Goal: Task Accomplishment & Management: Manage account settings

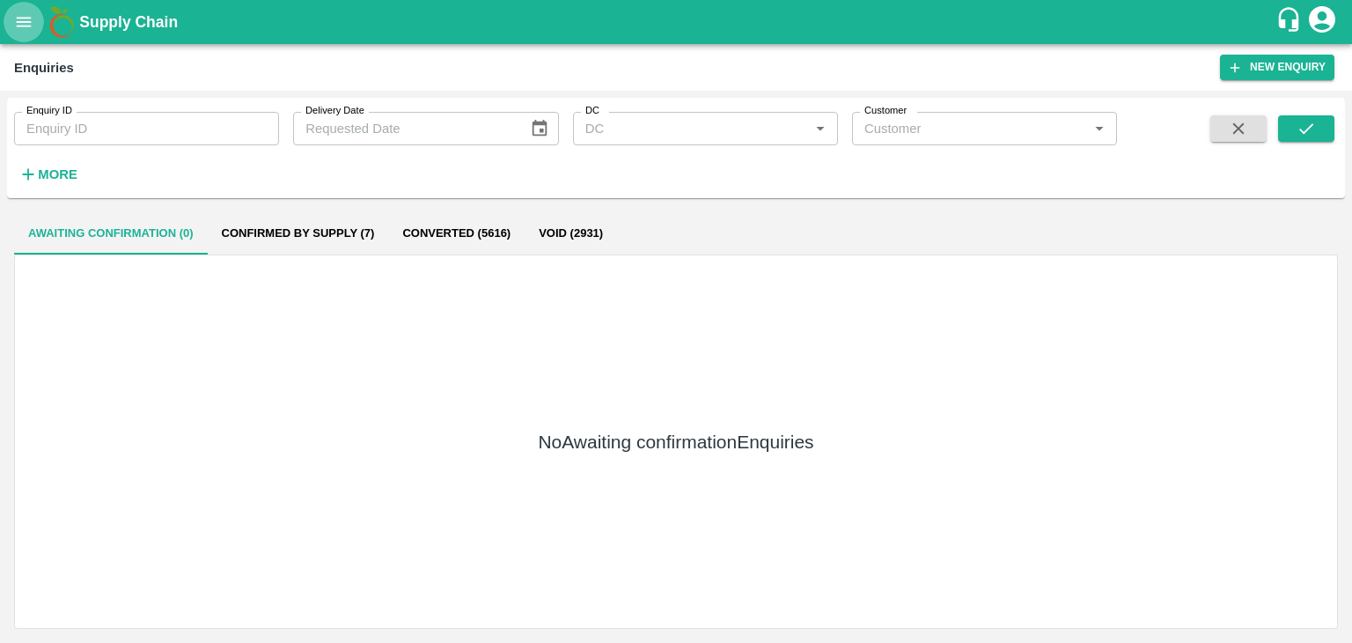
click at [22, 9] on button "open drawer" at bounding box center [24, 22] width 40 height 40
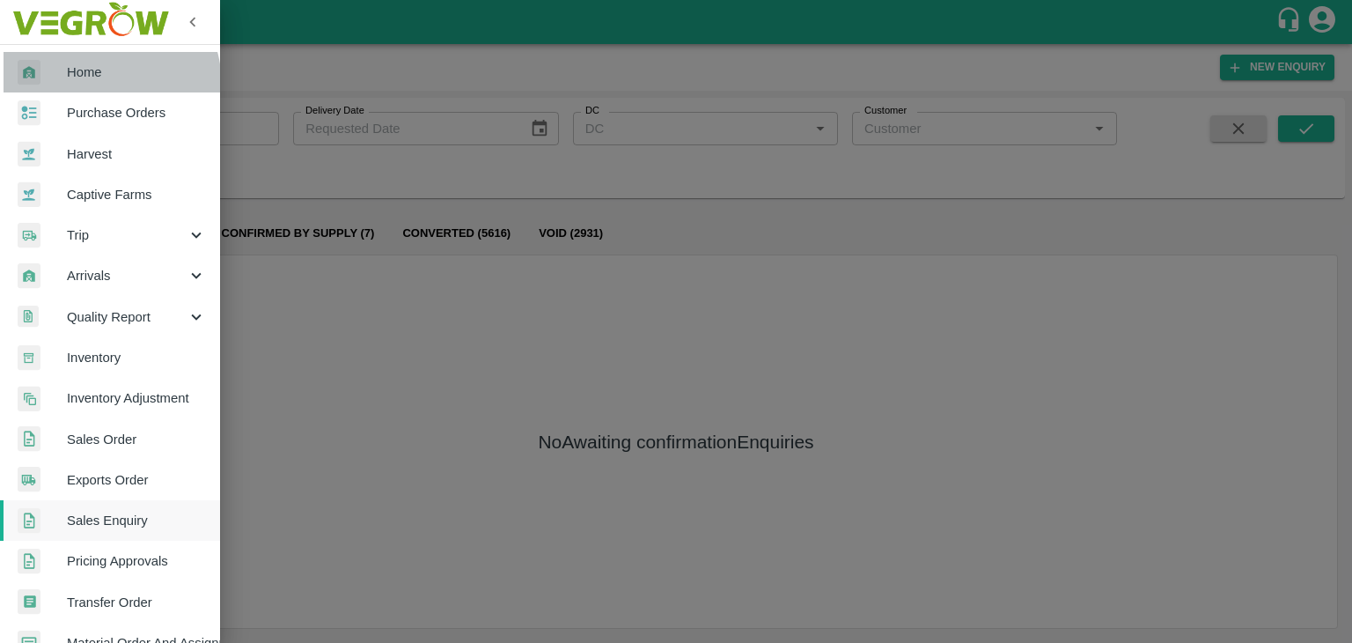
click at [91, 85] on link "Home" at bounding box center [110, 72] width 220 height 40
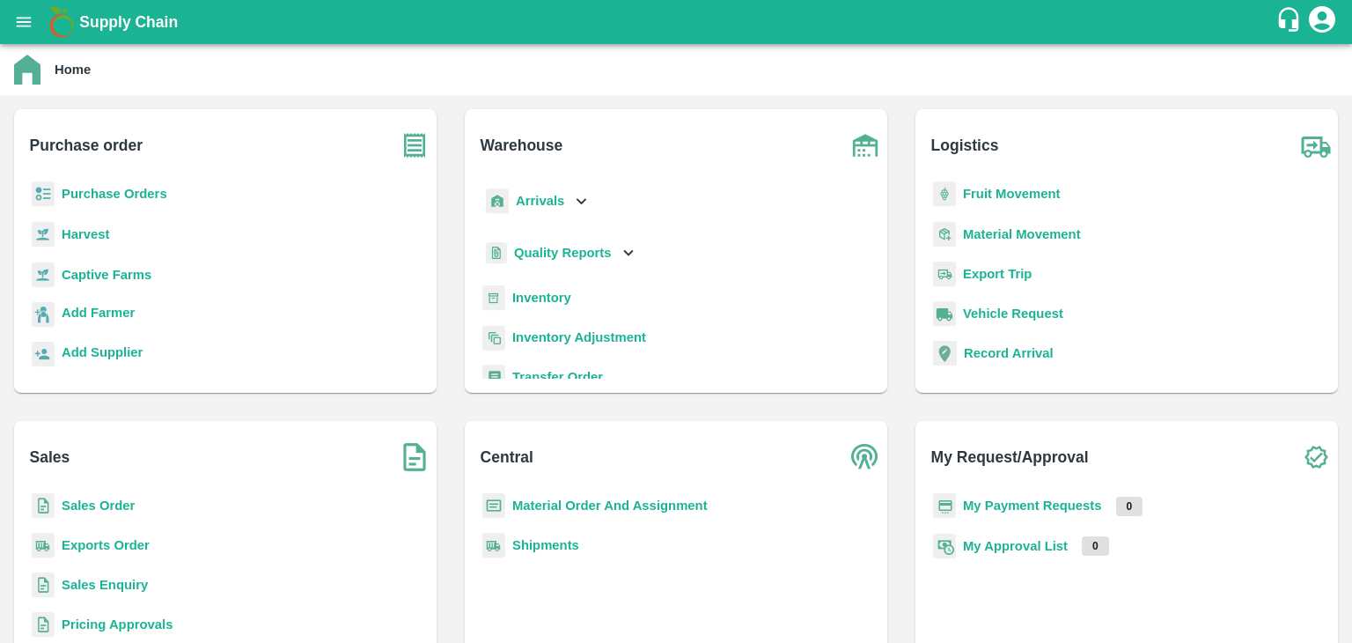
click at [85, 500] on b "Sales Order" at bounding box center [98, 505] width 73 height 14
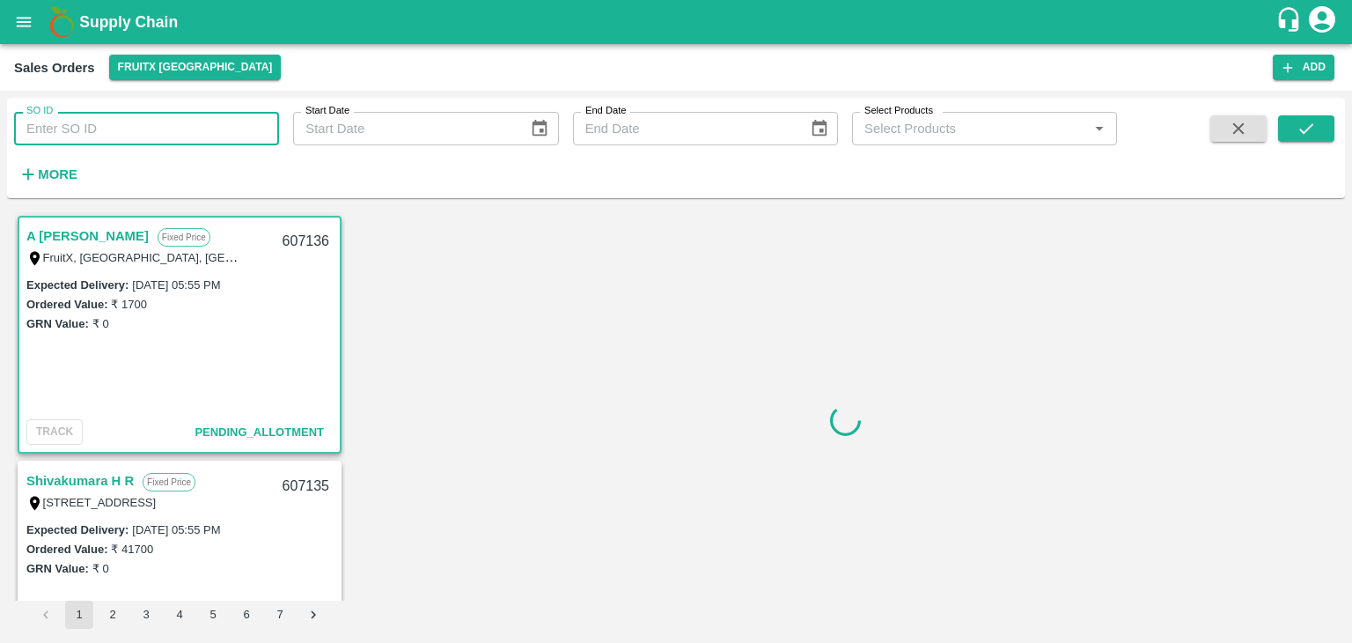
click at [113, 130] on input "SO ID" at bounding box center [146, 128] width 265 height 33
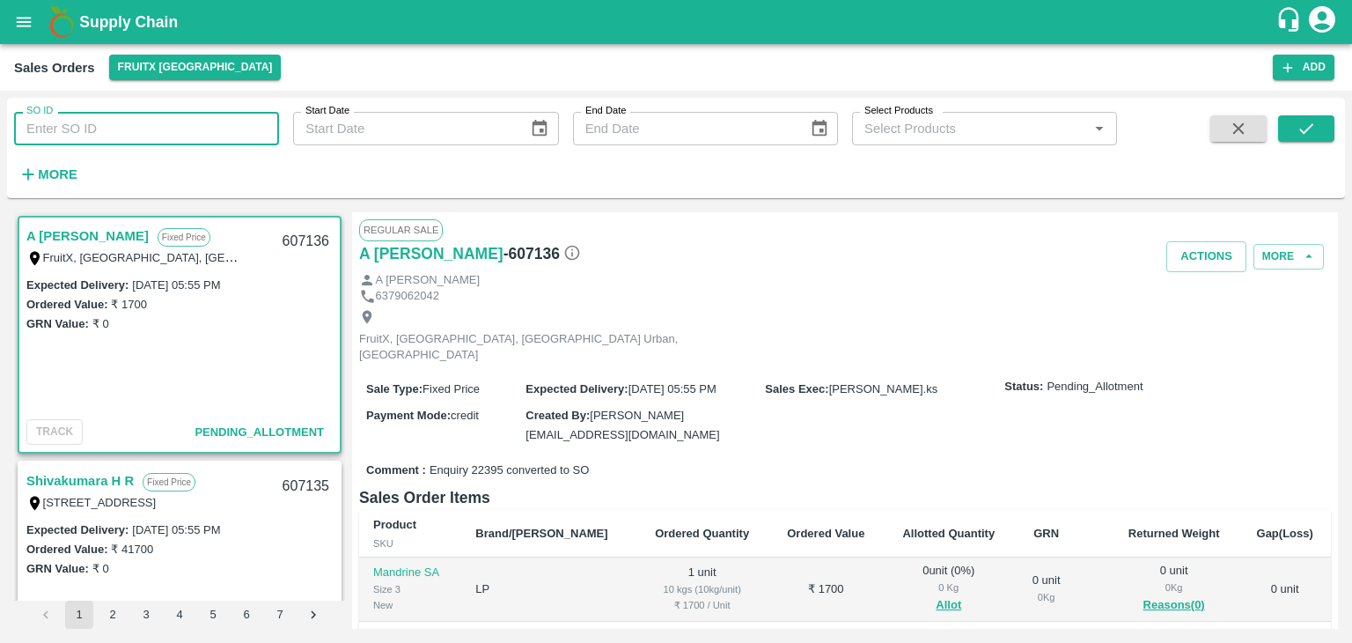
paste input "606219"
type input "606219"
click at [1289, 124] on button "submit" at bounding box center [1306, 128] width 56 height 26
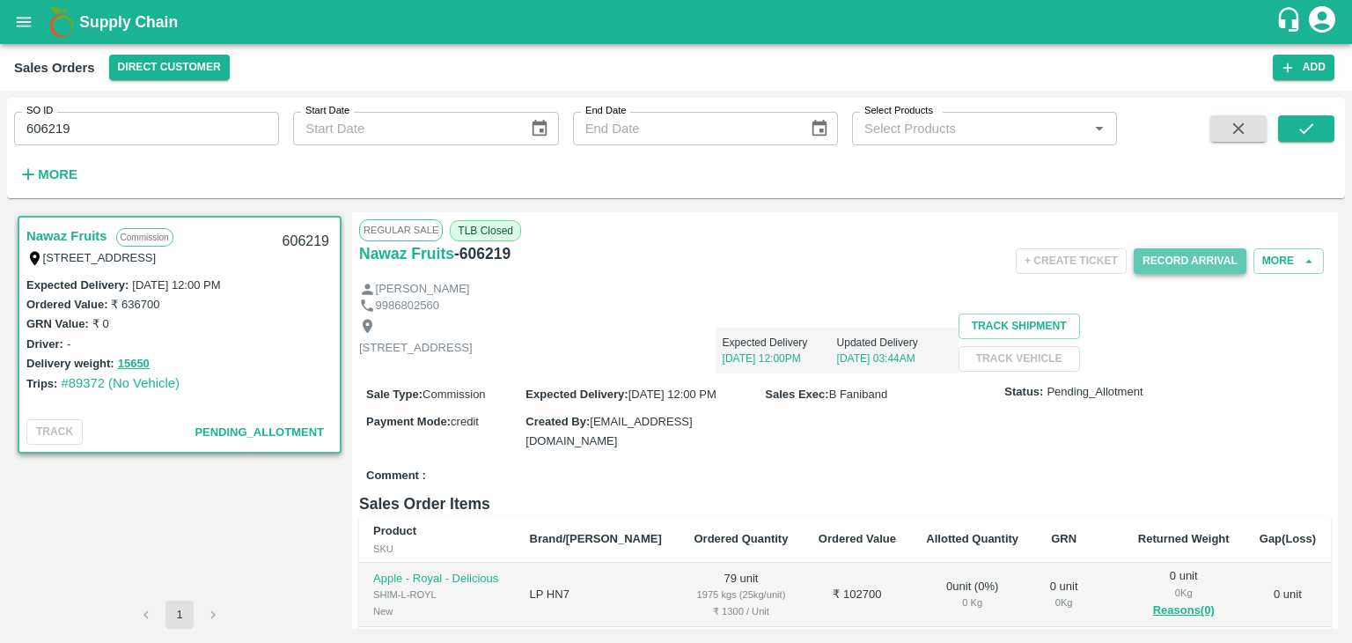
click at [1211, 259] on button "Record Arrival" at bounding box center [1190, 261] width 113 height 26
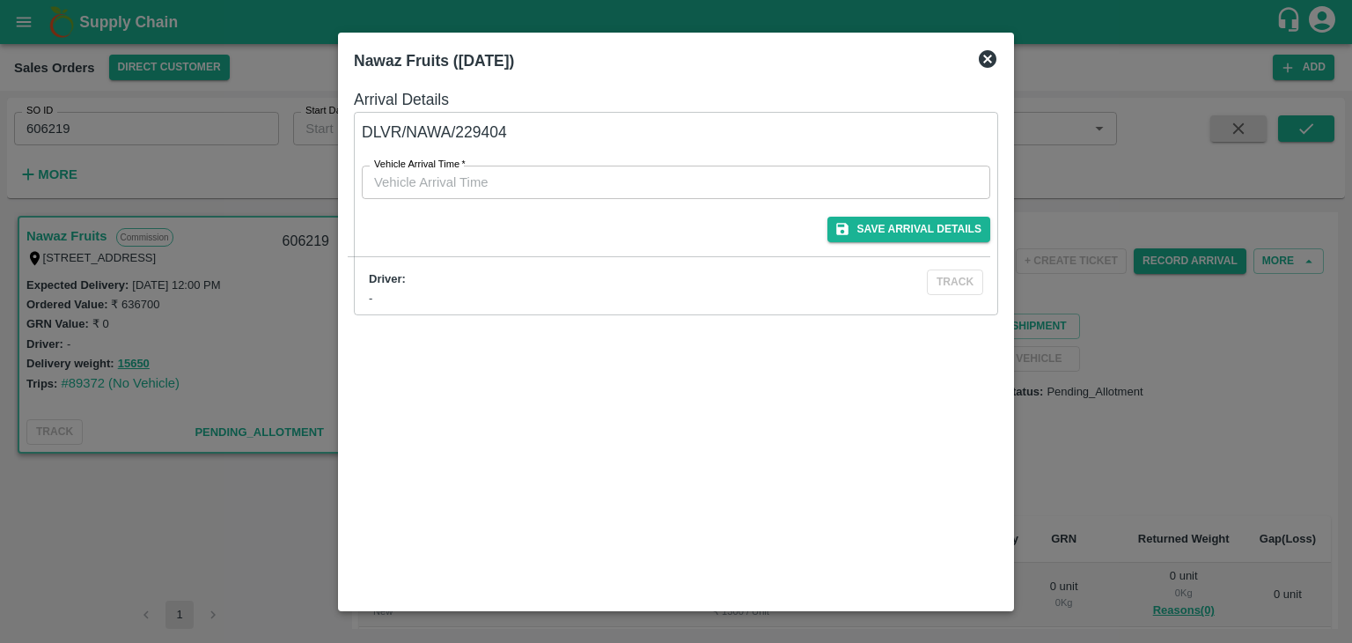
type input "DD/MM/YYYY hh:mm aa"
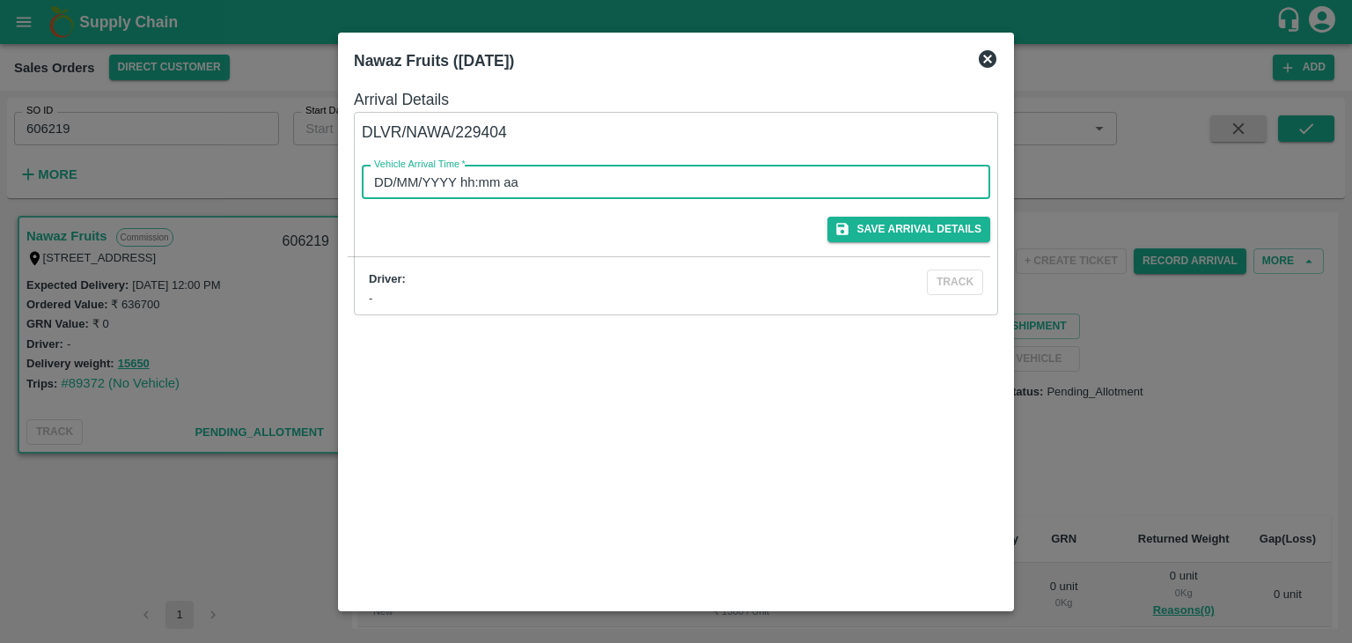
click at [571, 188] on input "DD/MM/YYYY hh:mm aa" at bounding box center [670, 182] width 616 height 33
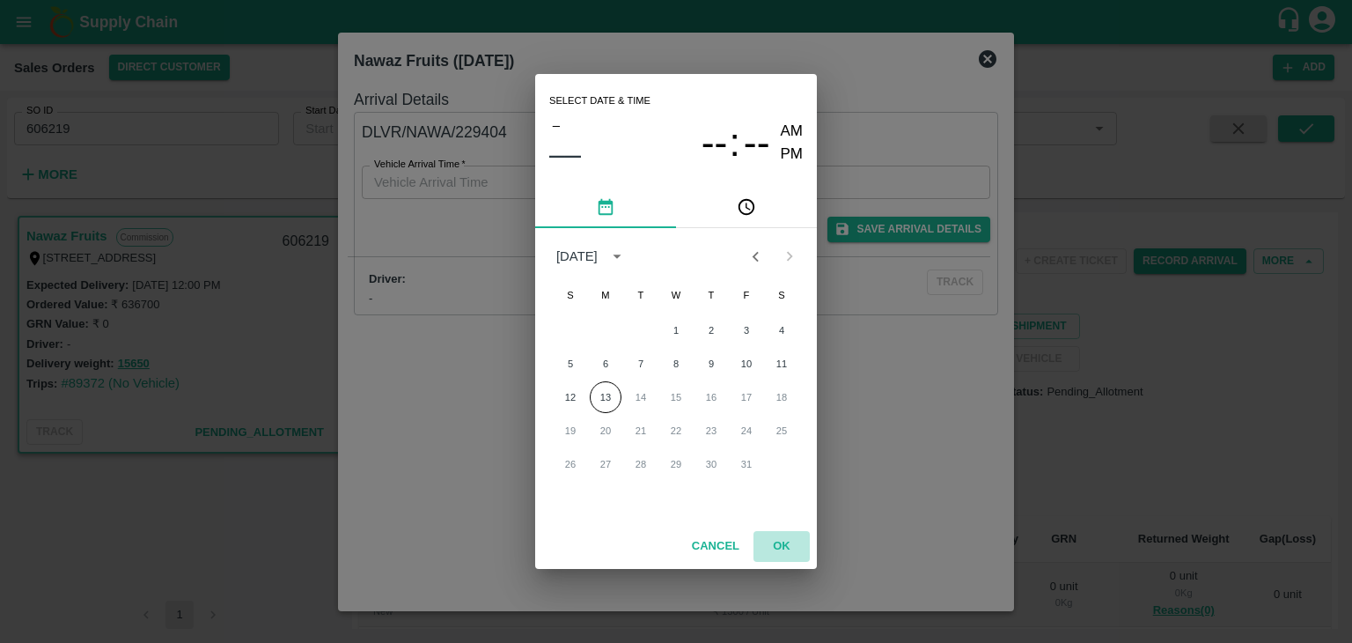
click at [784, 540] on button "OK" at bounding box center [782, 546] width 56 height 31
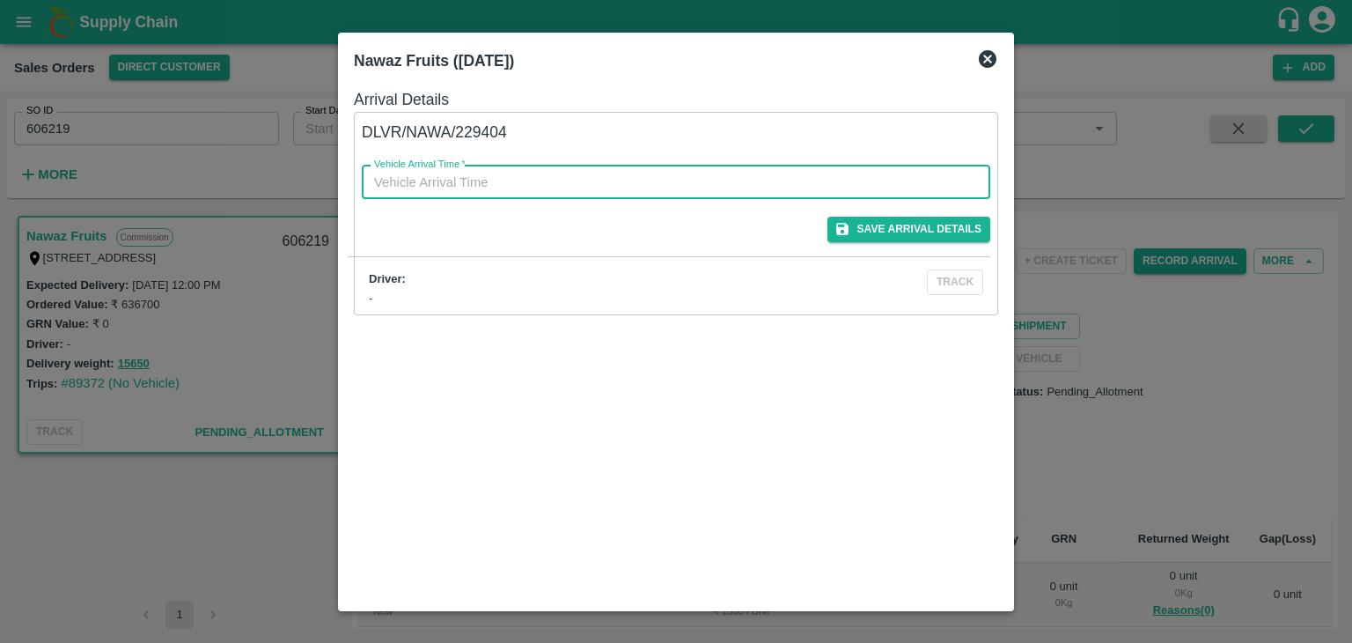
type input "DD/MM/YYYY hh:mm aa"
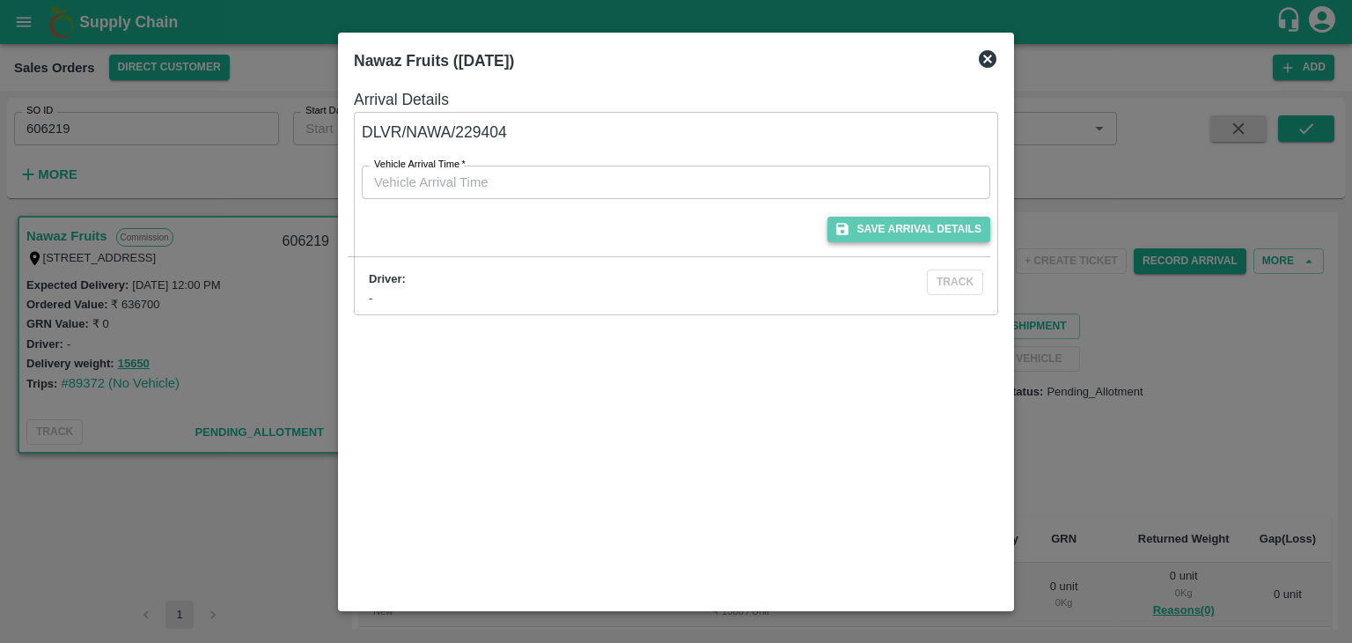
click at [923, 228] on button "Save Arrival Details" at bounding box center [909, 230] width 163 height 26
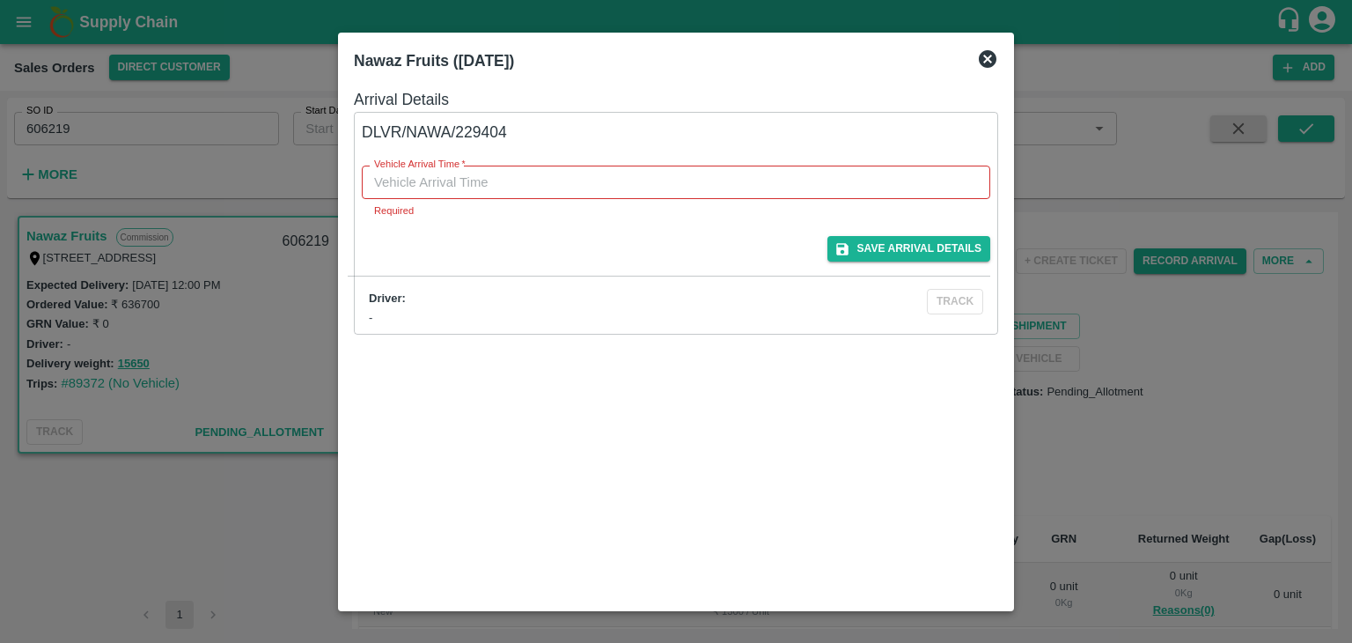
type input "DD/MM/YYYY hh:mm aa"
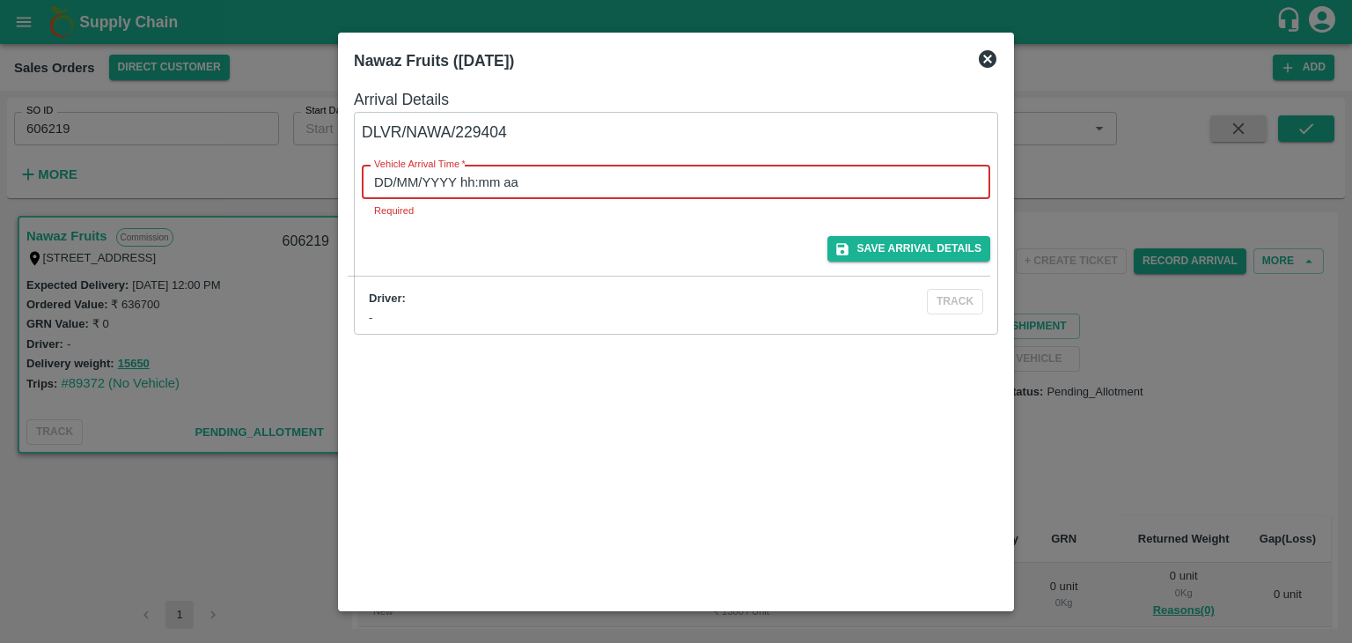
click at [754, 187] on input "DD/MM/YYYY hh:mm aa" at bounding box center [670, 182] width 616 height 33
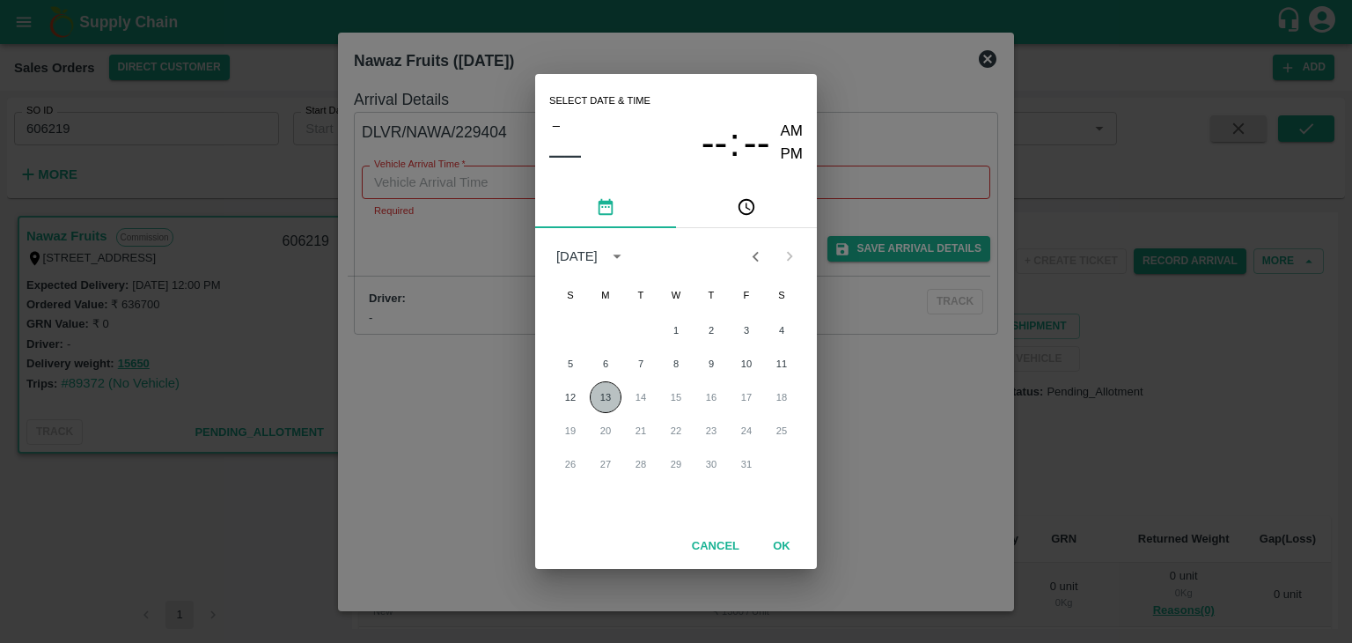
click at [606, 398] on button "13" at bounding box center [606, 397] width 32 height 32
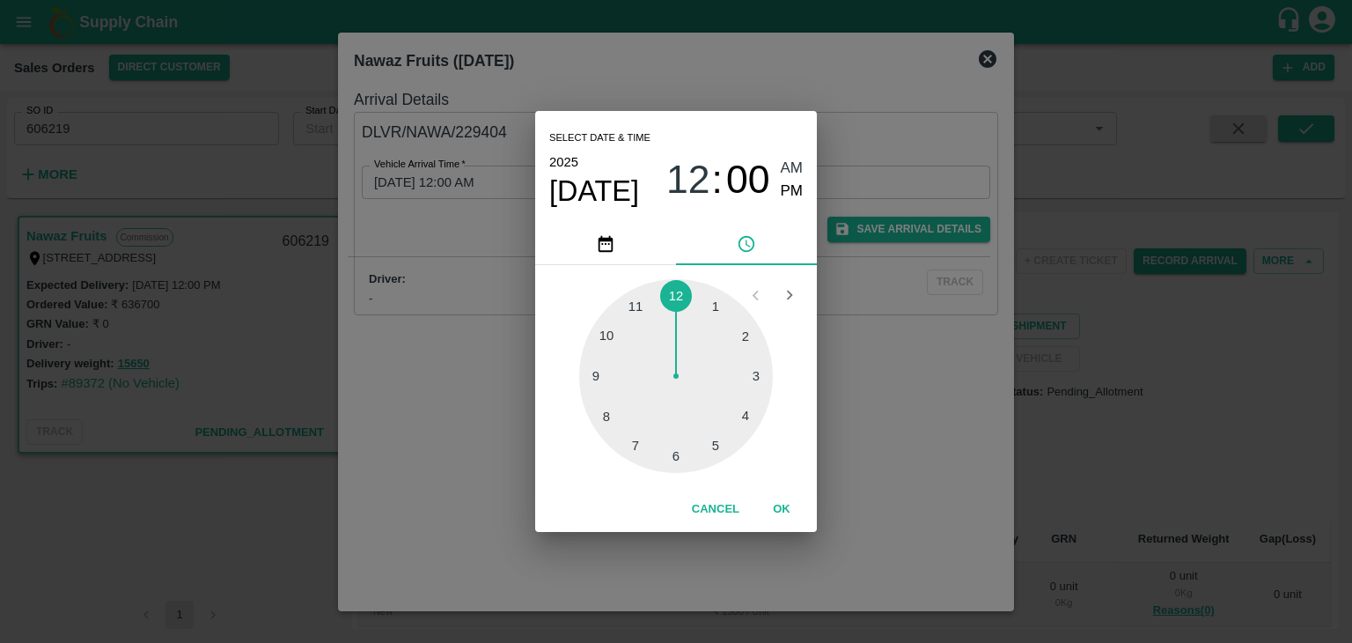
click at [740, 339] on div at bounding box center [676, 376] width 194 height 194
type input "13/10/2025 02:10 AM"
click at [785, 507] on button "OK" at bounding box center [782, 509] width 56 height 31
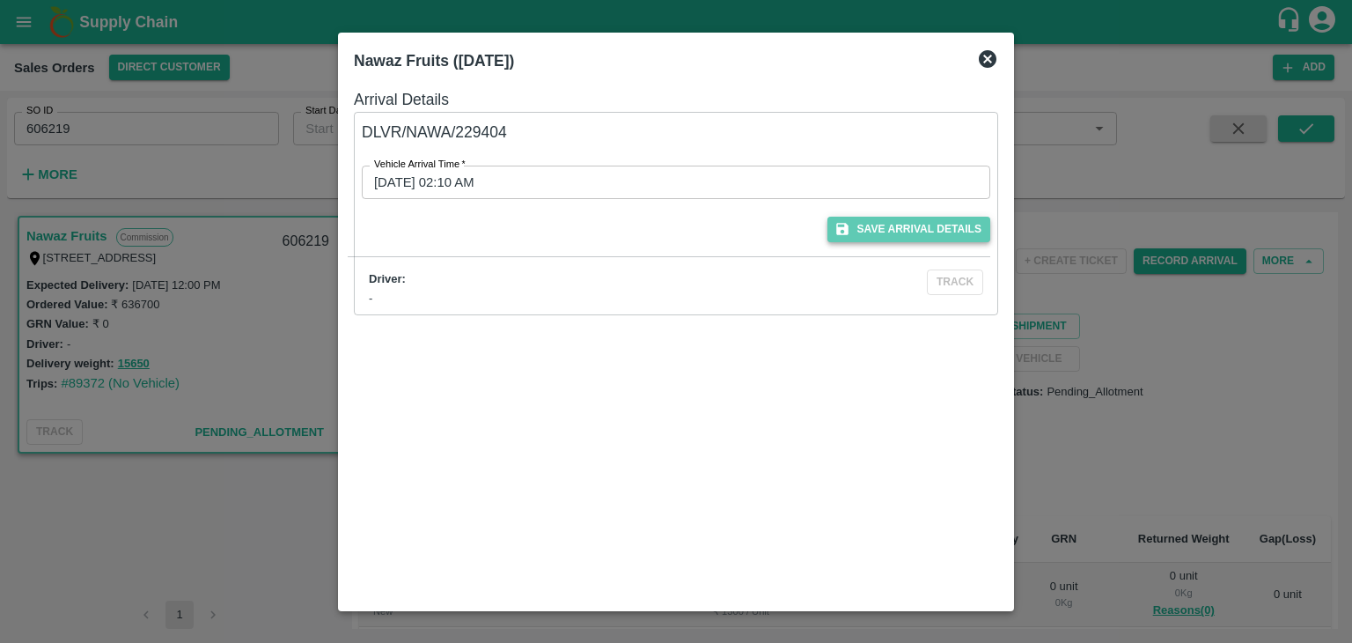
click at [946, 235] on button "Save Arrival Details" at bounding box center [909, 230] width 163 height 26
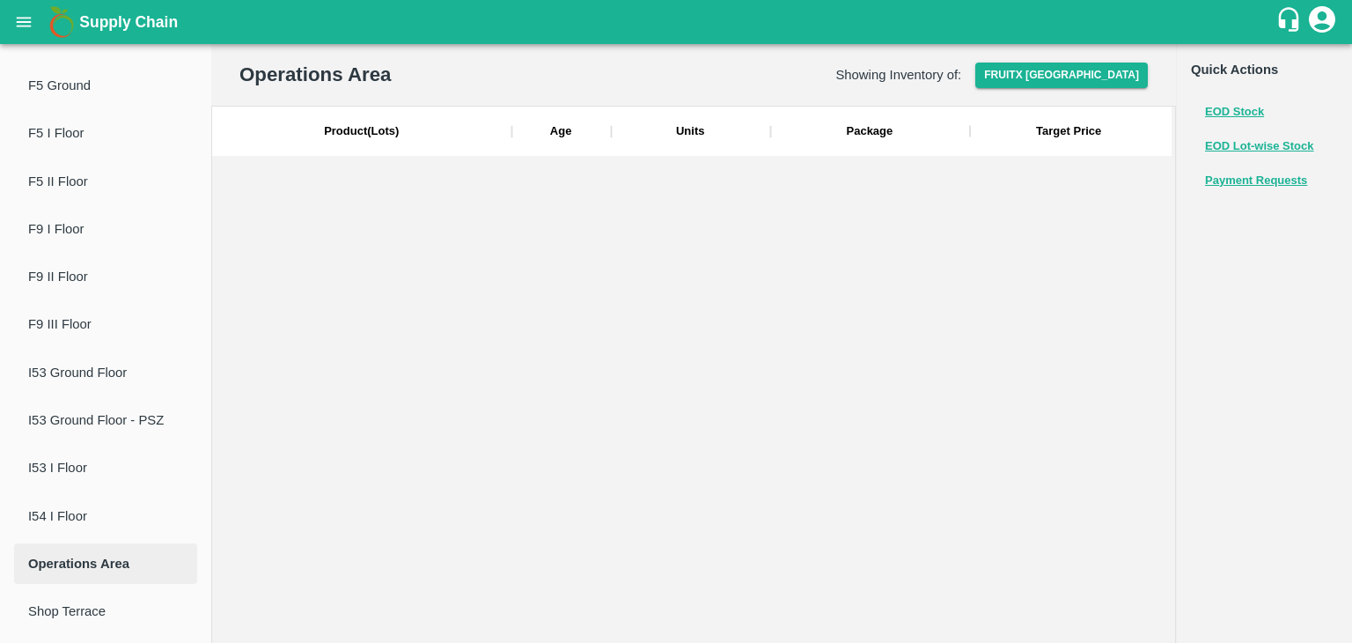
scroll to position [1404, 0]
click at [114, 560] on span "Operations Area" at bounding box center [105, 563] width 155 height 19
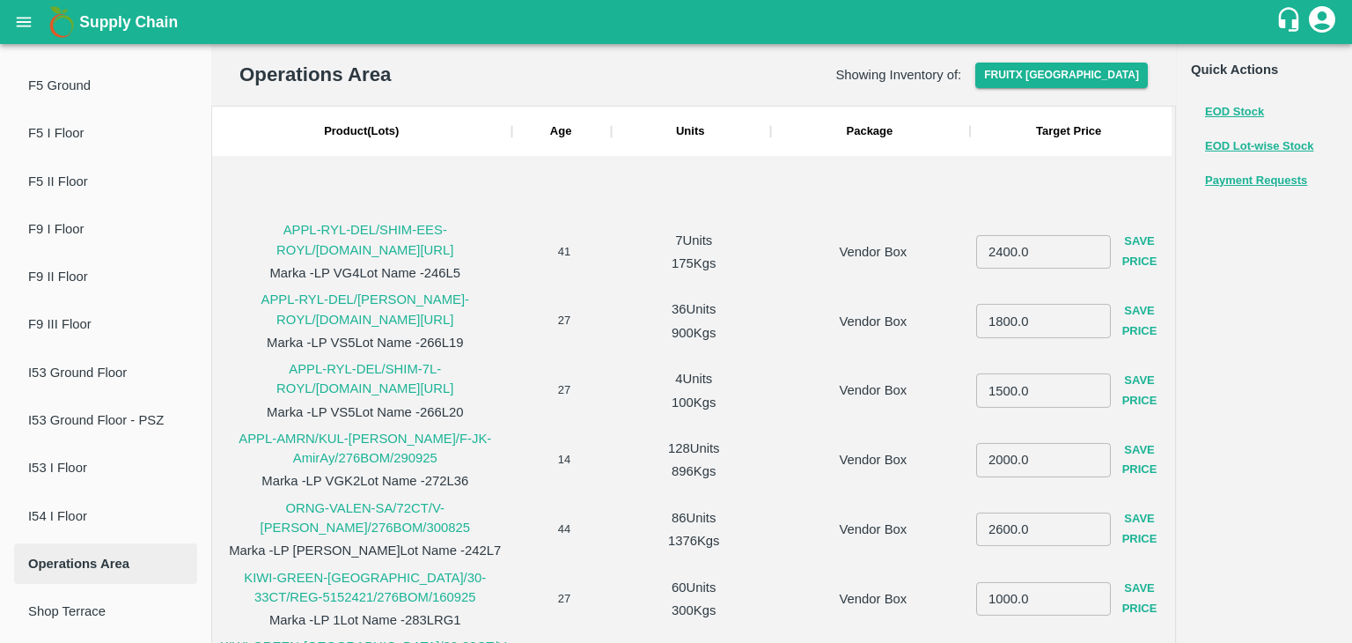
scroll to position [1011, 0]
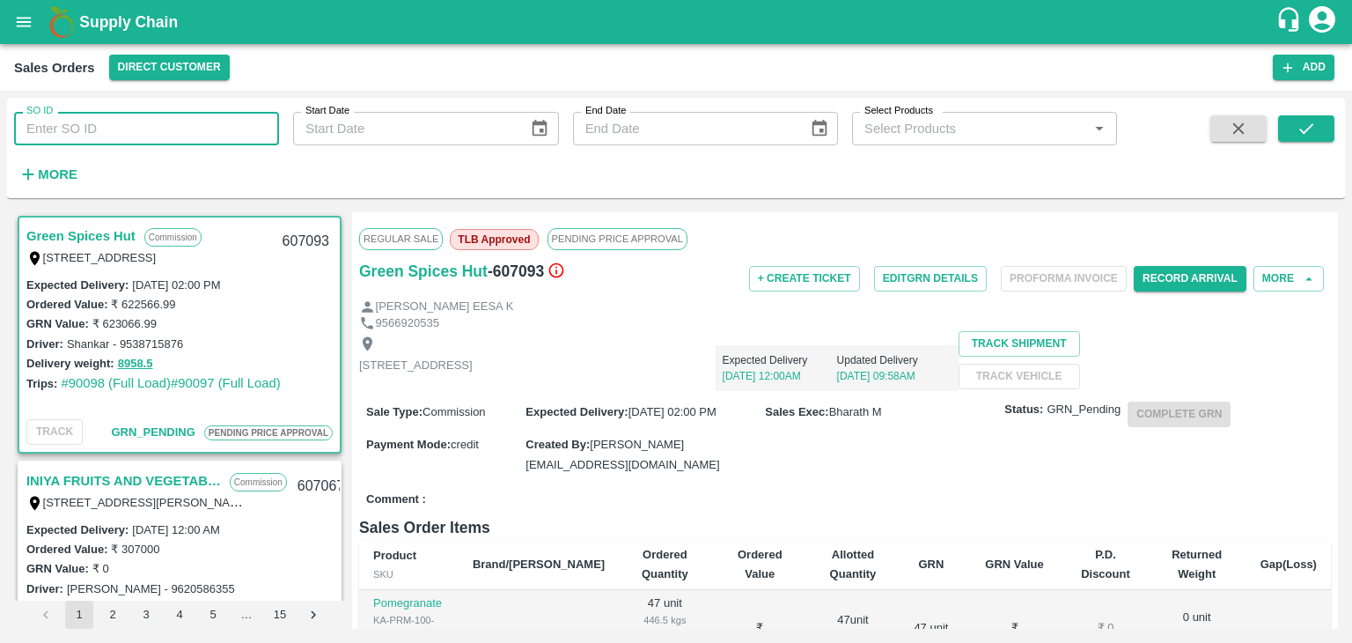
click at [70, 121] on input "SO ID" at bounding box center [146, 128] width 265 height 33
paste input "606219"
type input "606219"
click at [1303, 129] on icon "submit" at bounding box center [1306, 128] width 19 height 19
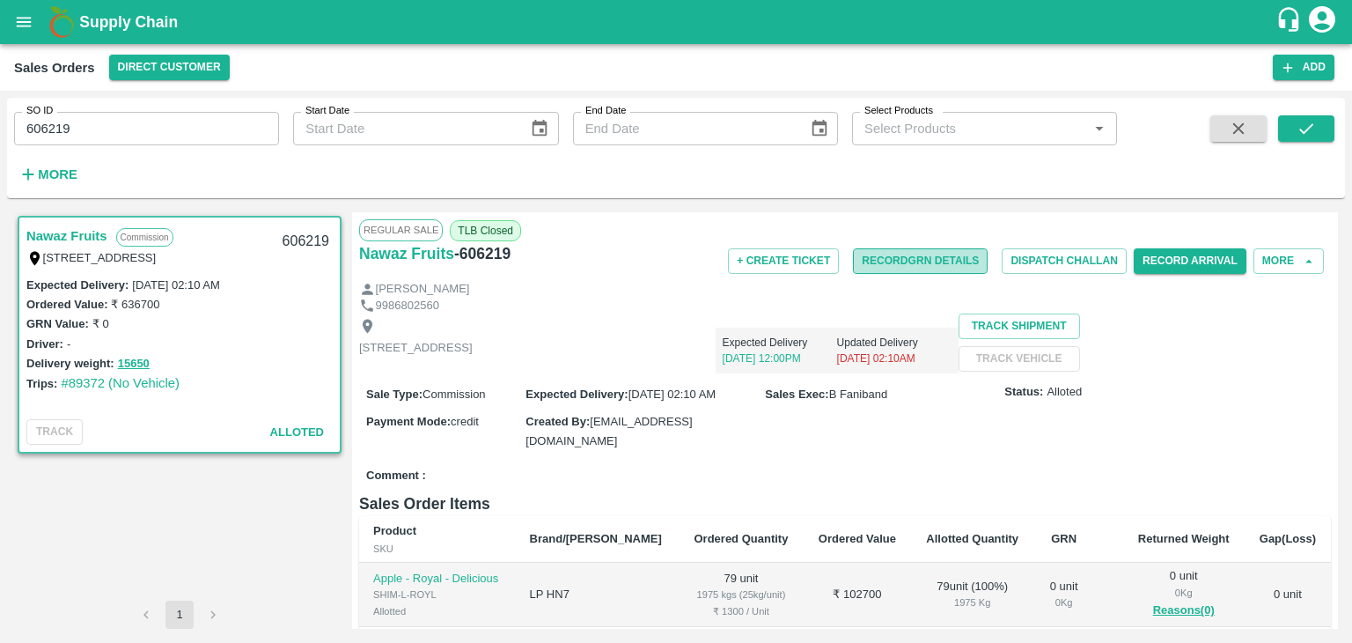
click at [947, 265] on button "Record GRN Details" at bounding box center [920, 261] width 135 height 26
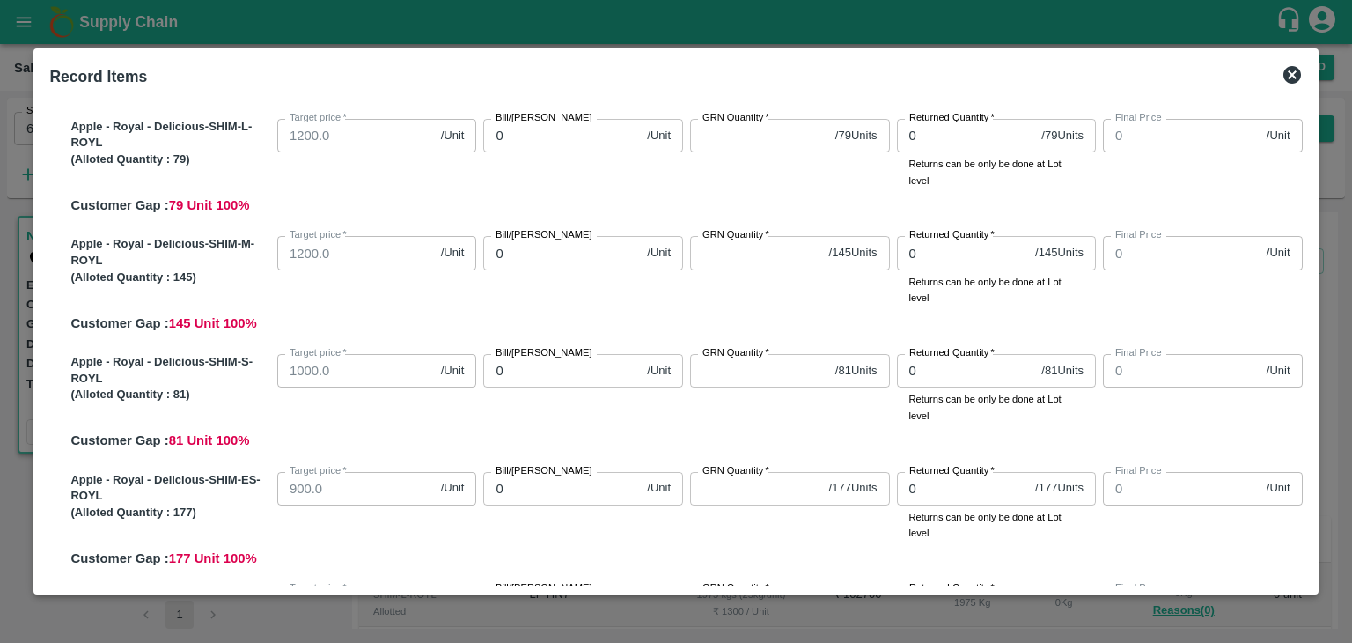
scroll to position [53, 0]
click at [937, 145] on input "0" at bounding box center [966, 135] width 138 height 33
type input "079"
click at [964, 256] on input "0" at bounding box center [963, 252] width 132 height 33
type input "0"
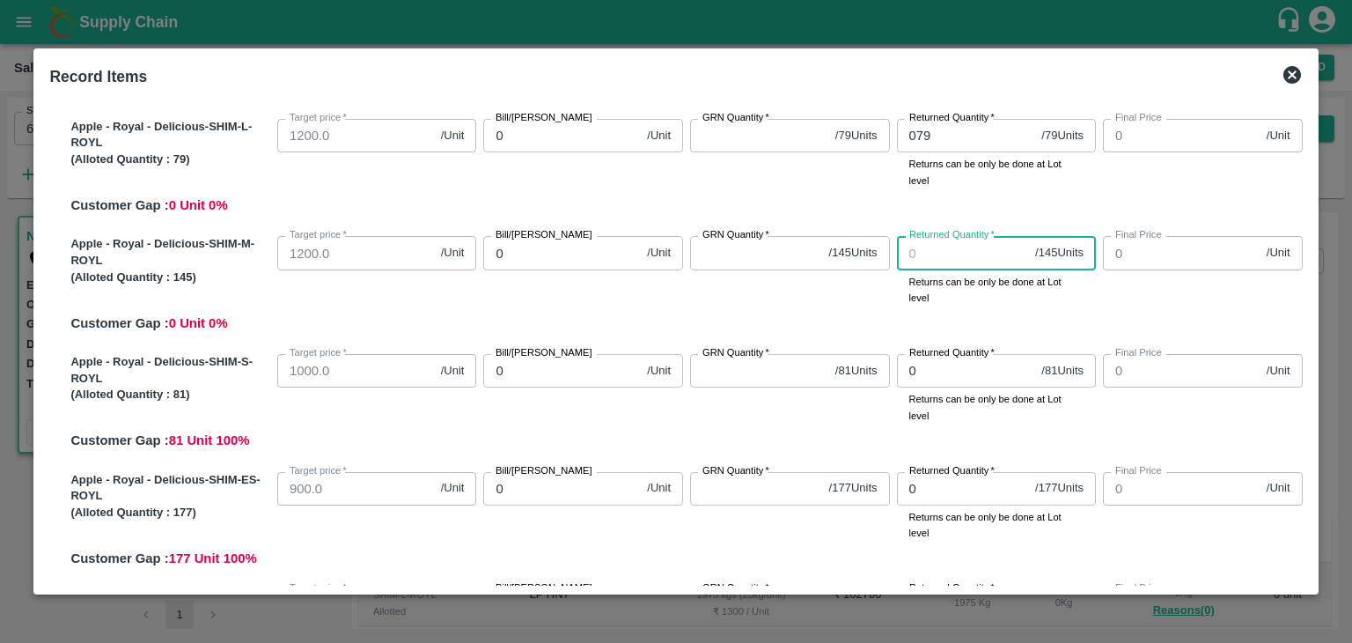
click at [920, 135] on input "079" at bounding box center [966, 135] width 138 height 33
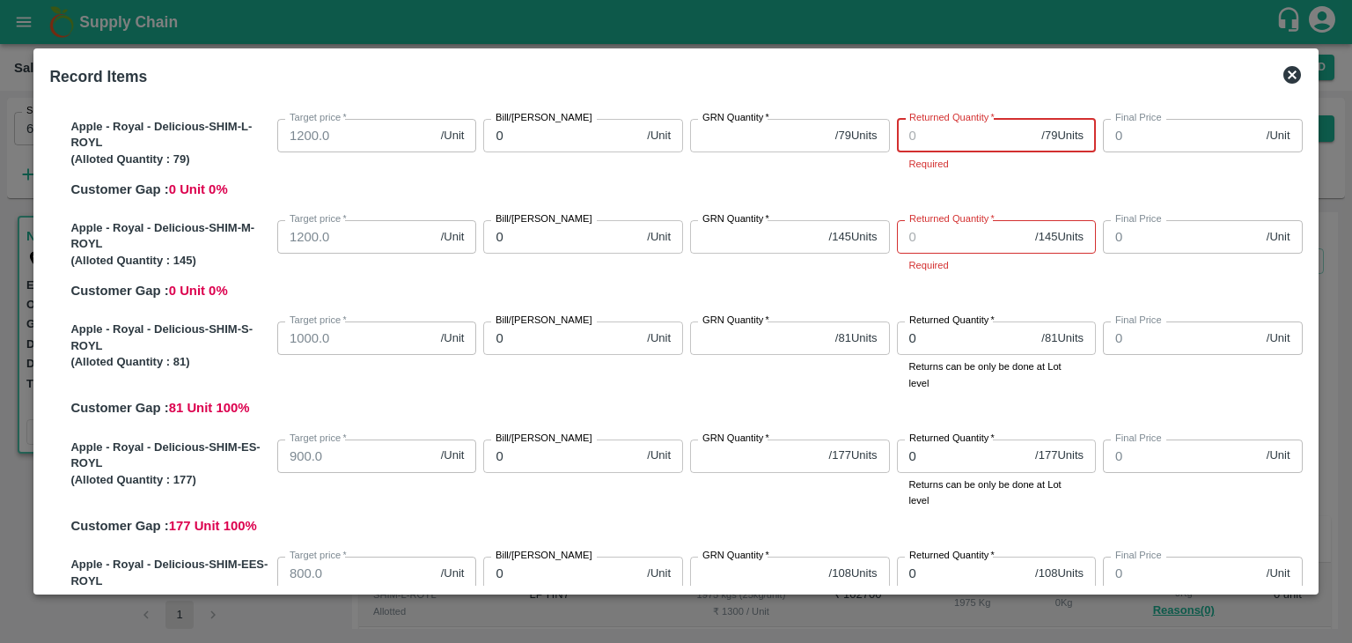
click at [870, 206] on div "Apple - Royal - Delicious-SHIM-L-ROYL (Alloted Quantity : 79 ) Target price   *…" at bounding box center [675, 500] width 1253 height 805
click at [757, 148] on input "GRN Quantity   *" at bounding box center [759, 135] width 138 height 33
type input "79"
click at [764, 225] on label "GRN Quantity   *" at bounding box center [736, 219] width 67 height 14
click at [764, 225] on input "GRN Quantity   *" at bounding box center [756, 236] width 132 height 33
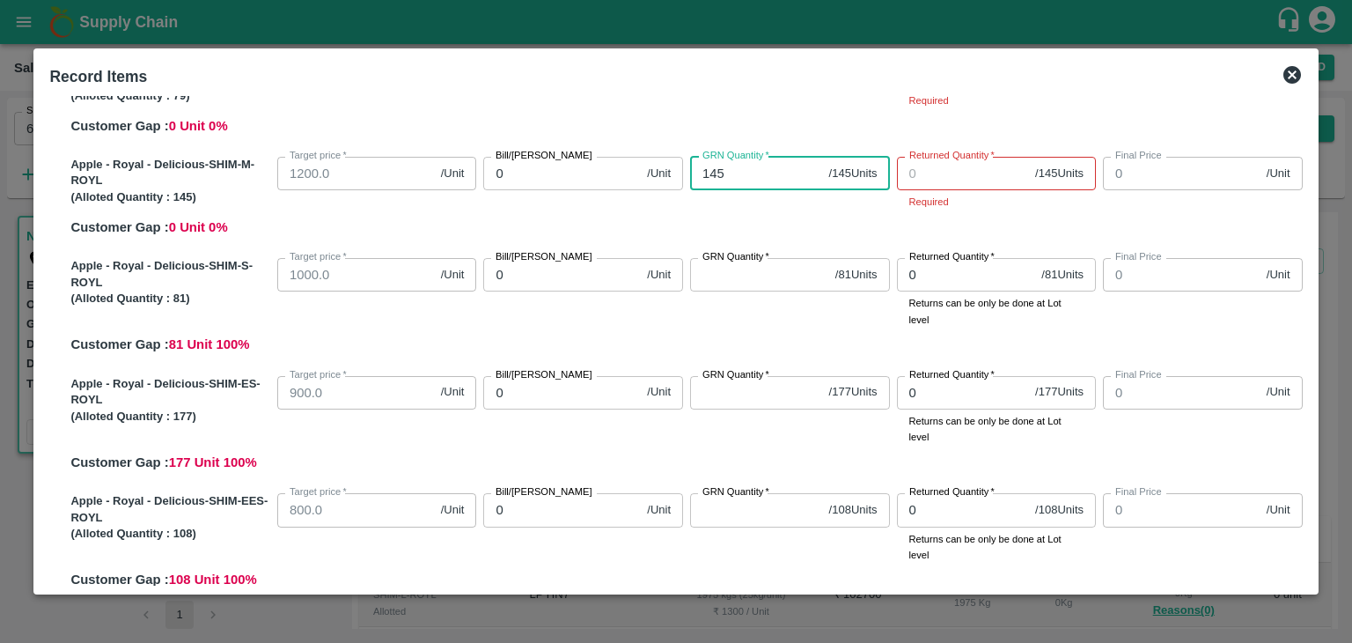
scroll to position [118, 0]
type input "145"
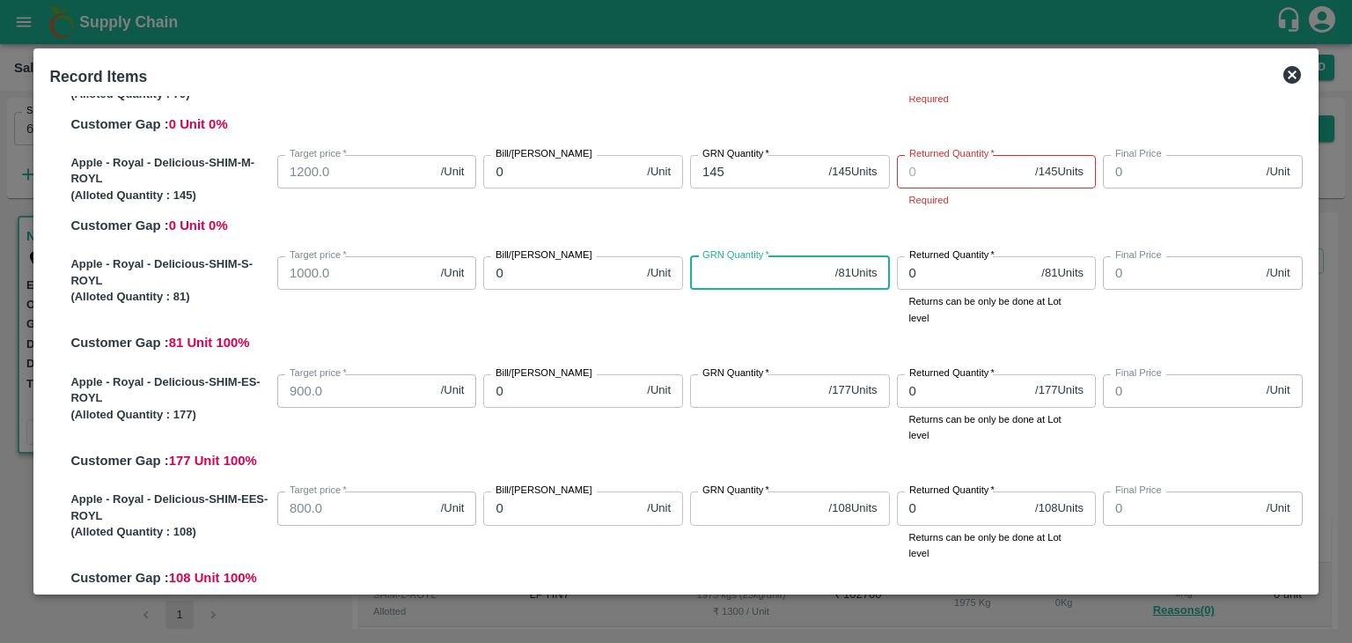
click at [740, 271] on input "GRN Quantity   *" at bounding box center [759, 272] width 138 height 33
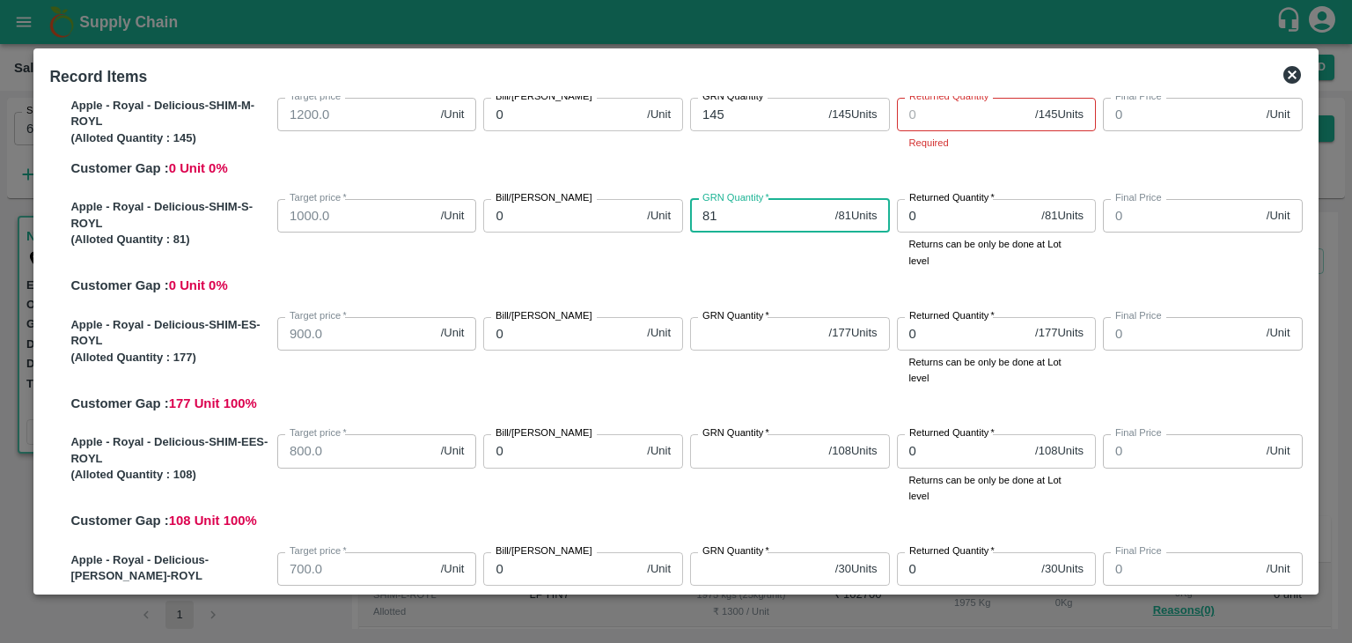
scroll to position [176, 0]
type input "81"
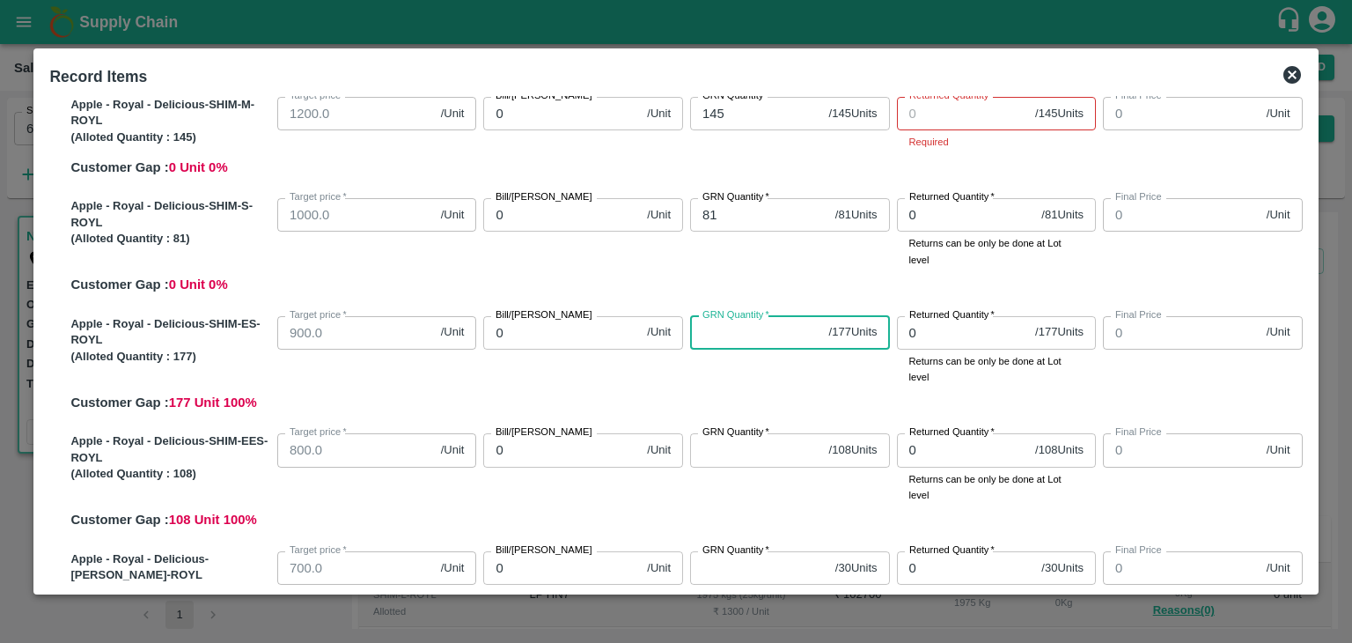
click at [712, 335] on input "GRN Quantity   *" at bounding box center [756, 332] width 132 height 33
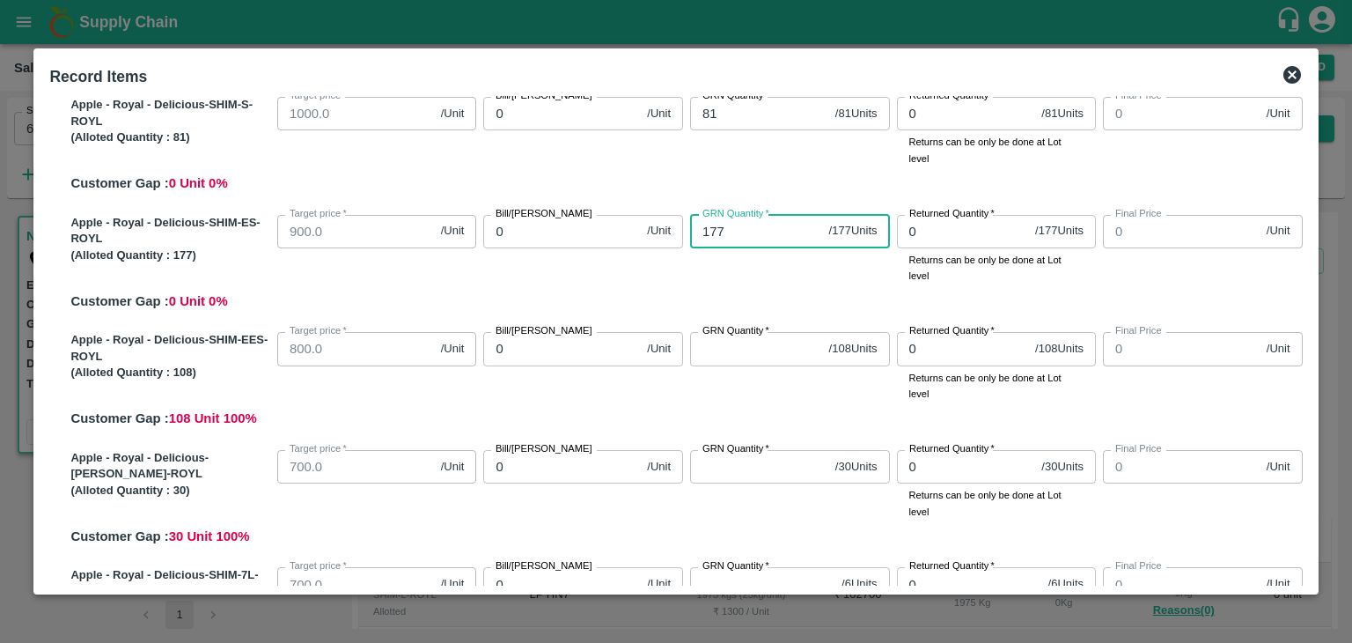
scroll to position [278, 0]
type input "177"
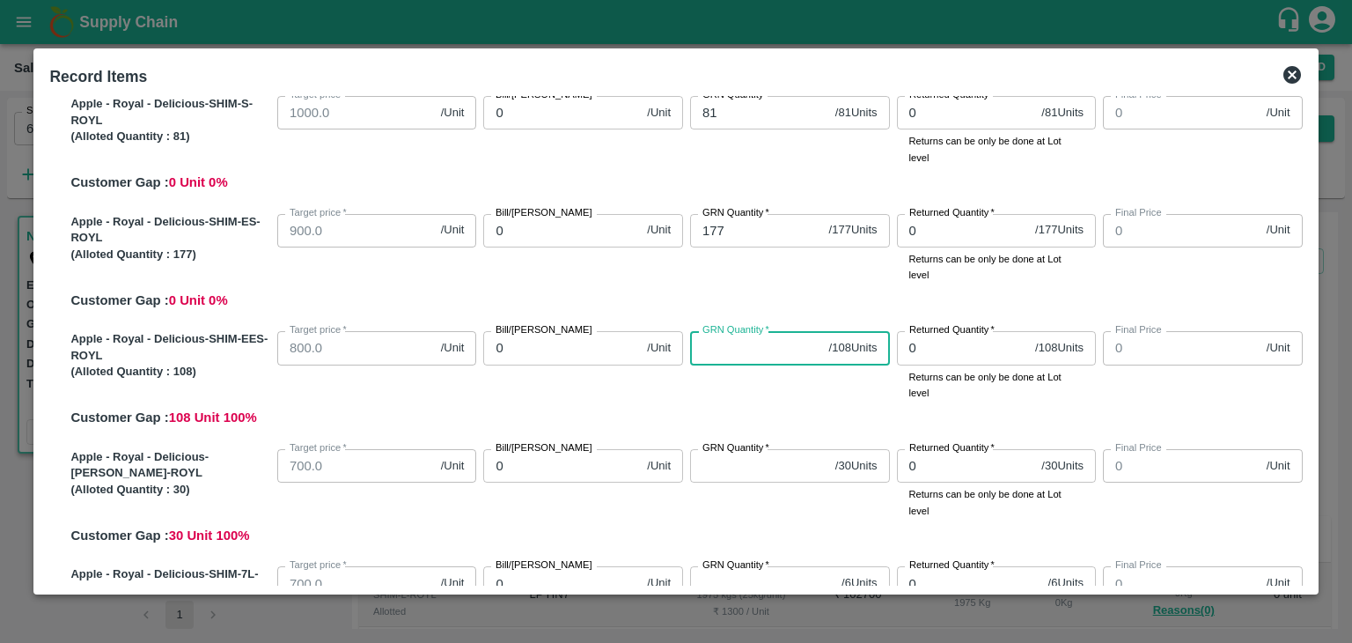
click at [733, 342] on input "GRN Quantity   *" at bounding box center [756, 347] width 132 height 33
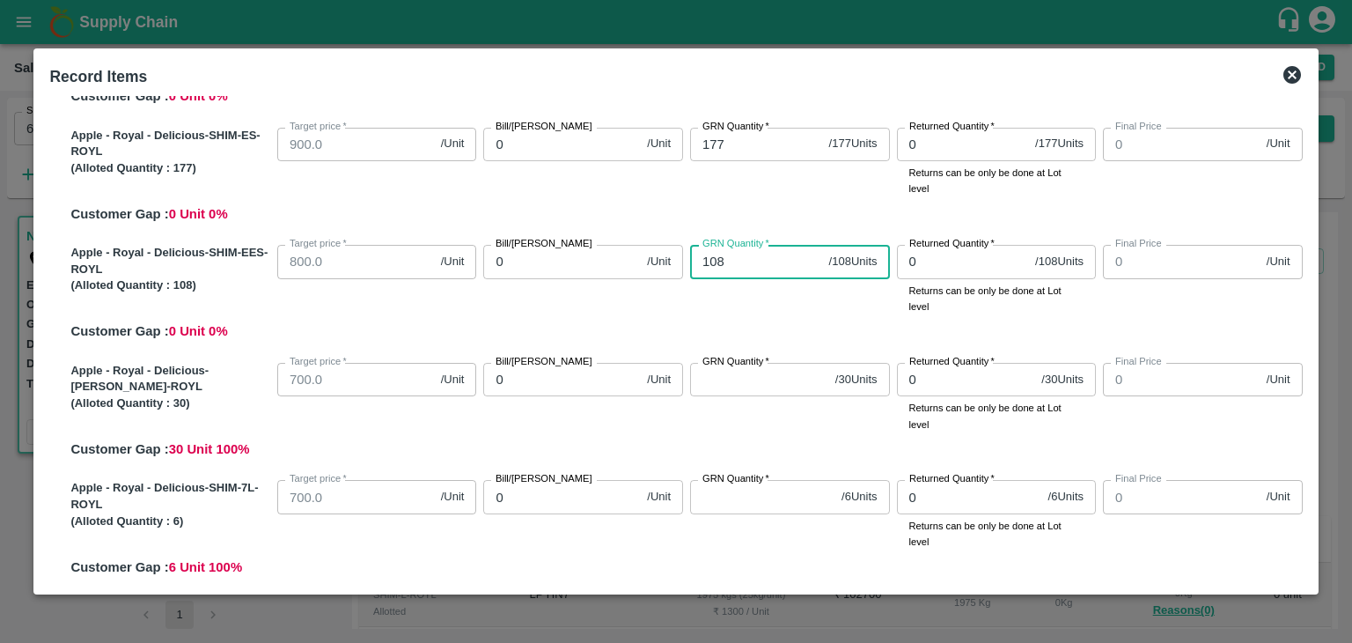
scroll to position [366, 0]
type input "108"
click at [761, 381] on input "GRN Quantity   *" at bounding box center [759, 377] width 138 height 33
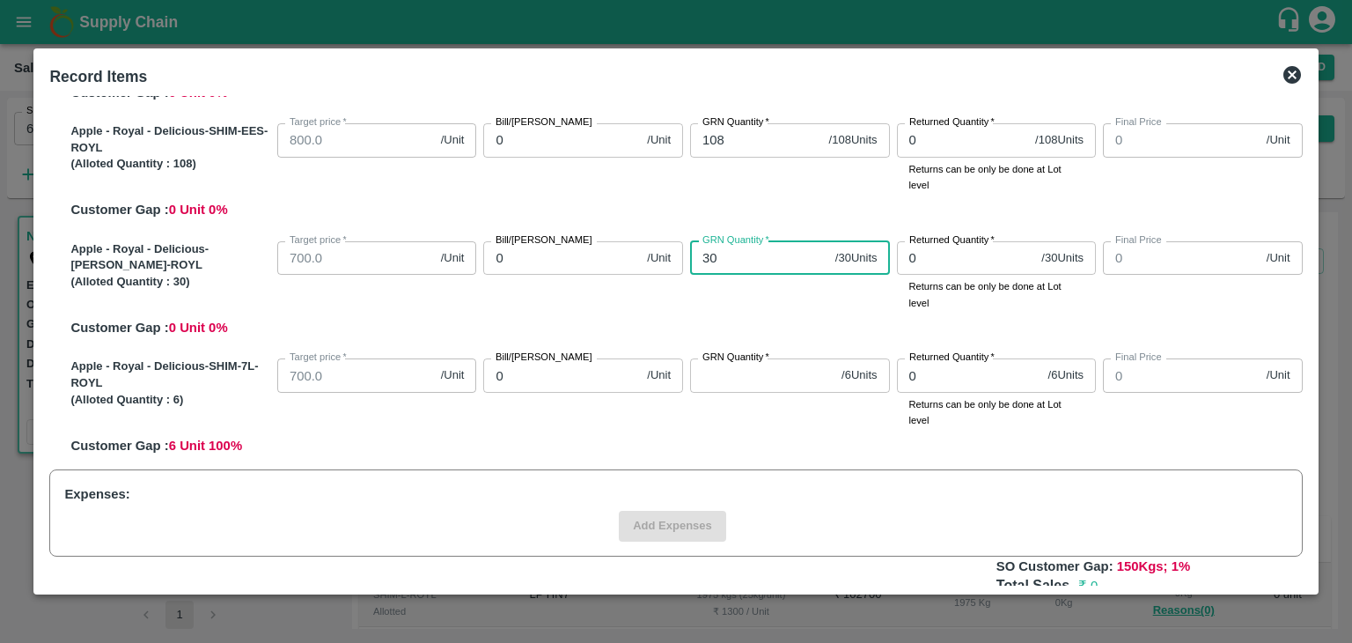
scroll to position [493, 0]
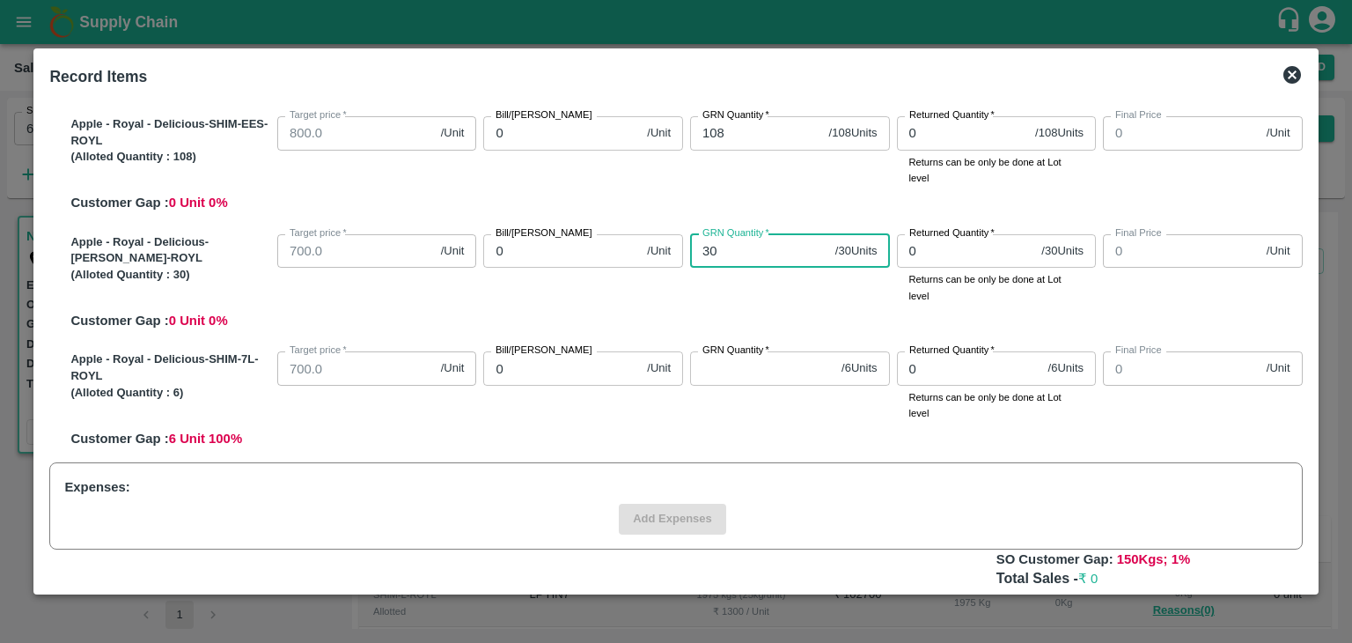
type input "30"
click at [769, 374] on input "GRN Quantity   *" at bounding box center [762, 367] width 144 height 33
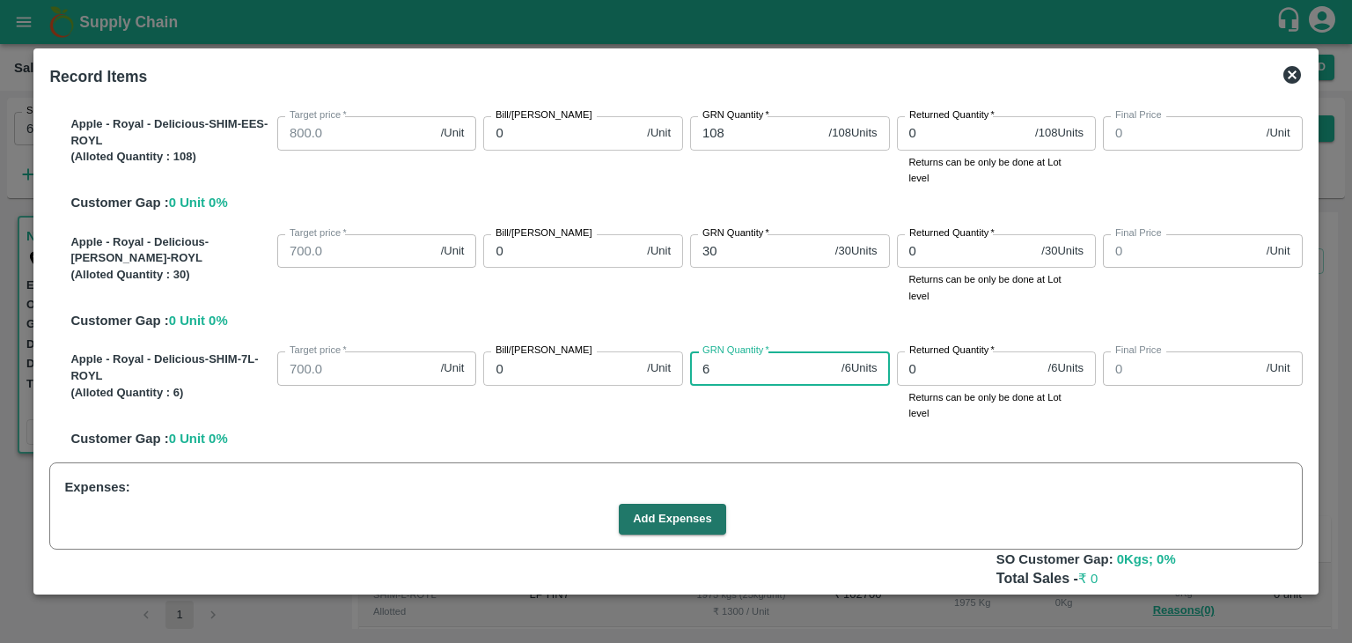
type input "7"
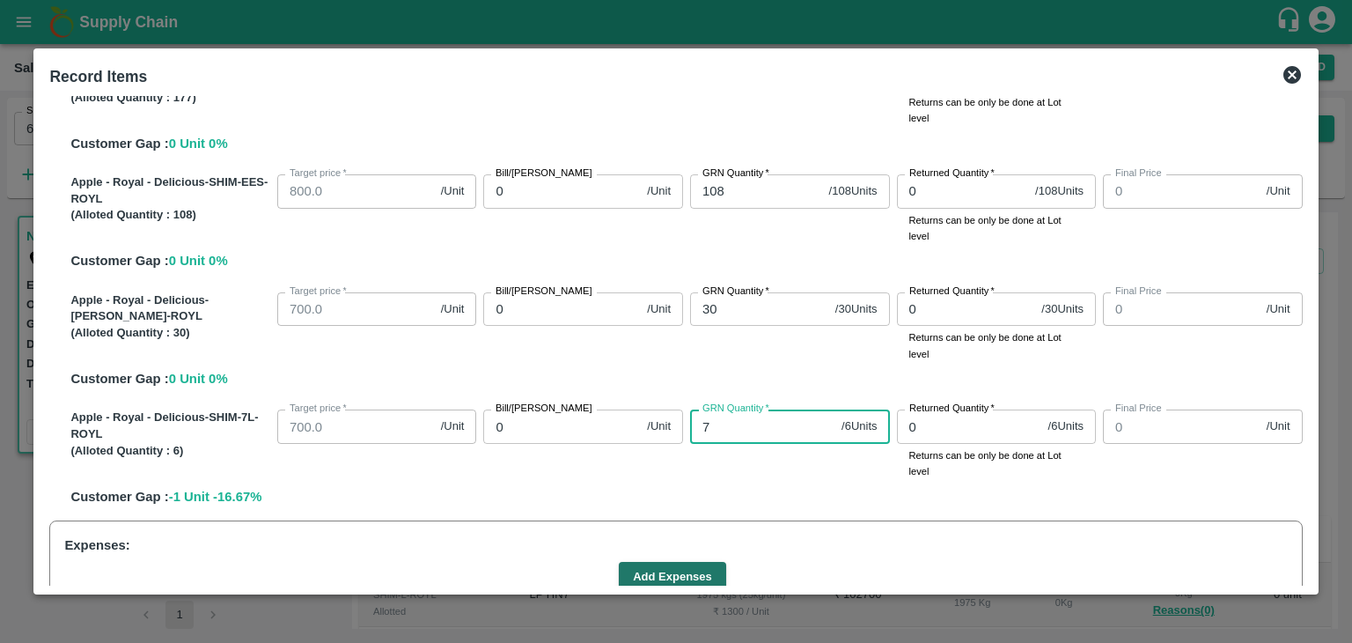
scroll to position [433, 0]
click at [754, 435] on input "7" at bounding box center [762, 427] width 144 height 33
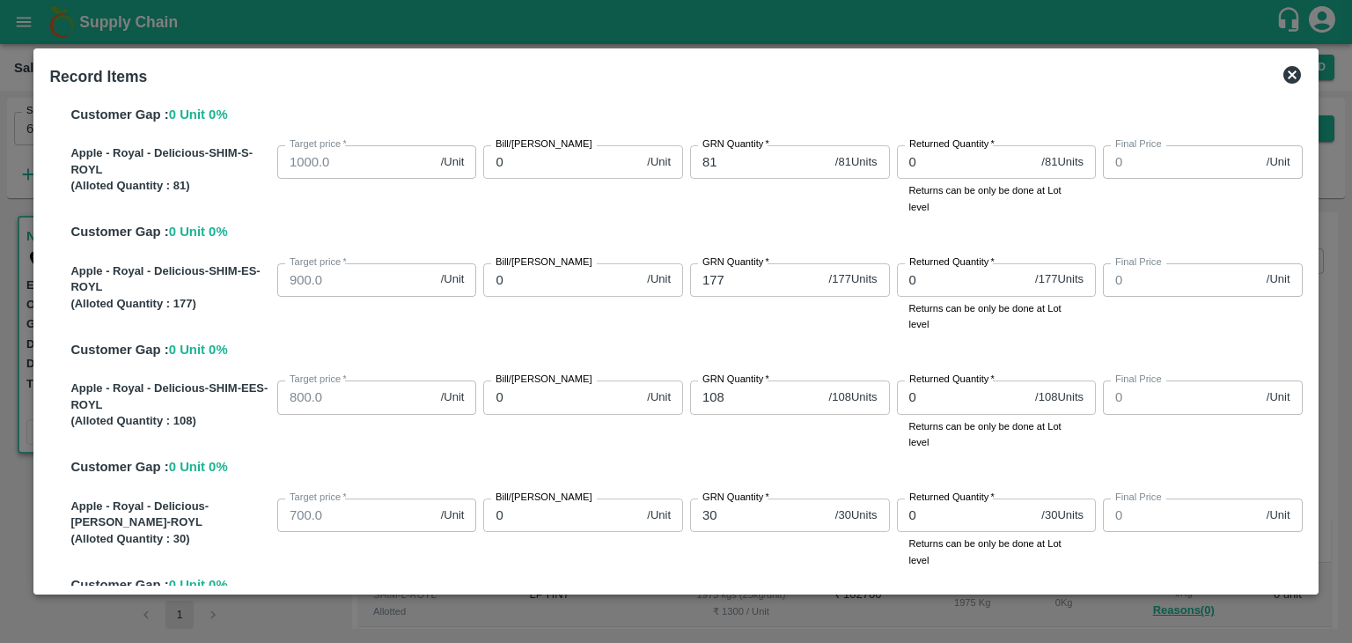
scroll to position [231, 0]
type input "6"
click at [732, 359] on div "Apple - Royal - Delicious-SHIM-L-ROYL (Alloted Quantity : 79 ) Target price   *…" at bounding box center [675, 322] width 1253 height 805
click at [748, 281] on input "177" at bounding box center [756, 277] width 132 height 33
click at [787, 213] on div "Apple - Royal - Delicious-SHIM-S-ROYL (Alloted Quantity : 81 ) Target price   *…" at bounding box center [682, 188] width 1239 height 104
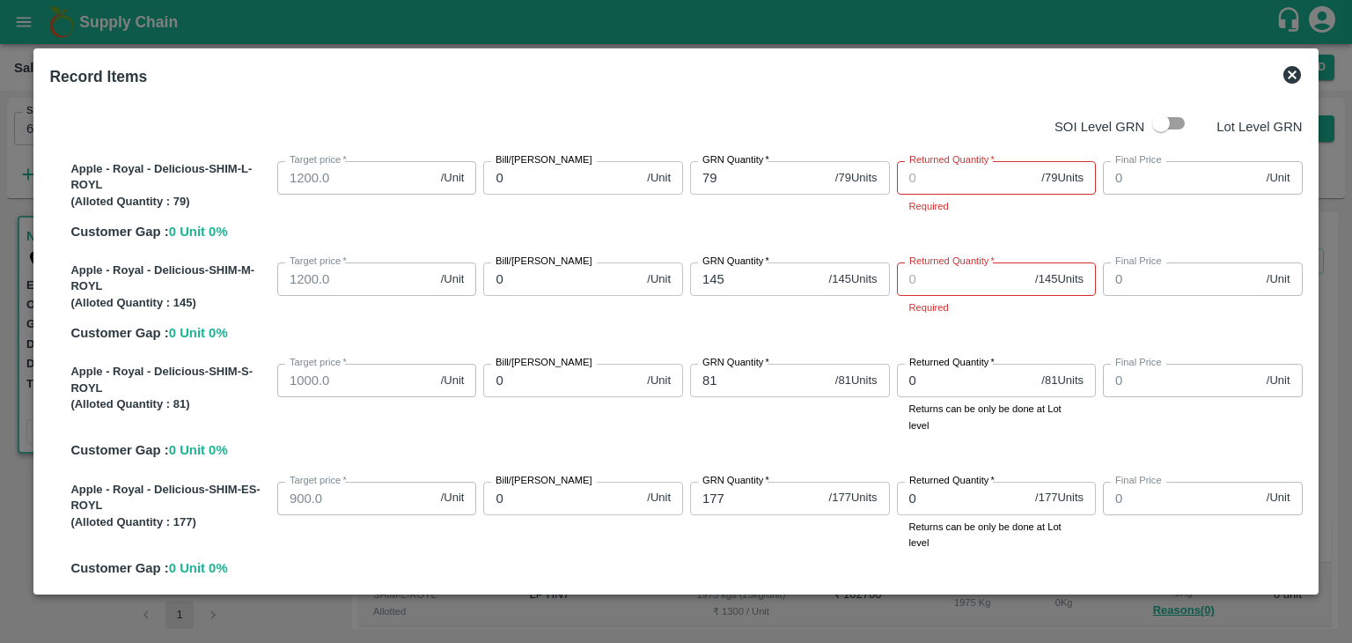
scroll to position [10, 0]
click at [936, 173] on input "Returned Quantity   *" at bounding box center [966, 178] width 138 height 33
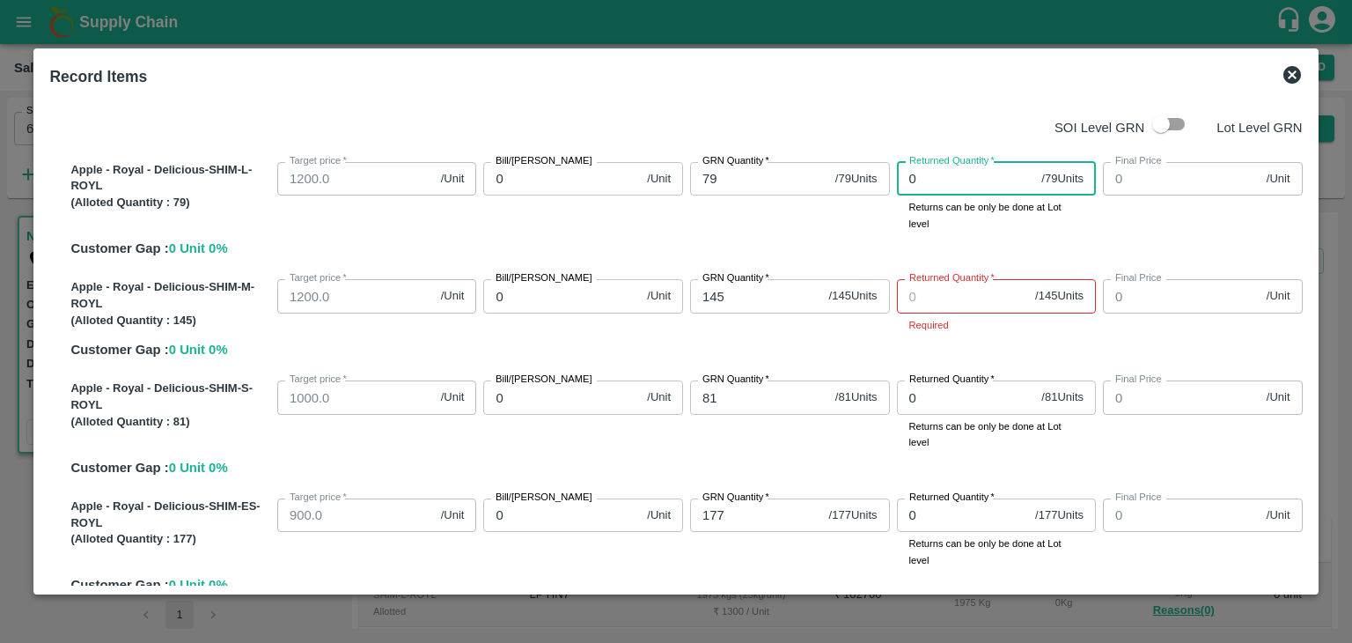
type input "0"
click at [935, 298] on input "Returned Quantity   *" at bounding box center [963, 295] width 132 height 33
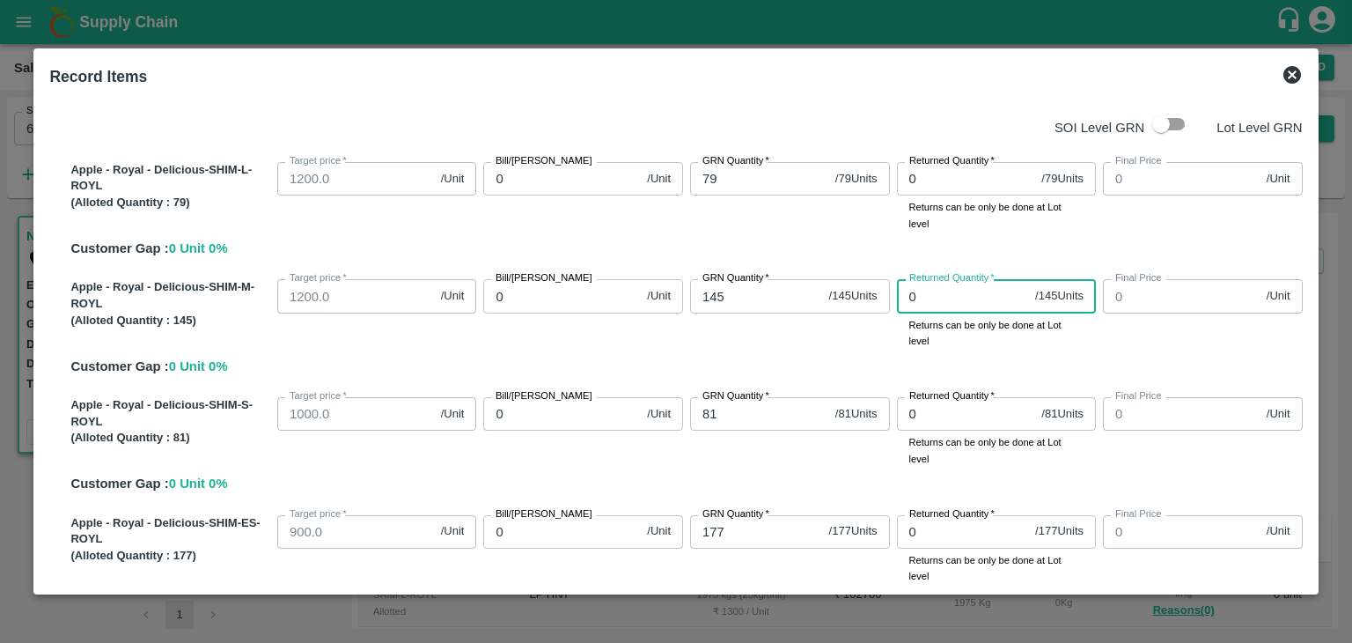
type input "0"
click at [845, 334] on div "GRN Quantity   * 145 / 145 Units GRN Quantity" at bounding box center [786, 310] width 207 height 77
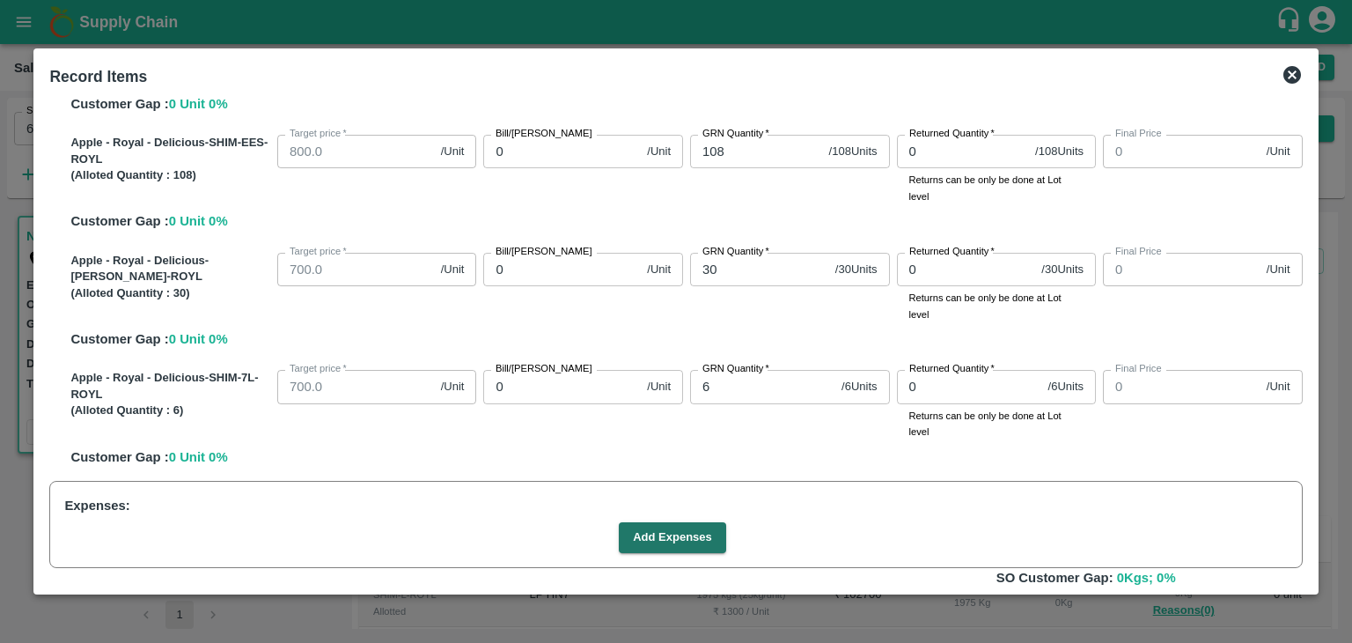
scroll to position [597, 0]
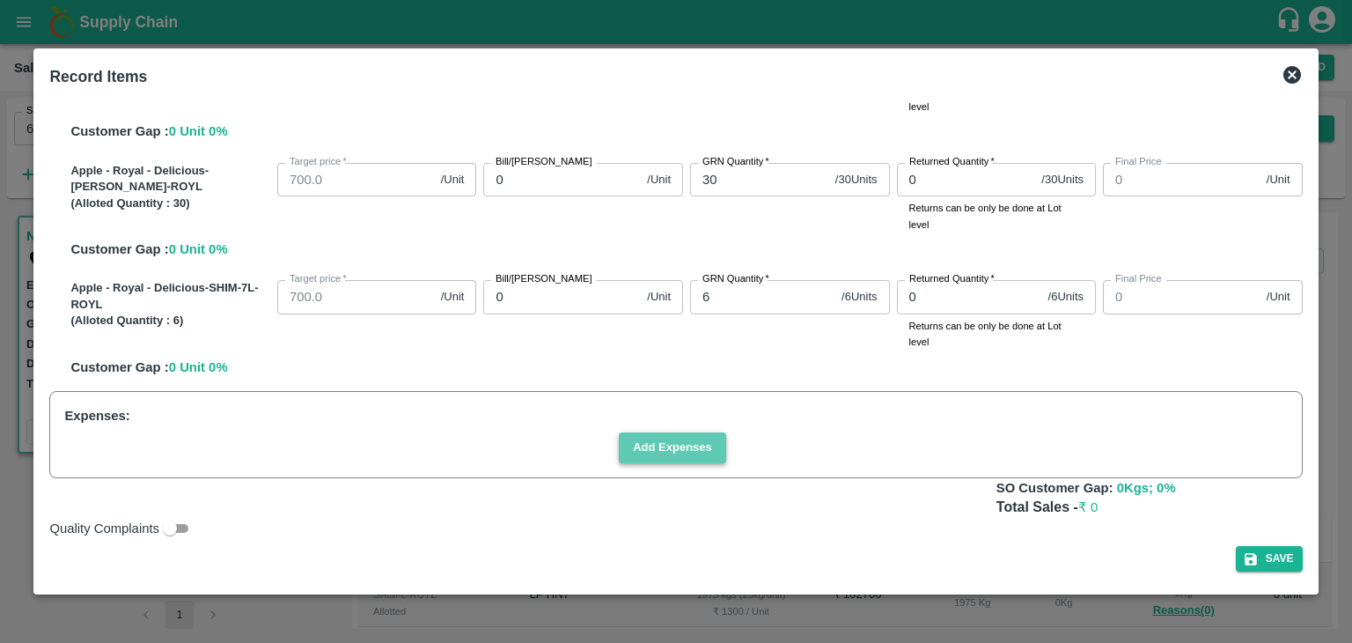
click at [708, 441] on button "Add Expenses" at bounding box center [672, 447] width 107 height 31
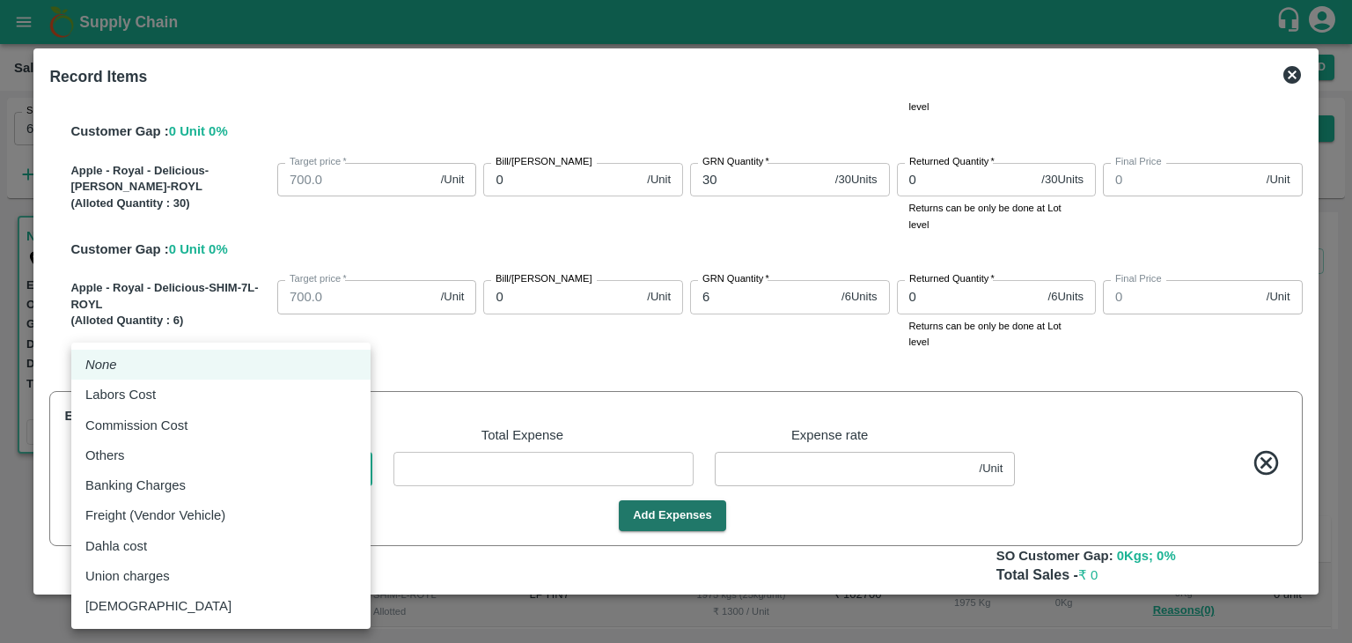
click at [304, 473] on body "Supply Chain Sales Orders Direct Customer Add SO ID 606219 SO ID Start Date Sta…" at bounding box center [676, 321] width 1352 height 643
click at [194, 429] on div "Commission Cost" at bounding box center [140, 425] width 111 height 19
type input "Commission Cost"
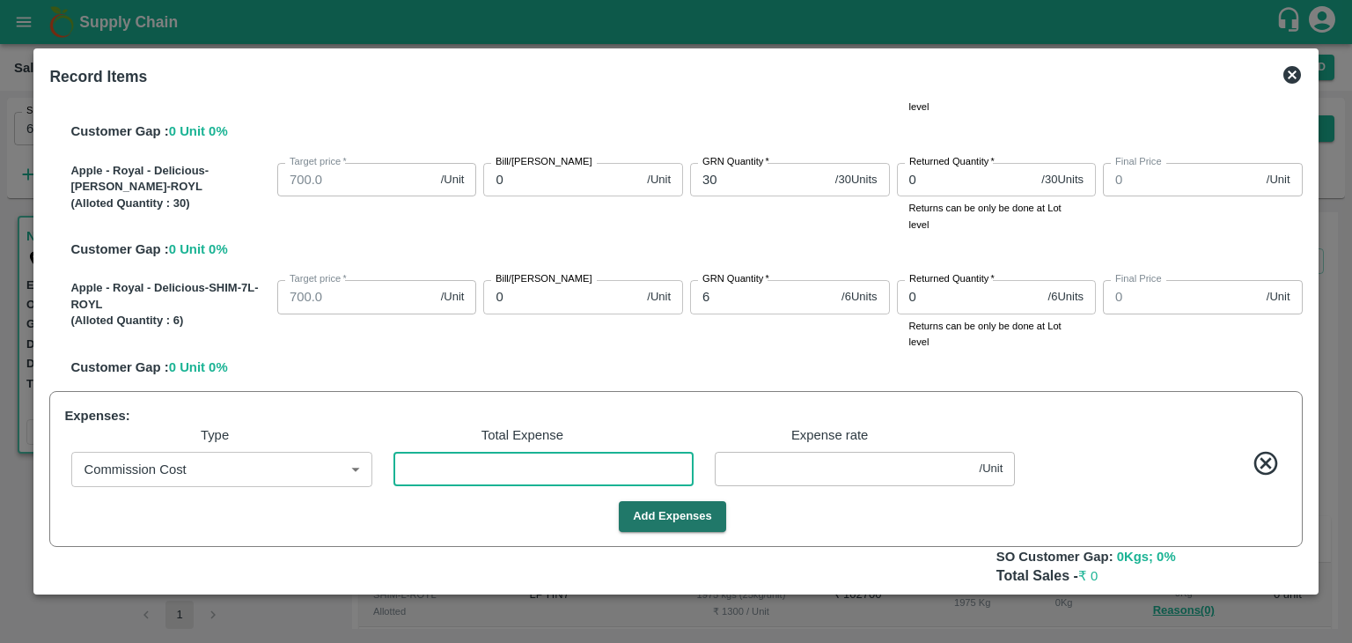
click at [504, 474] on input "number" at bounding box center [544, 468] width 300 height 33
type input "3"
type input "-0.0607"
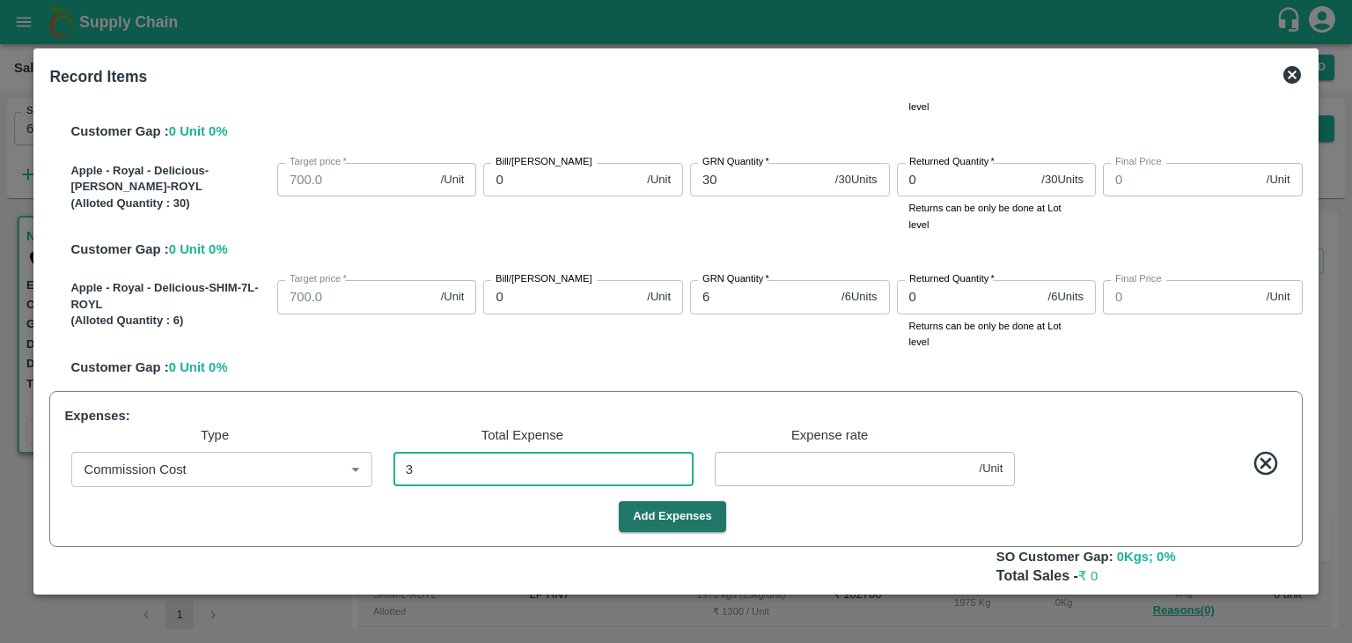
type input "-0.0607"
type input "38"
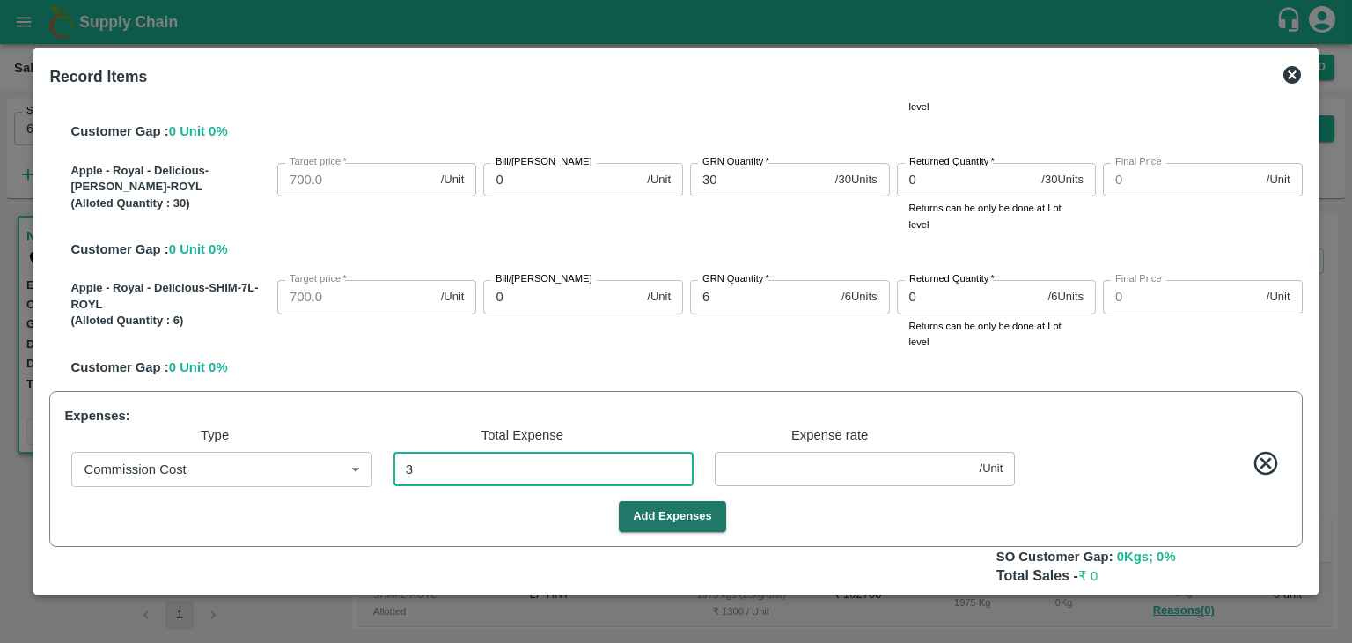
type input "0.0607"
type input "382"
type input "-6.1022"
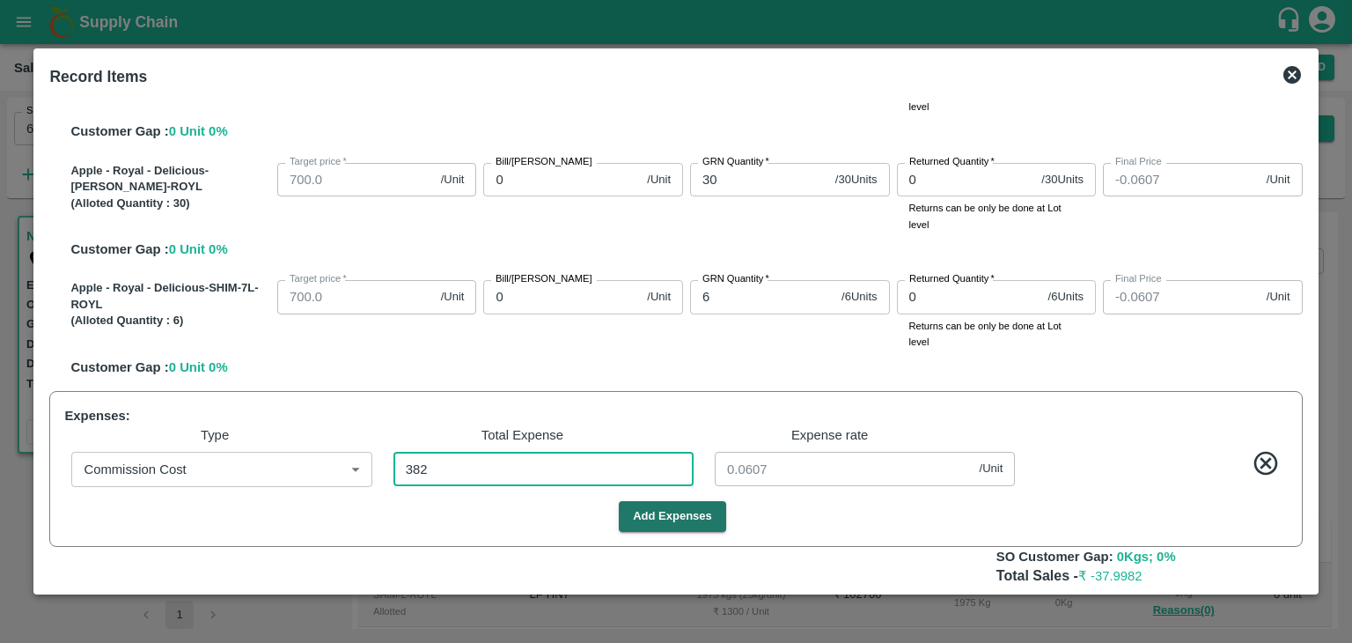
type input "-6.1022"
type input "3820"
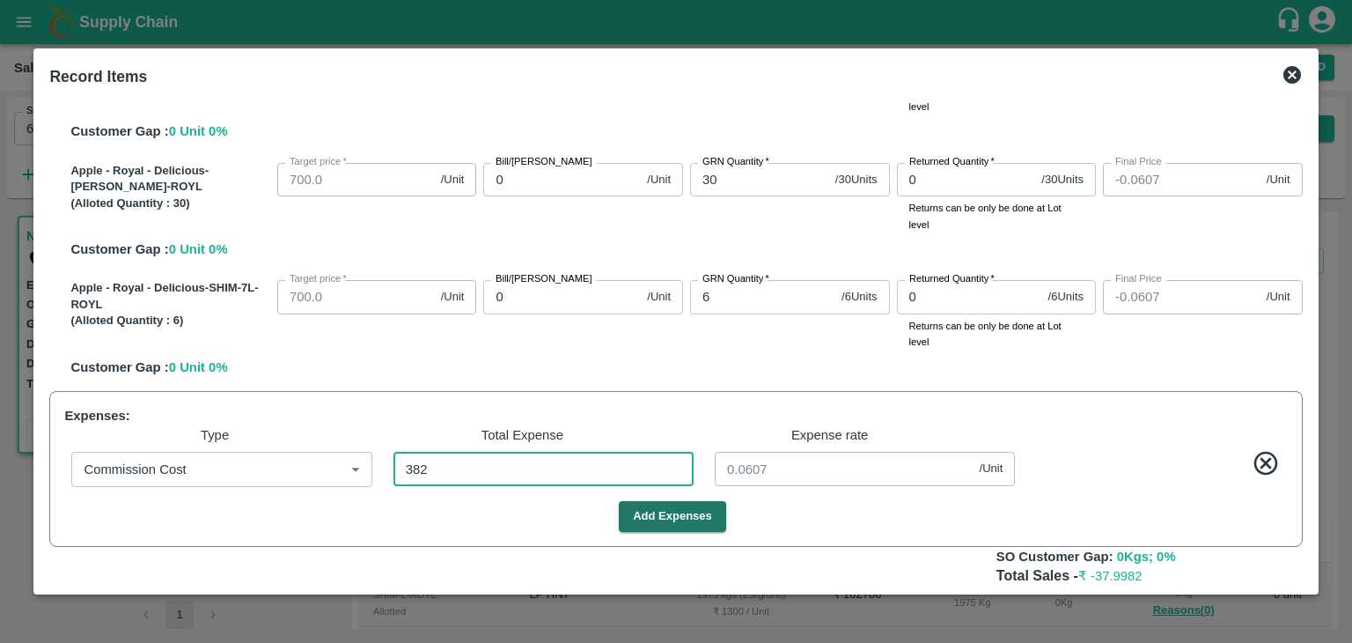
type input "6.10224"
type input "38202"
type input "-61.0256"
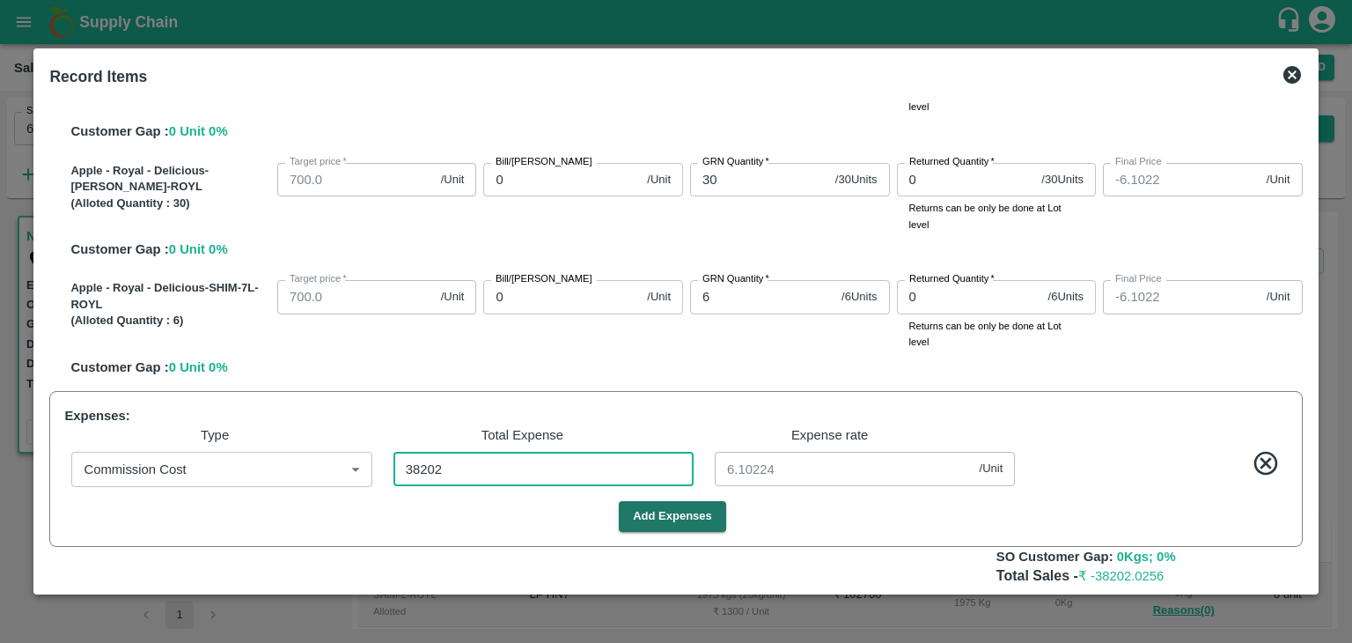
type input "-61.0256"
type input "61.02556"
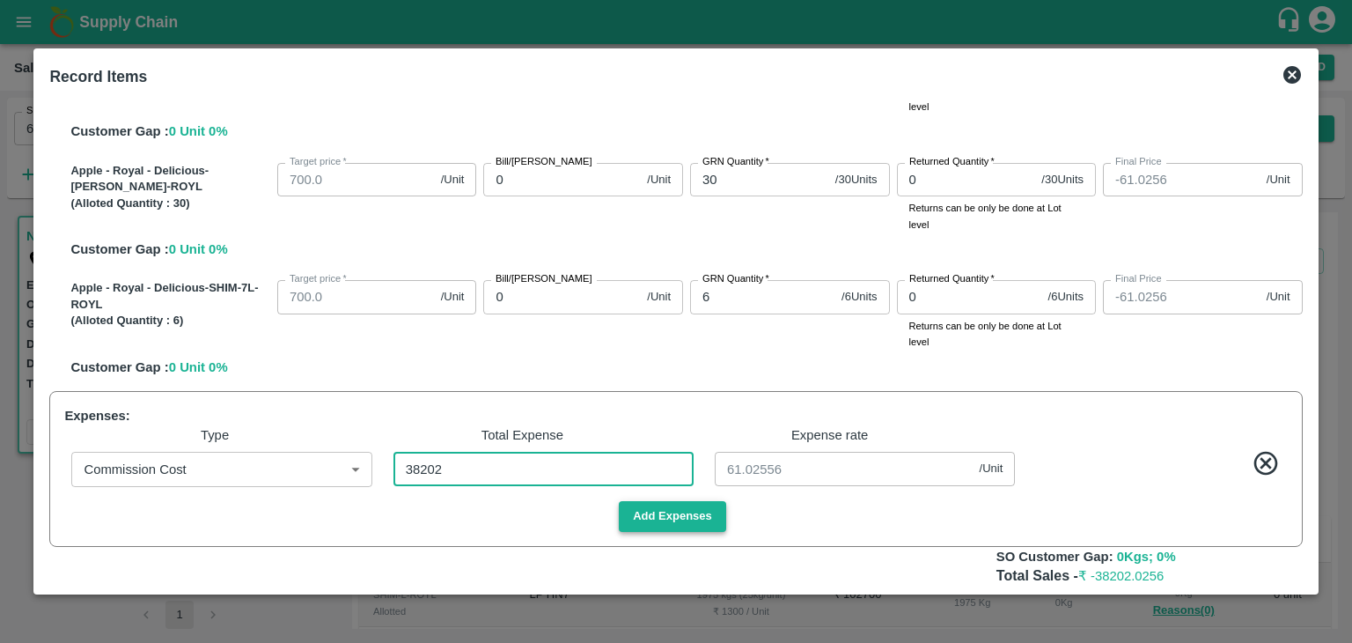
type input "38202"
click at [696, 507] on button "Add Expenses" at bounding box center [672, 516] width 107 height 31
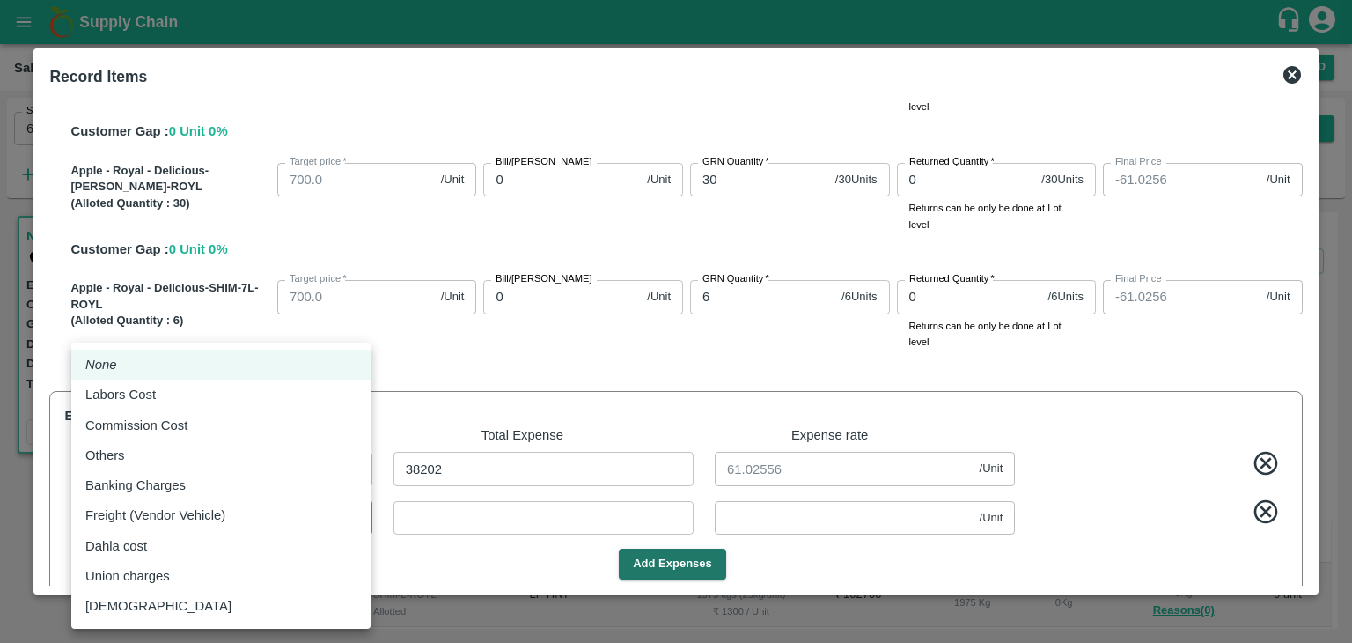
click at [231, 515] on body "Supply Chain Sales Orders Direct Customer Add SO ID 606219 SO ID Start Date Sta…" at bounding box center [676, 321] width 1352 height 643
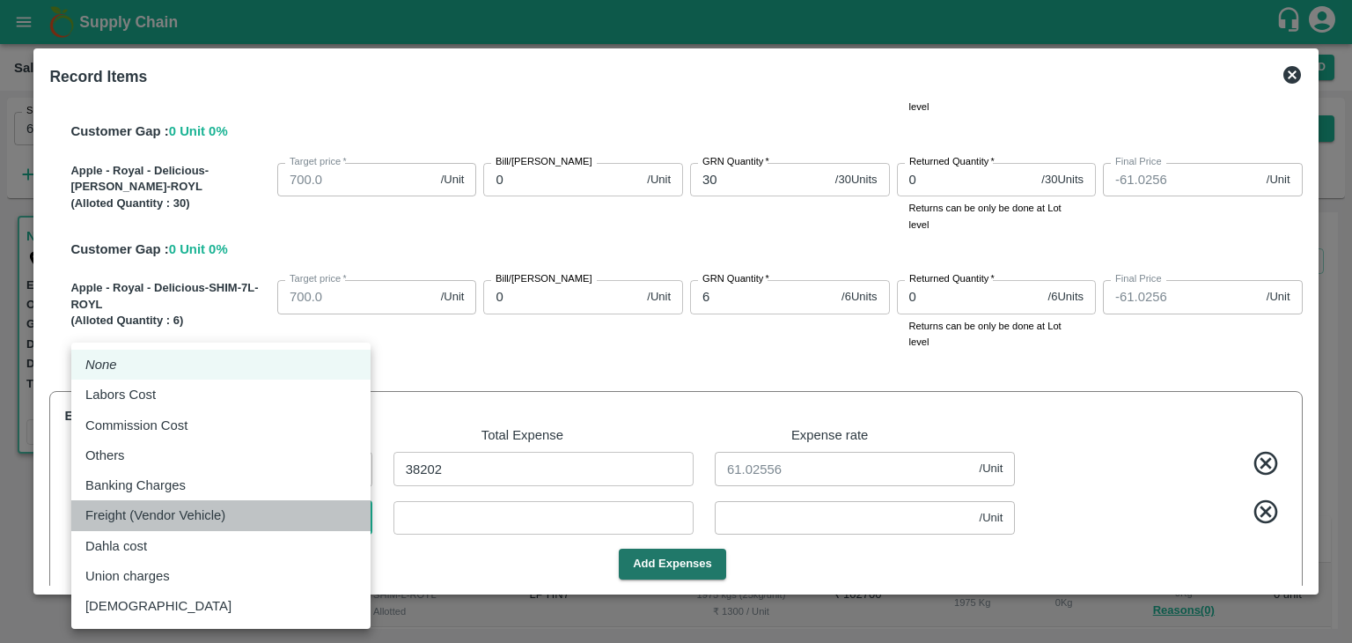
click at [157, 509] on p "Freight (Vendor Vehicle)" at bounding box center [155, 514] width 140 height 19
type input "Freight (Vendor Vehicle)"
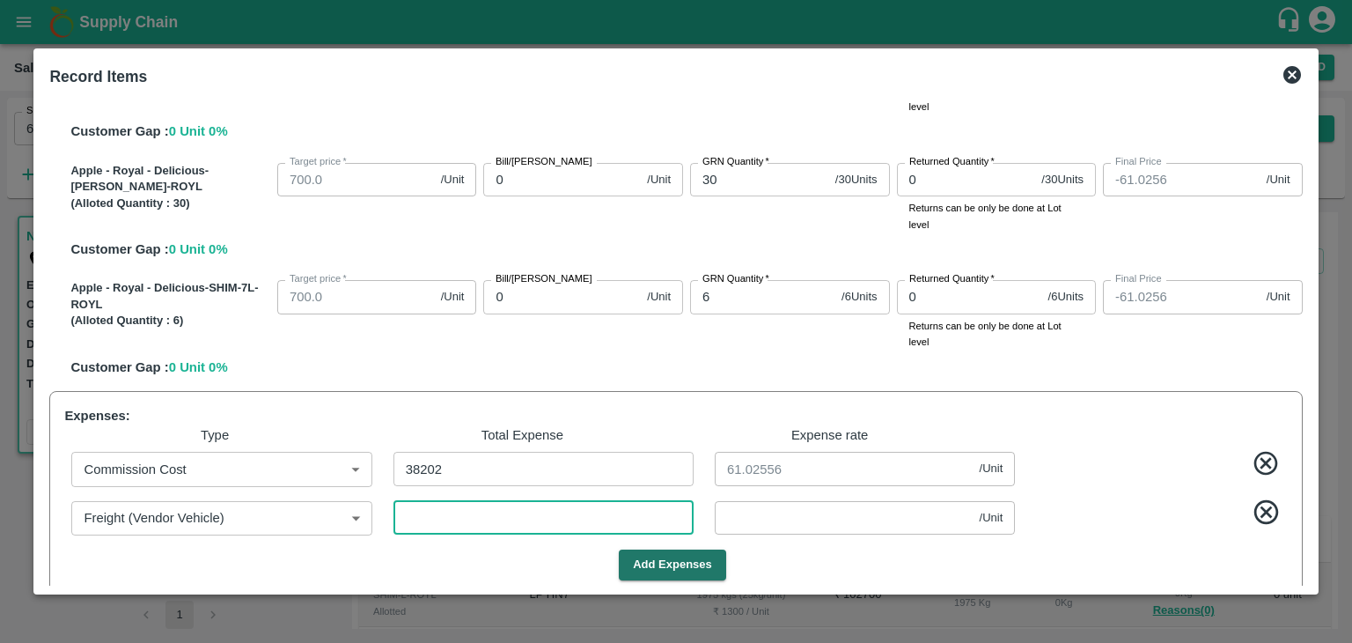
click at [453, 508] on input "number" at bounding box center [544, 517] width 300 height 33
type input "1"
type input "-61.0272"
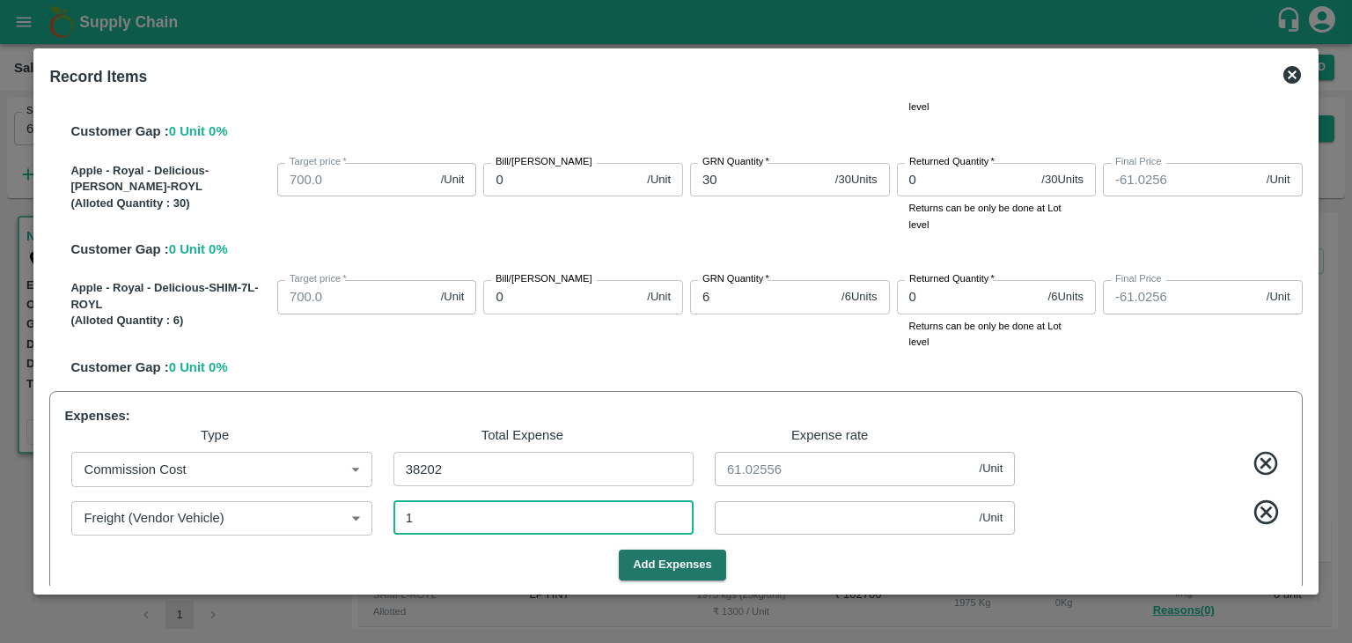
type input "-61.0272"
type input "0.0016"
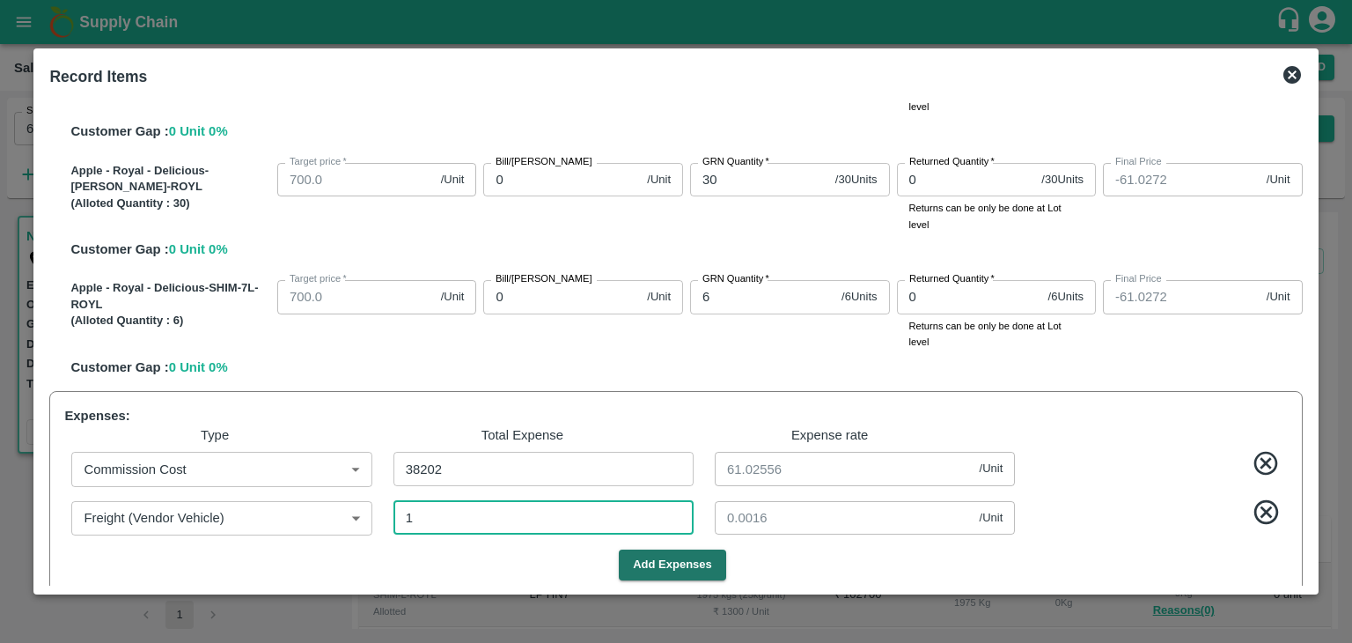
type input "12"
type input "-61.2252"
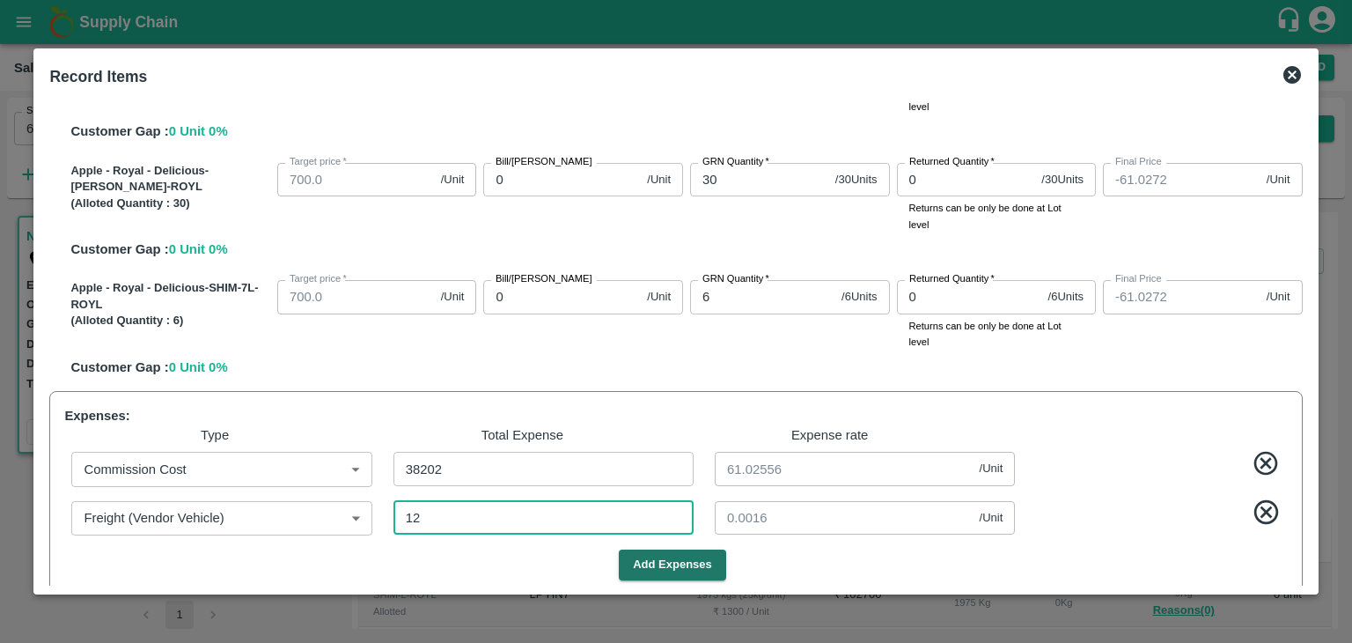
type input "-61.2252"
type input "125"
type input "0.19968"
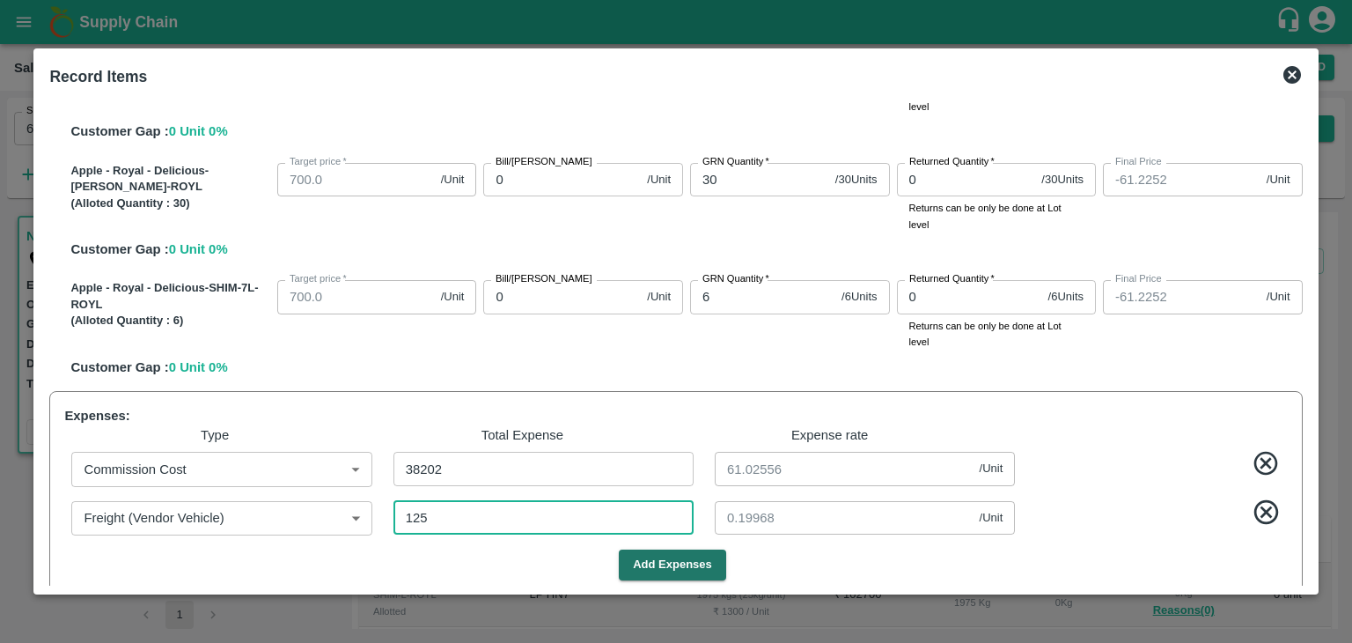
type input "1258"
type input "-63.0351"
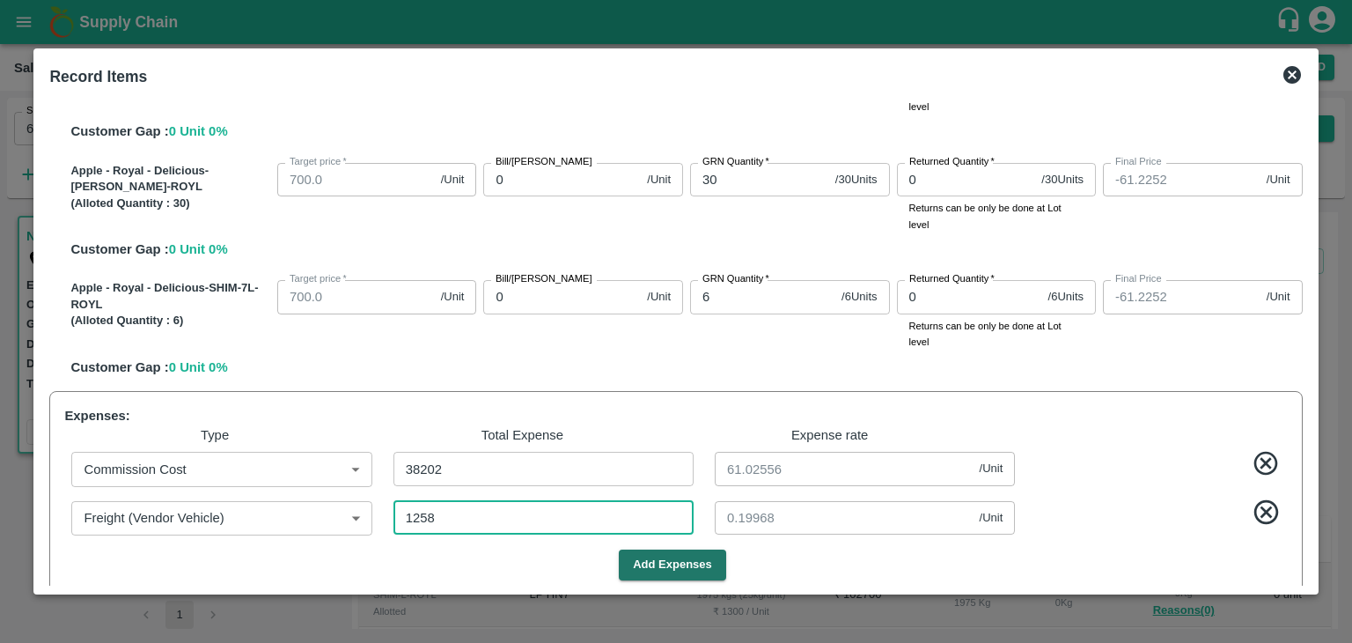
type input "-63.0351"
type input "2.00958"
type input "12589"
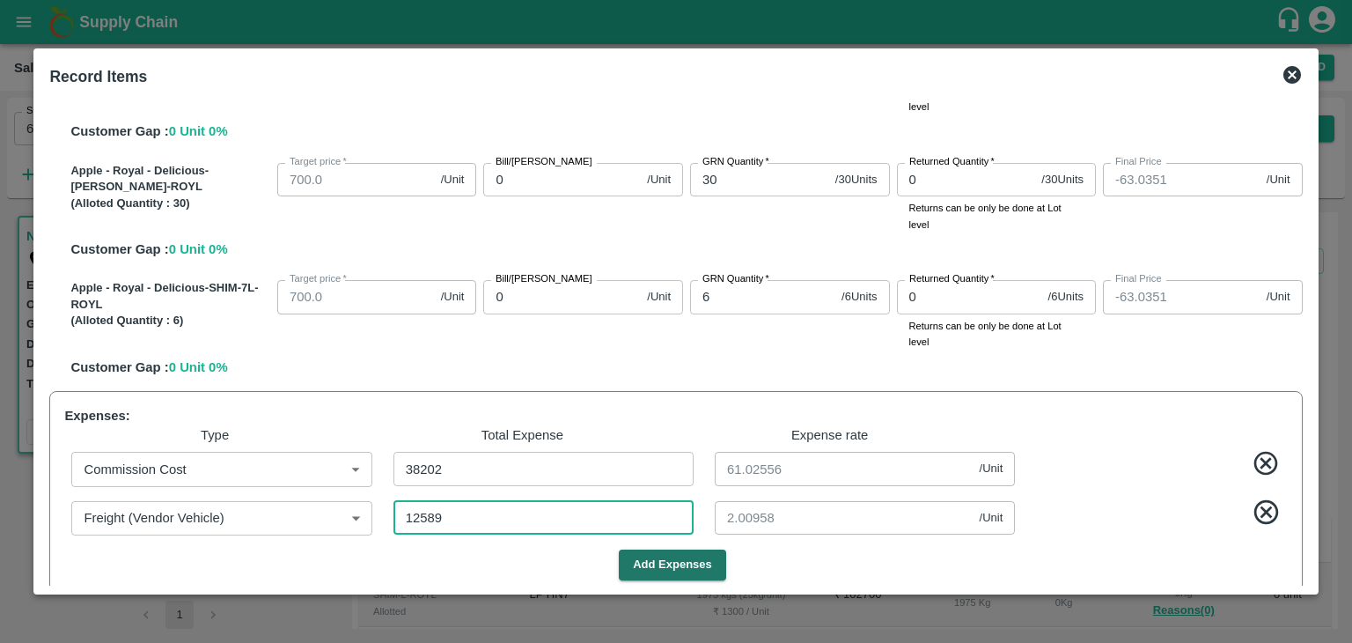
type input "-262.1278"
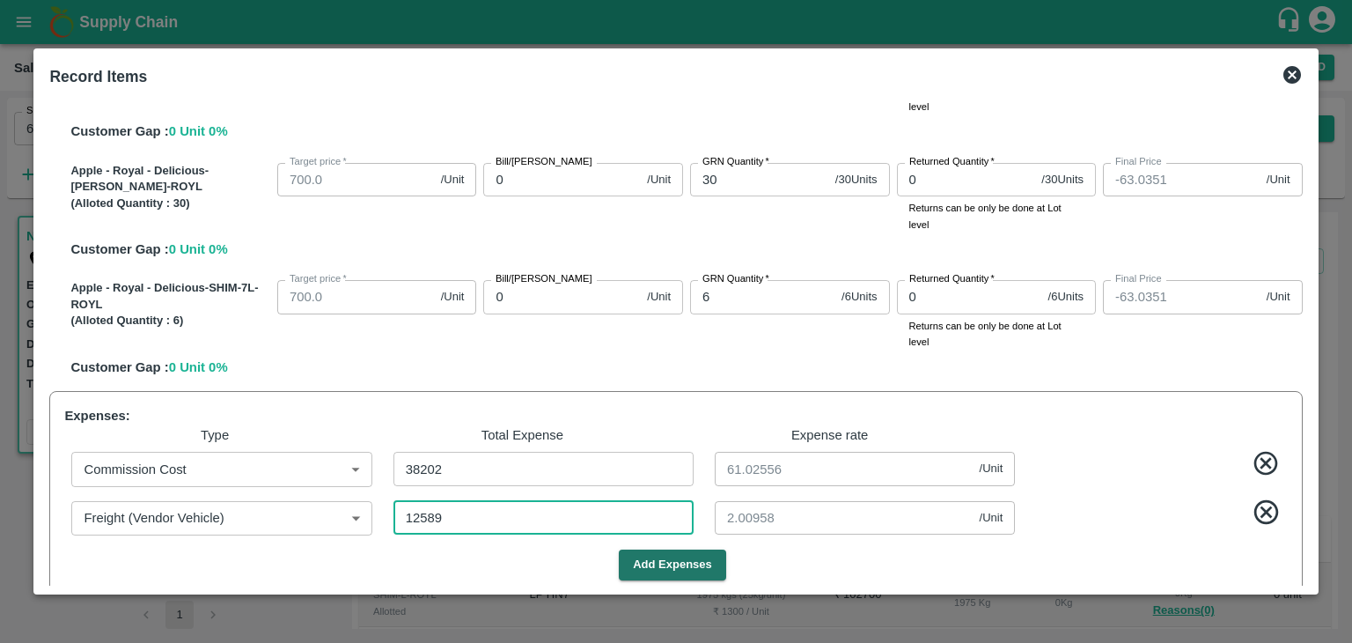
type input "-262.1278"
type input "125890"
type input "201.10224"
type input "125890"
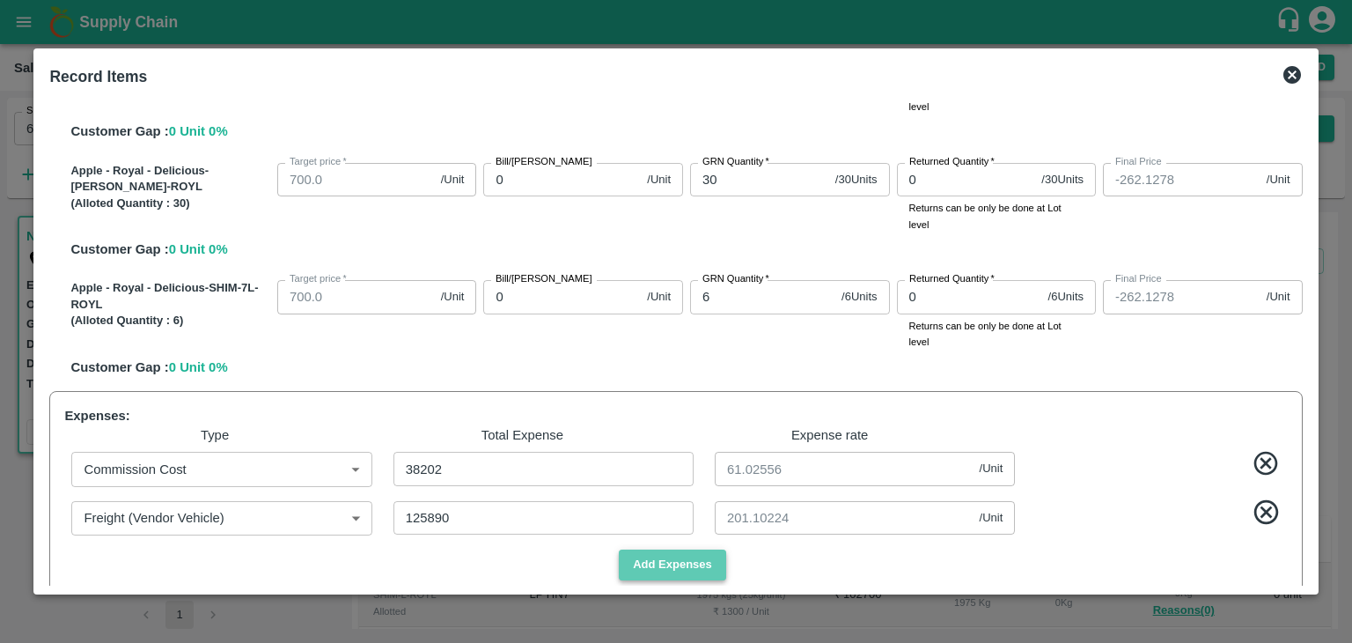
click at [665, 563] on button "Add Expenses" at bounding box center [672, 564] width 107 height 31
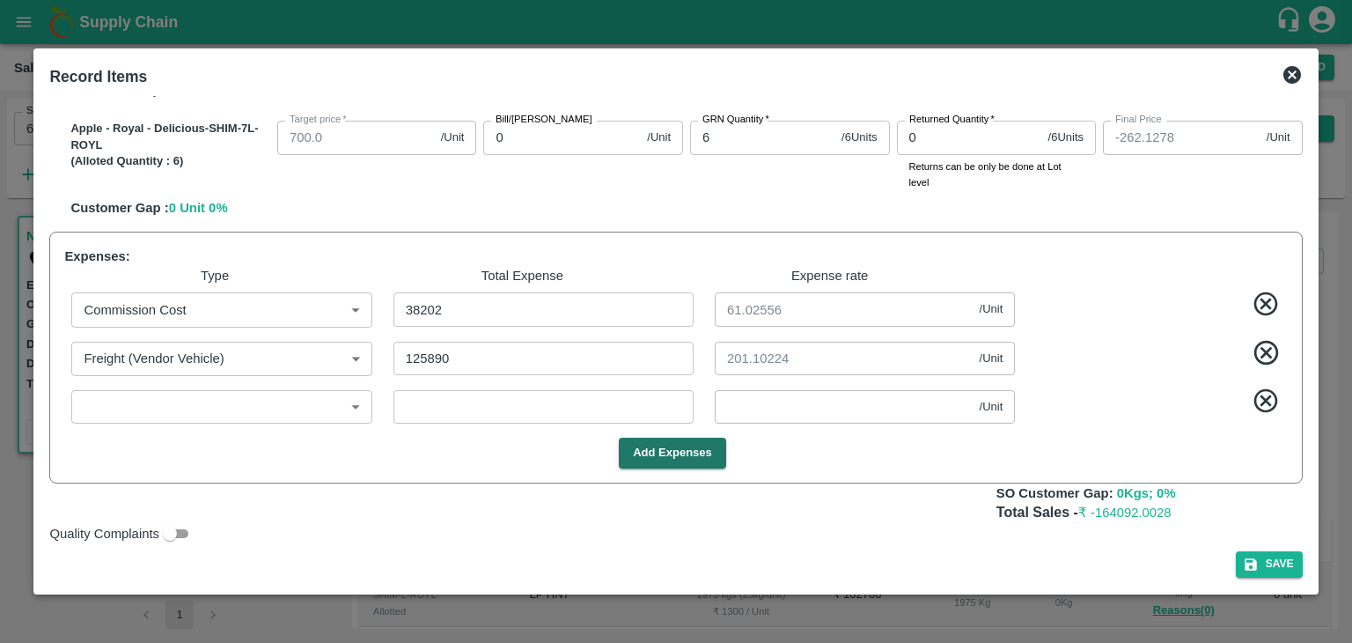
scroll to position [762, 0]
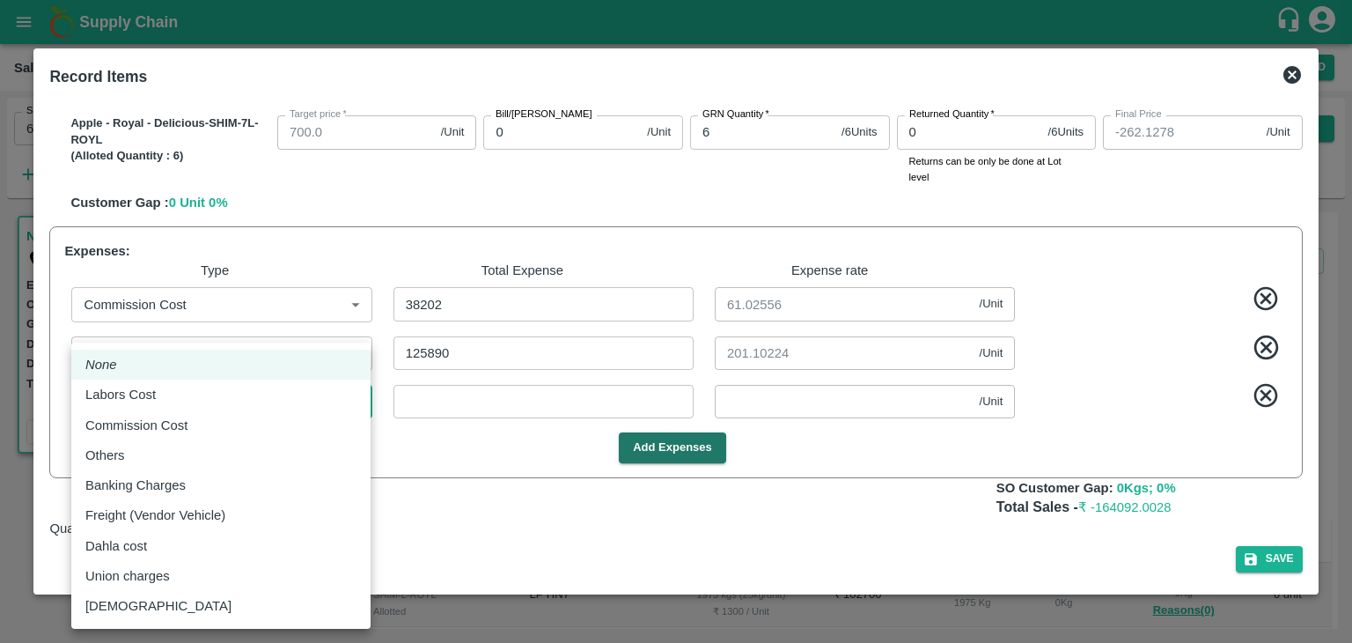
click at [324, 403] on body "Supply Chain Sales Orders Direct Customer Add SO ID 606219 SO ID Start Date Sta…" at bounding box center [676, 321] width 1352 height 643
click at [166, 392] on div "Labors Cost" at bounding box center [220, 394] width 271 height 19
type input "Labors Cost"
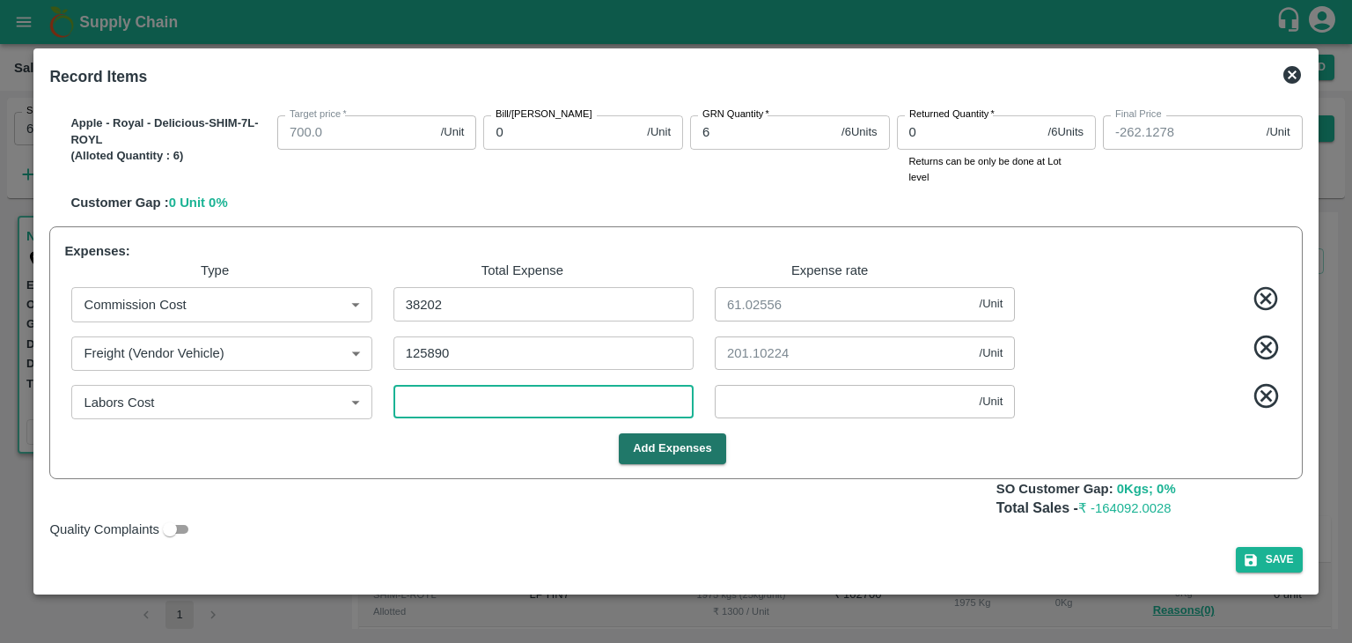
click at [492, 408] on input "number" at bounding box center [544, 401] width 300 height 33
type input "3"
type input "-262.1326"
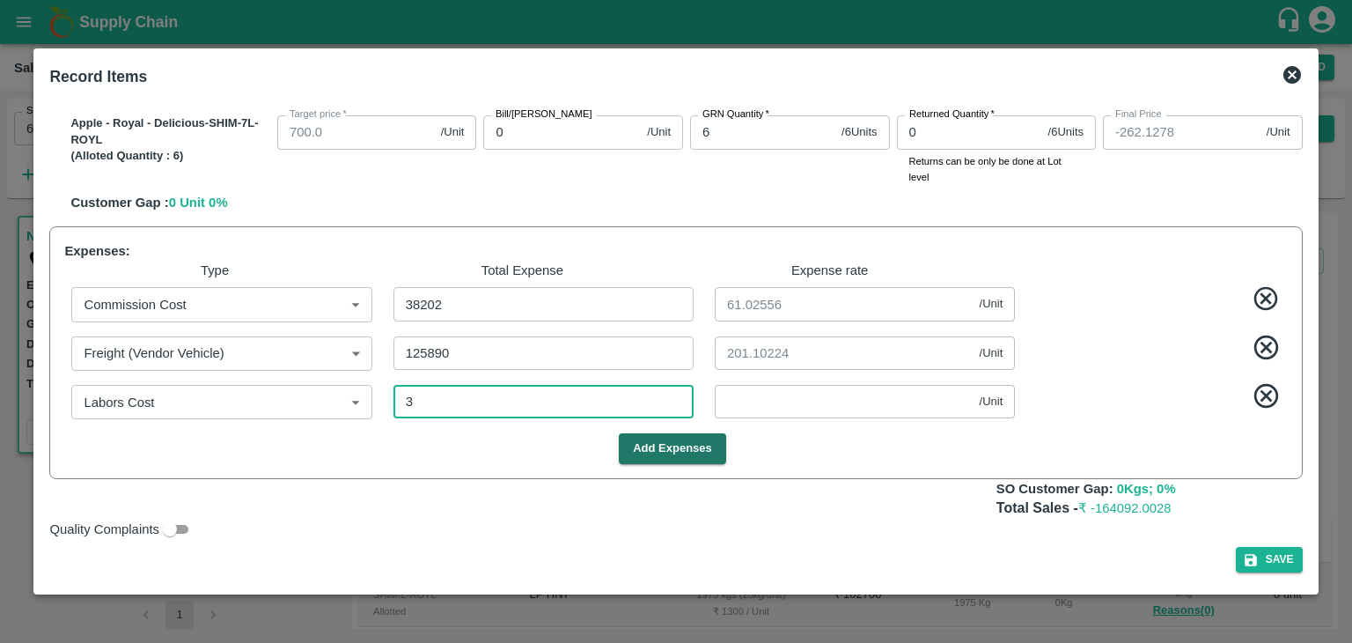
type input "-262.1326"
type input "0.00479"
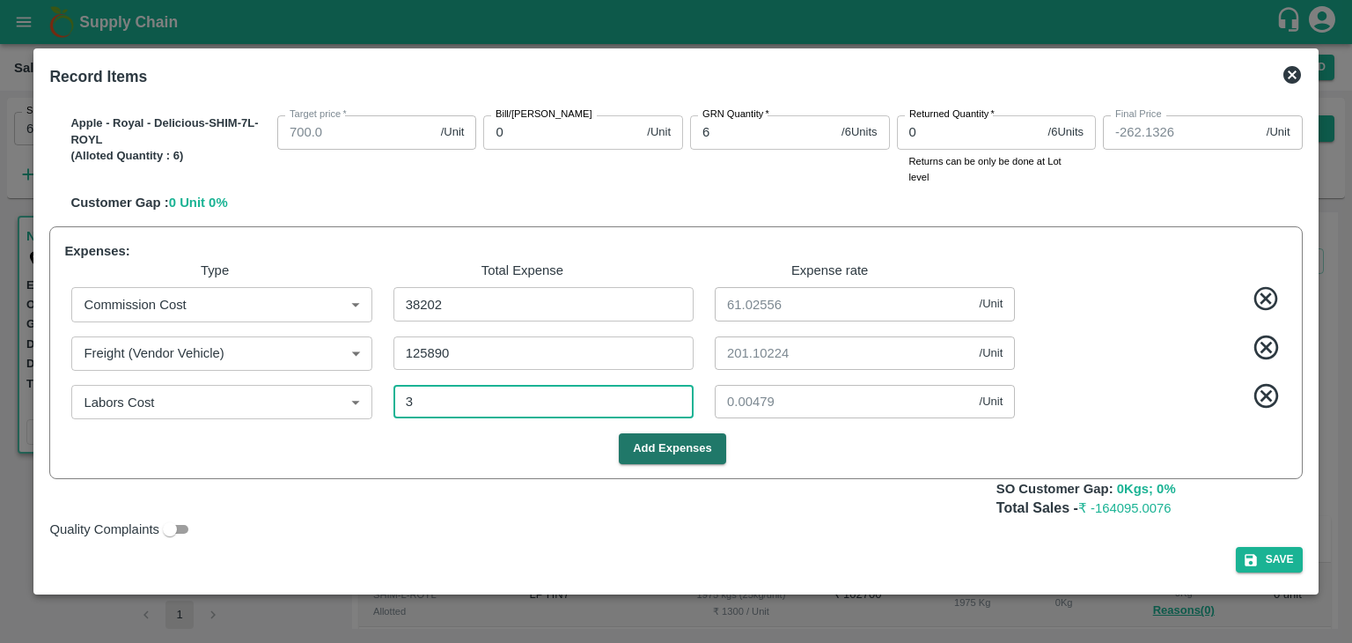
type input "31"
type input "-262.6278"
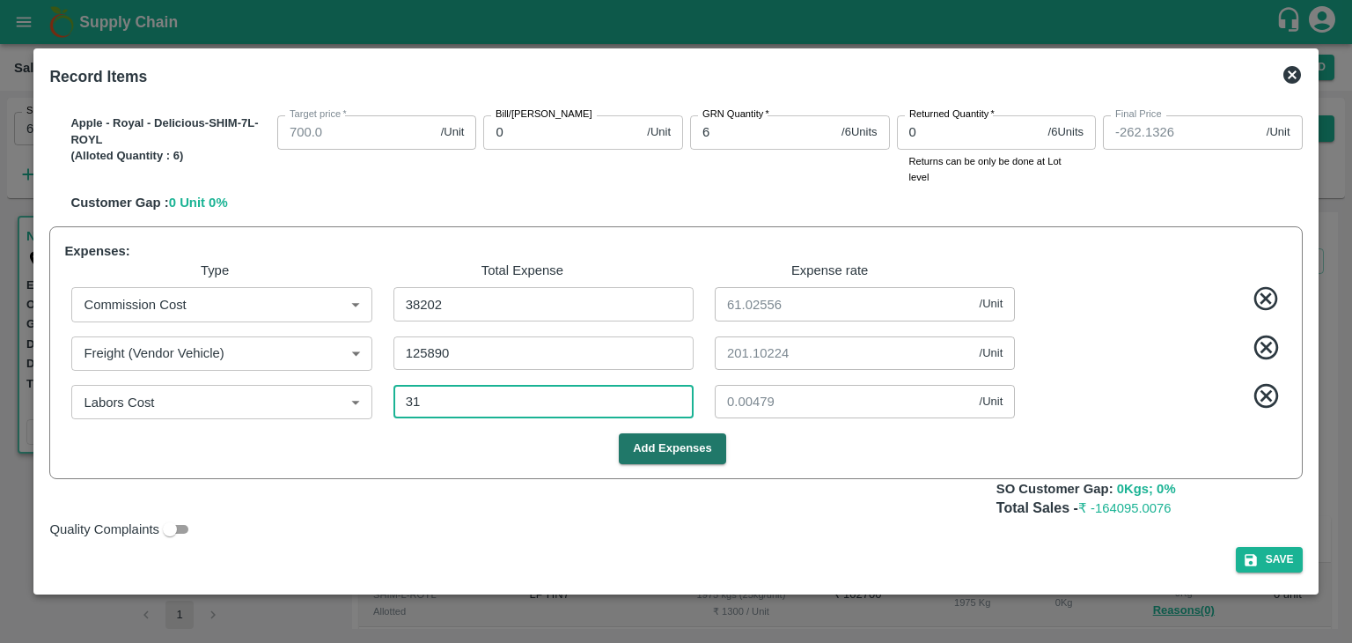
type input "-262.6278"
type input "313"
type input "0.5"
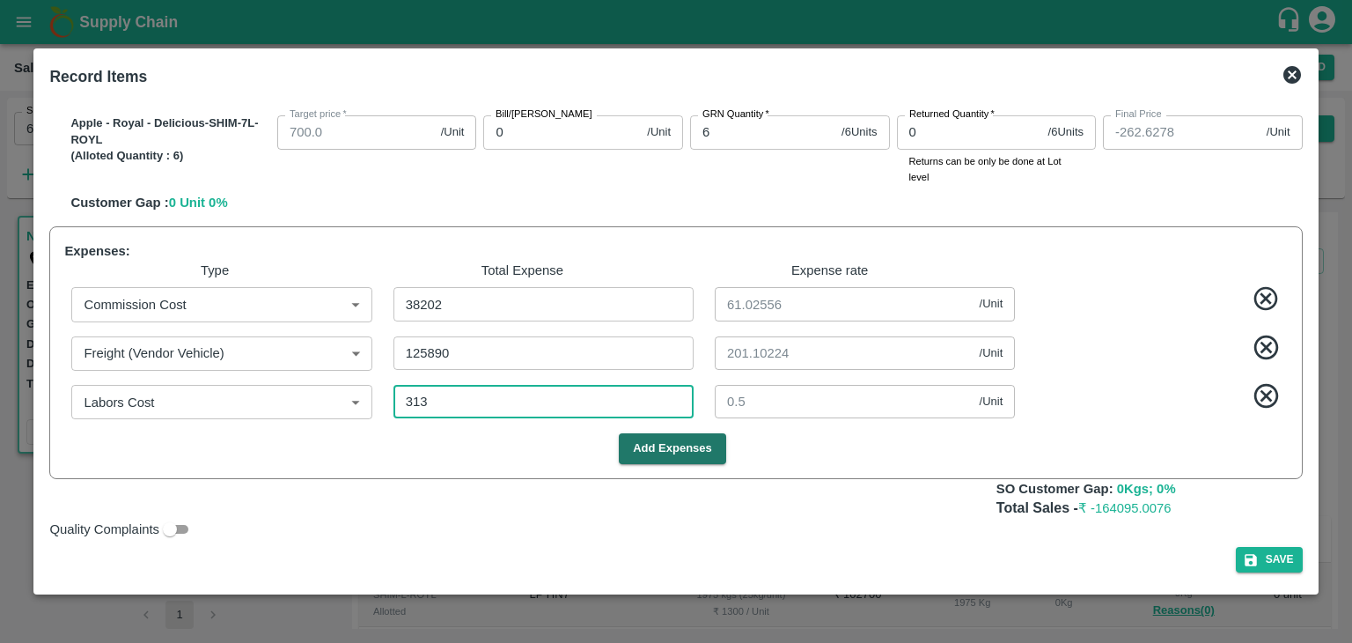
type input "3130"
type input "-267.1278"
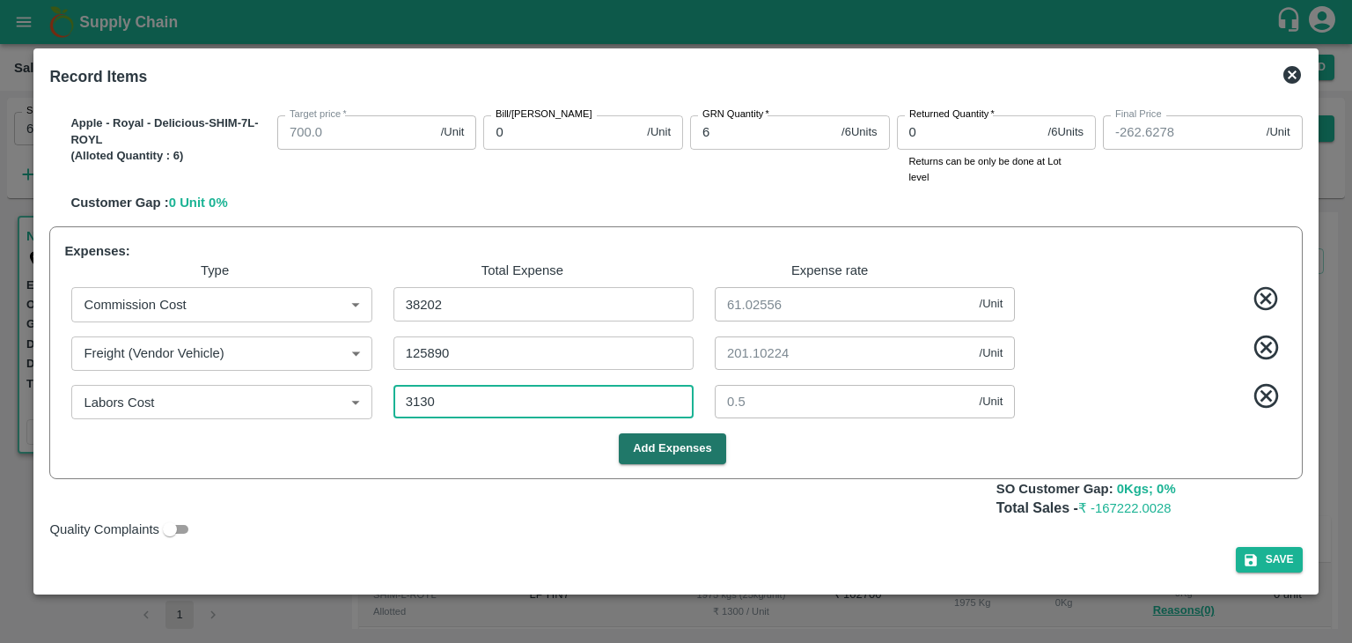
type input "-267.1278"
type input "5"
type input "3130"
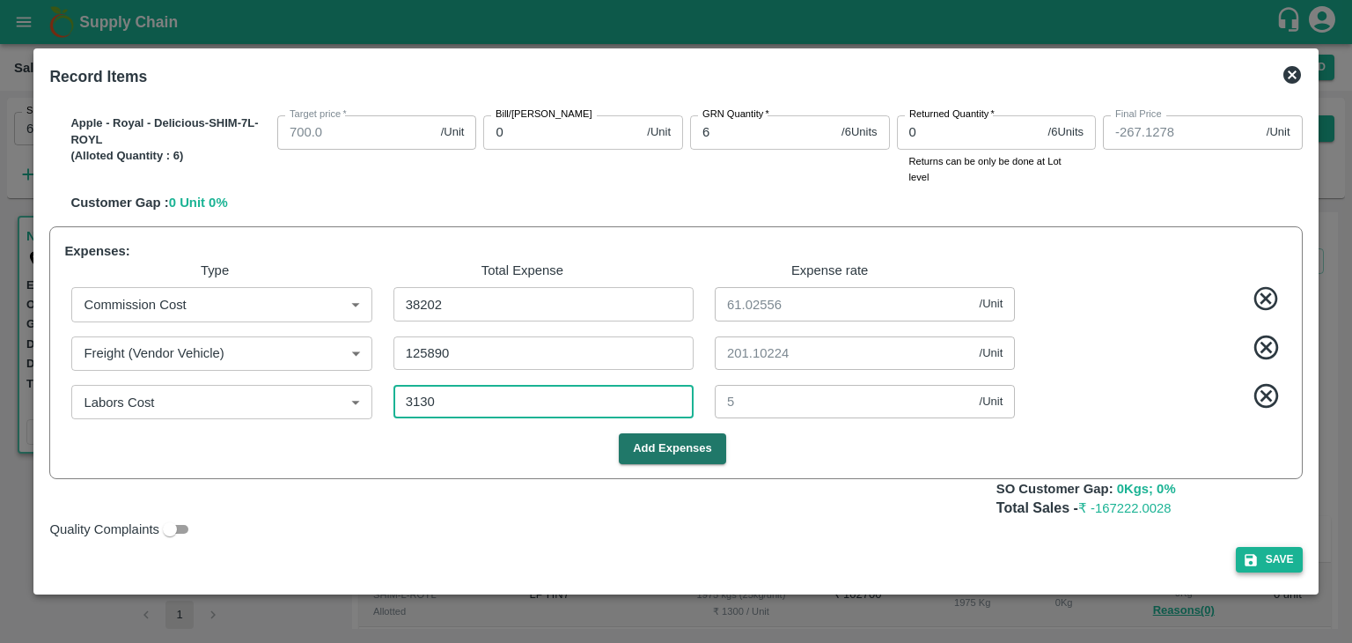
click at [1264, 561] on button "Save" at bounding box center [1269, 560] width 67 height 26
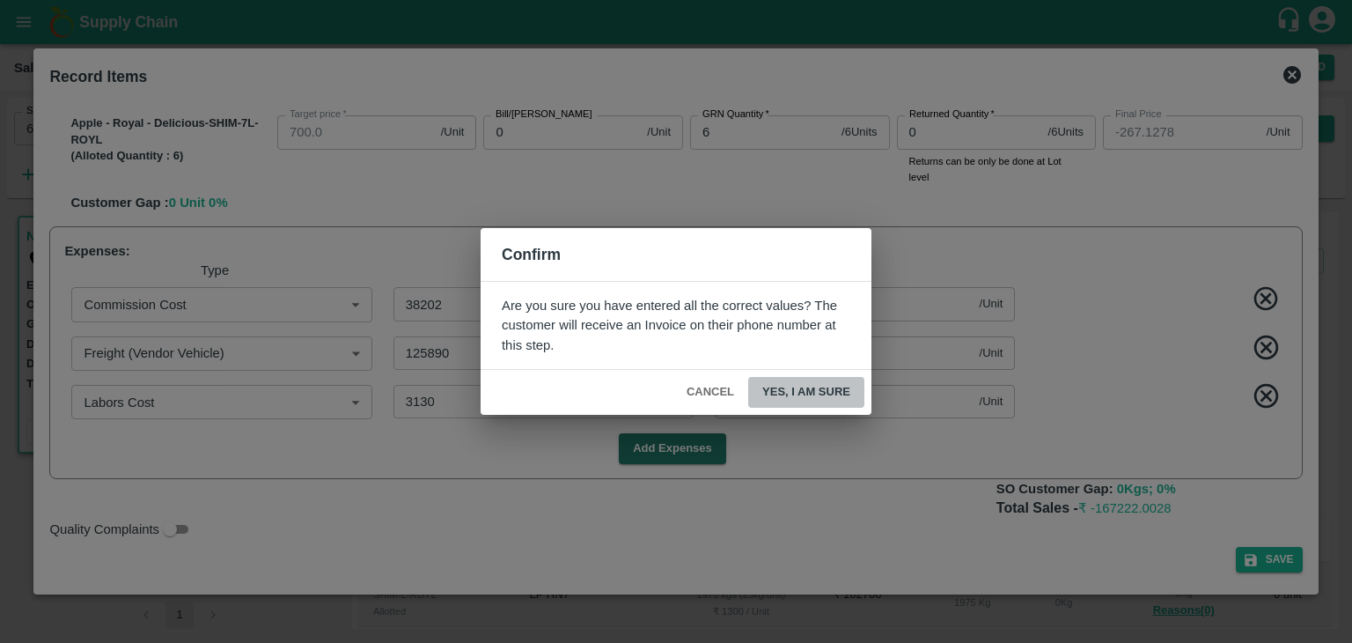
click at [829, 398] on button "Yes, I am sure" at bounding box center [806, 392] width 116 height 31
click at [1135, 312] on div "Confirm Are you sure you have entered all the correct values? The customer will…" at bounding box center [676, 321] width 1352 height 643
click at [711, 383] on button "Cancel" at bounding box center [711, 392] width 62 height 31
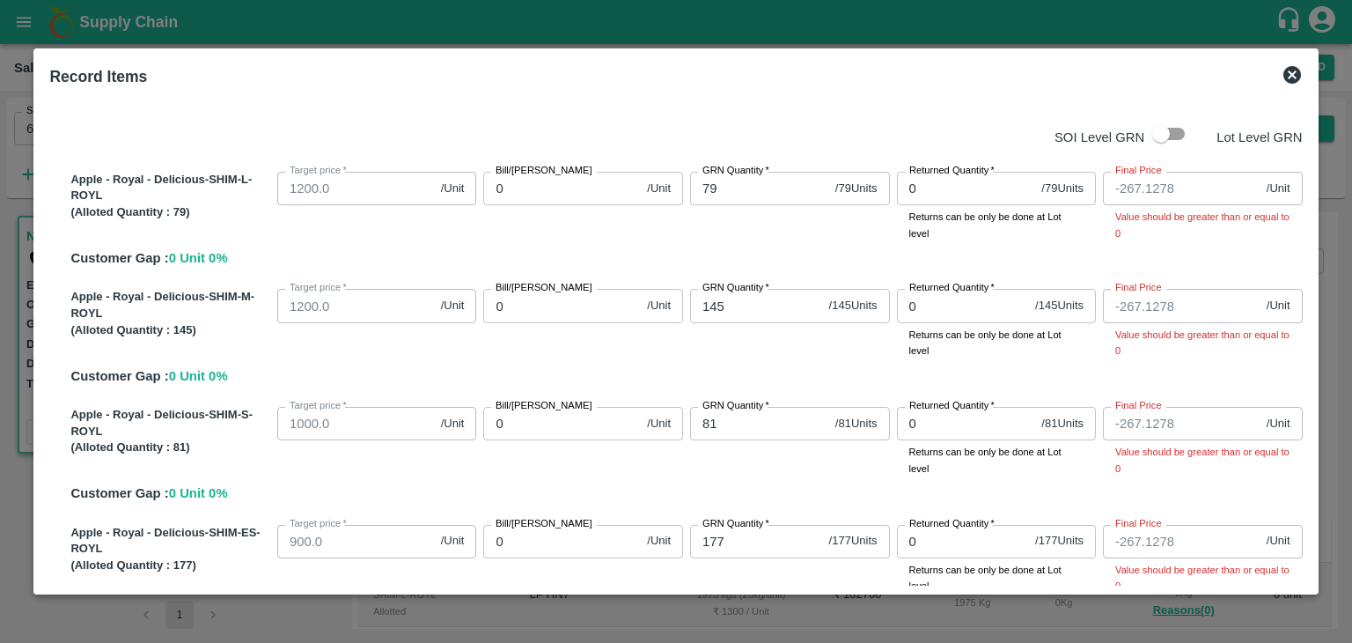
scroll to position [2, 0]
click at [1169, 358] on div "Apple - Royal - Delicious-SHIM-M-ROYL (Alloted Quantity : 145 ) Target price   …" at bounding box center [682, 332] width 1239 height 104
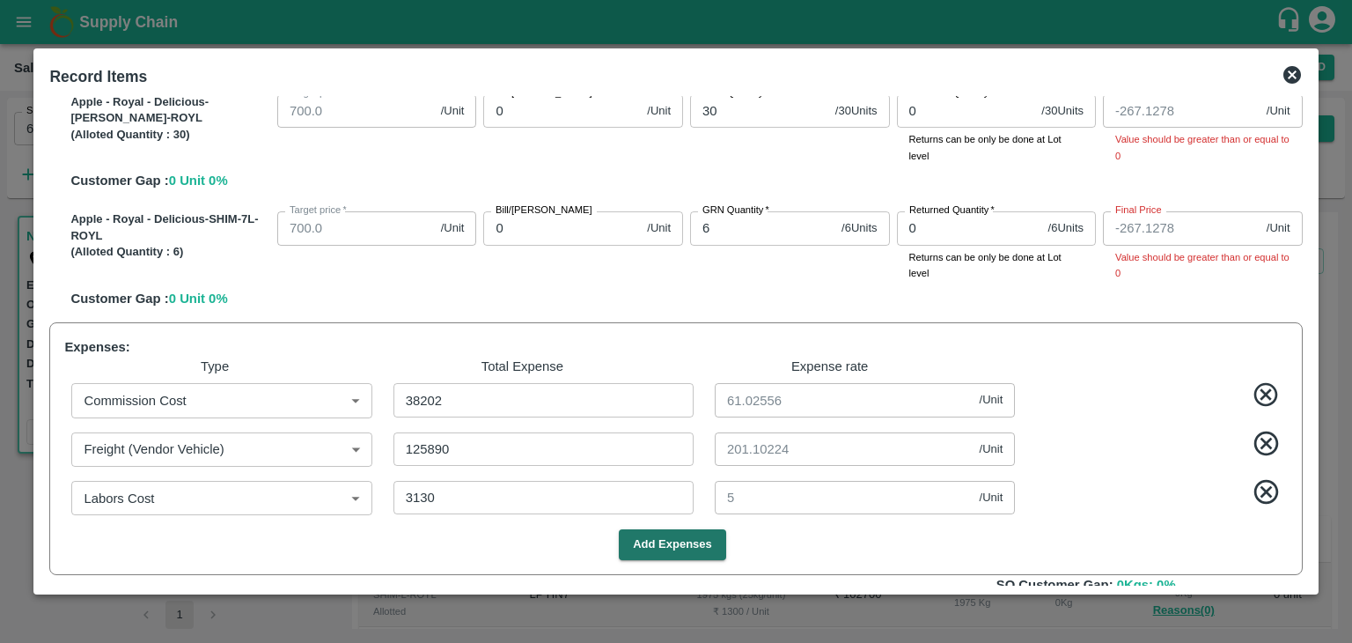
scroll to position [717, 0]
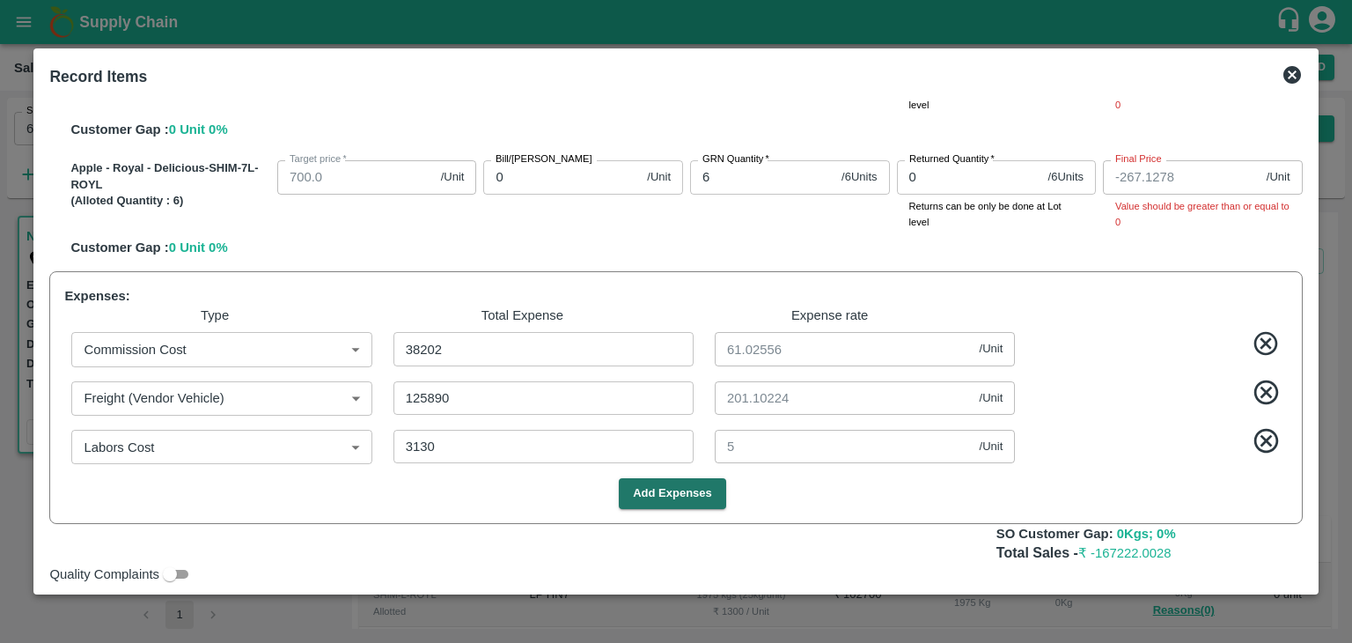
click at [1169, 358] on span at bounding box center [1154, 346] width 265 height 34
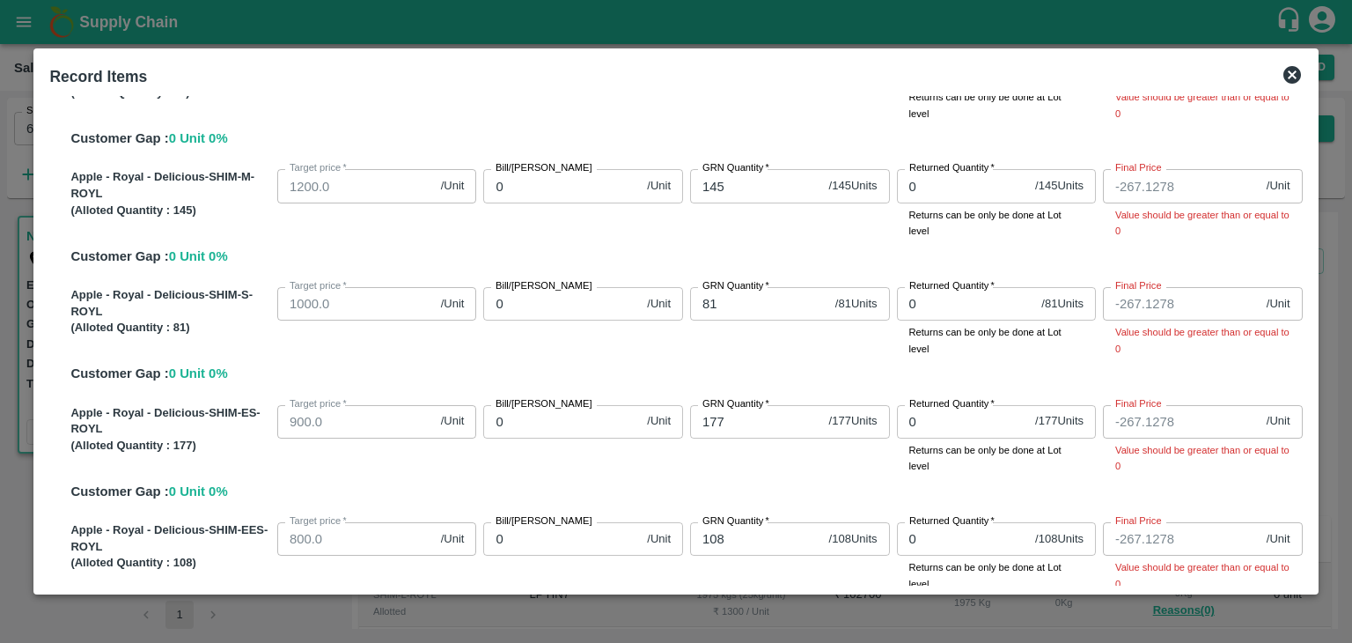
scroll to position [118, 0]
click at [1299, 76] on icon at bounding box center [1293, 75] width 18 height 18
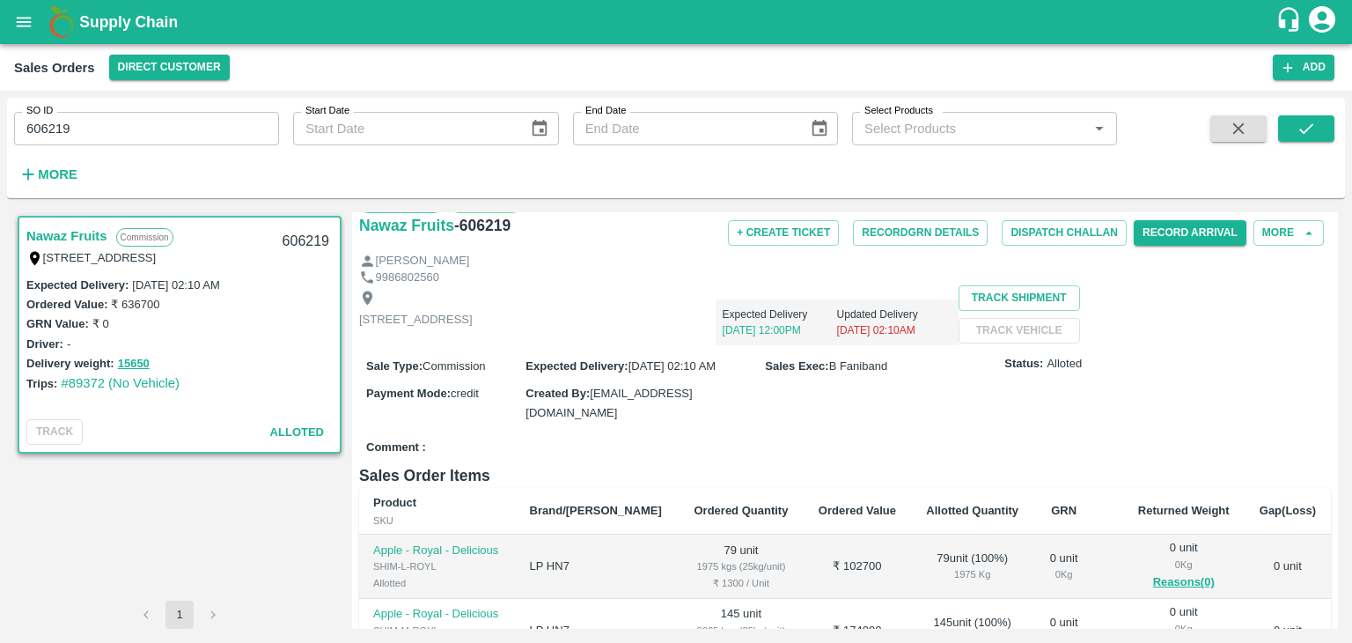
scroll to position [0, 0]
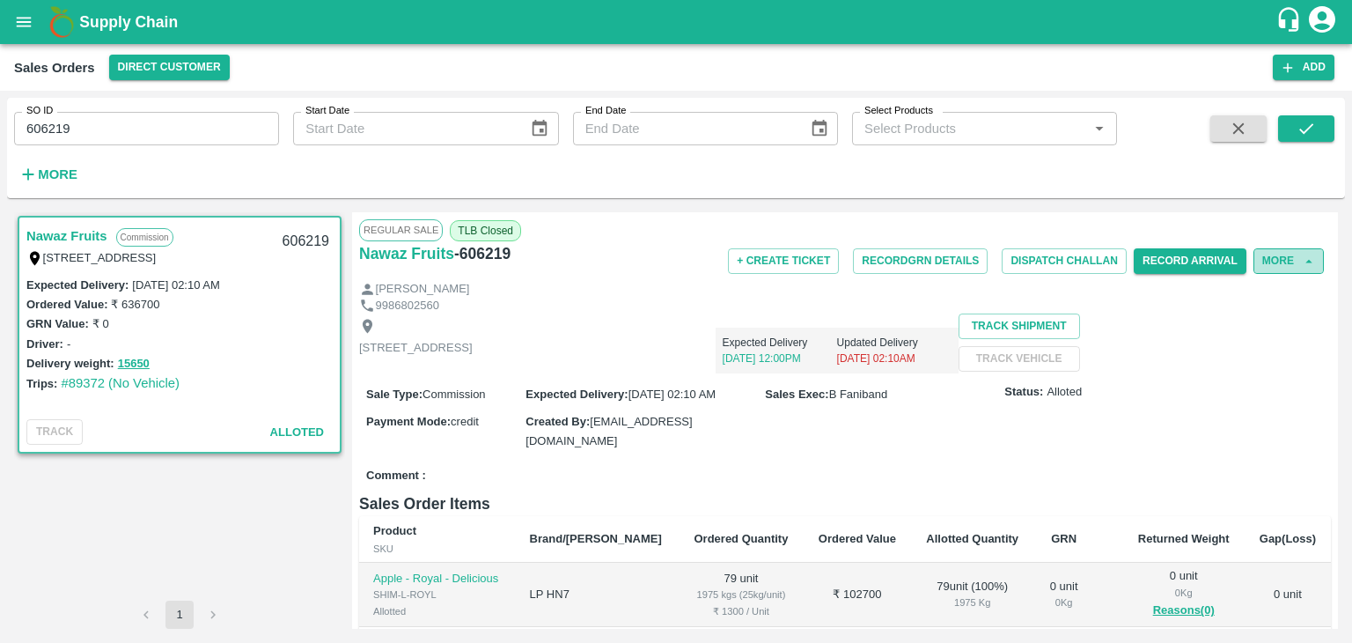
click at [1272, 261] on button "More" at bounding box center [1289, 261] width 70 height 26
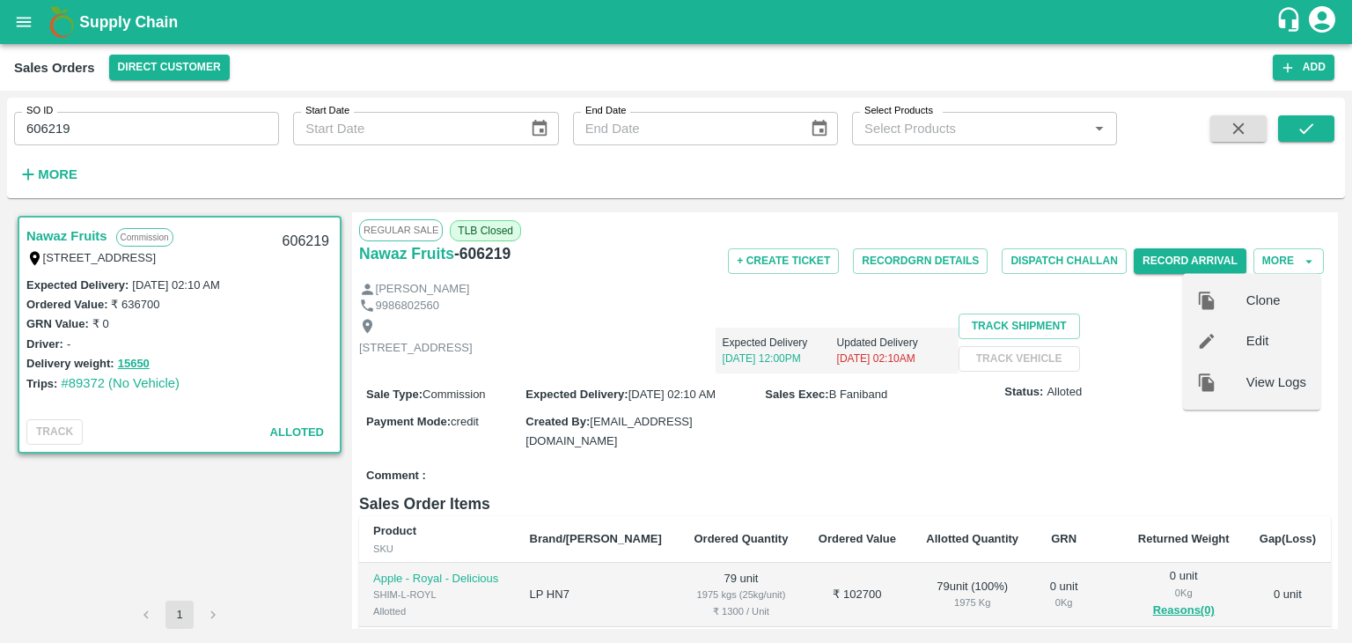
click at [1253, 338] on span "Edit" at bounding box center [1277, 341] width 60 height 19
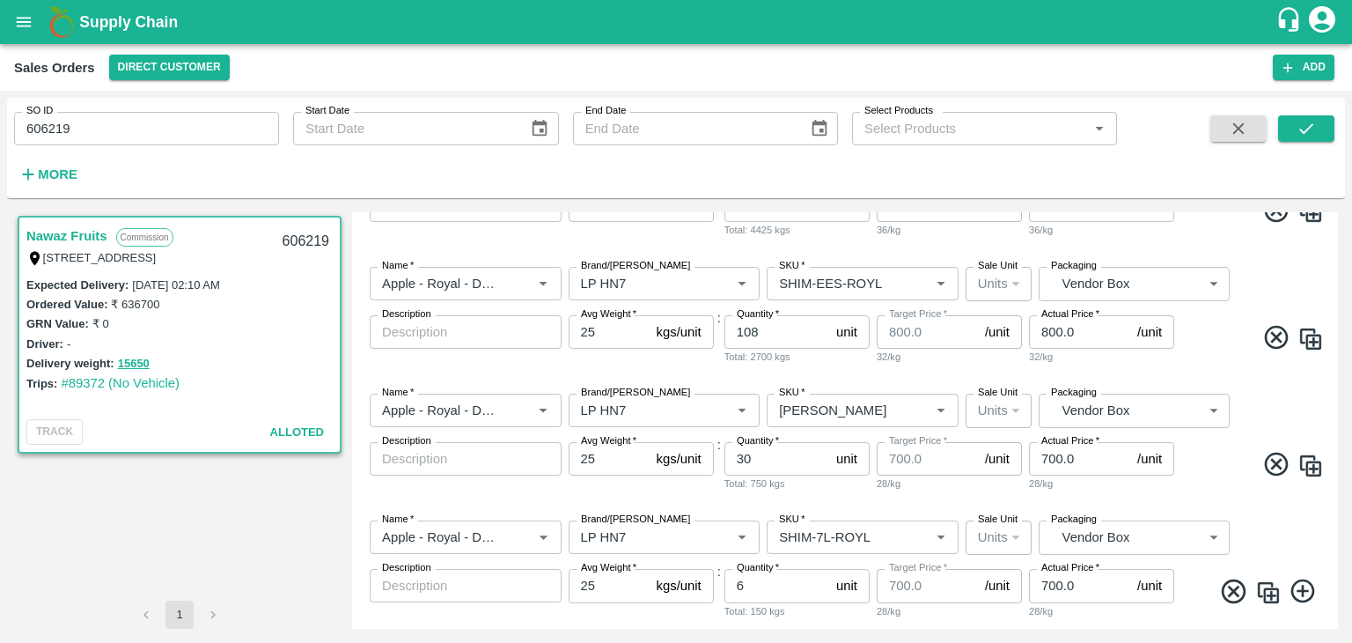
scroll to position [740, 0]
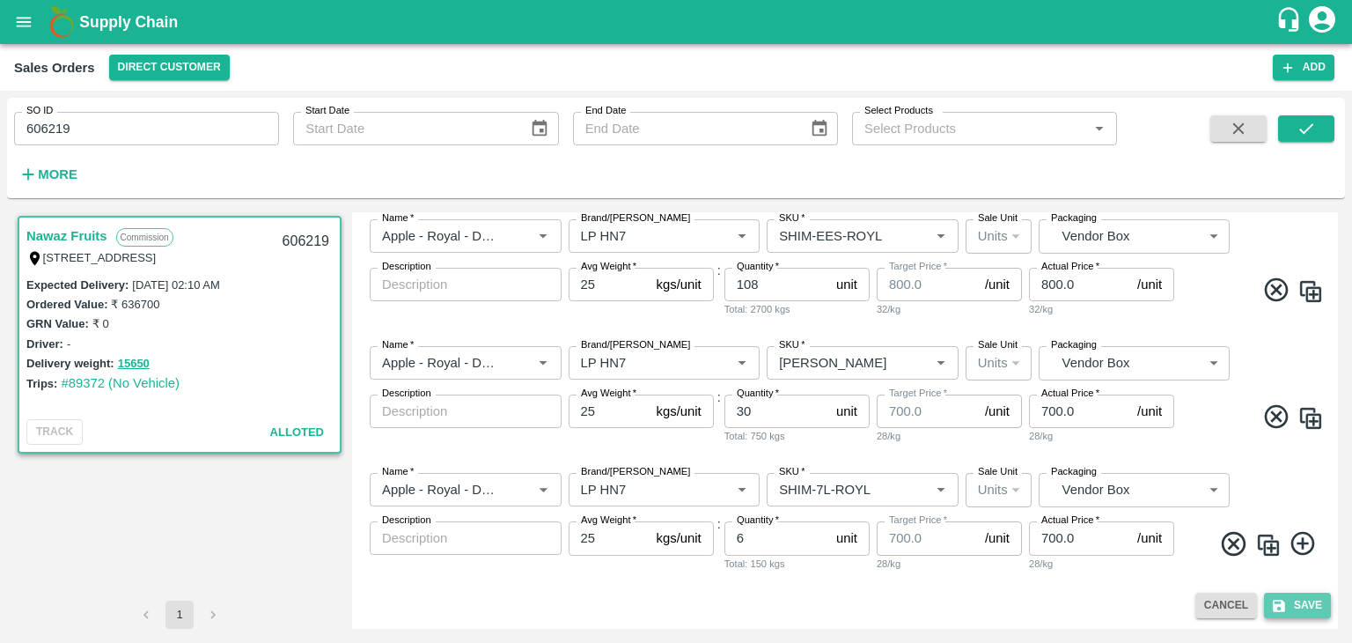
click at [1313, 605] on button "Save" at bounding box center [1297, 606] width 67 height 26
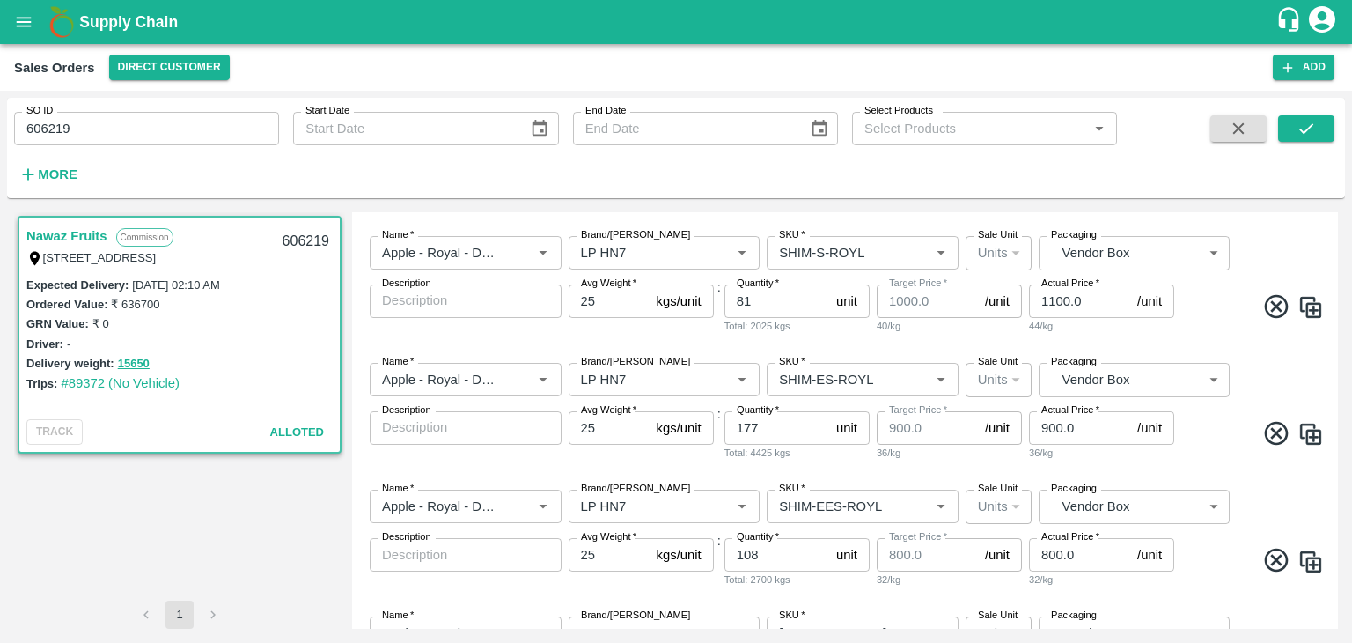
scroll to position [469, 0]
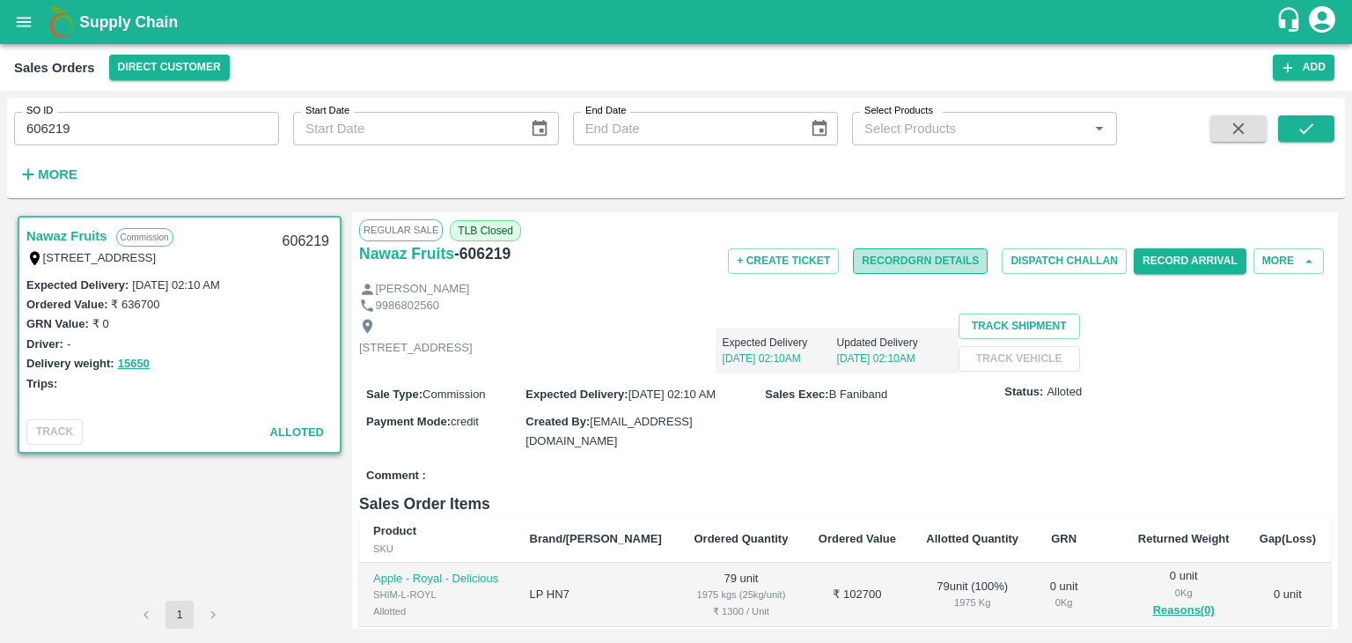
click at [949, 258] on button "Record GRN Details" at bounding box center [920, 261] width 135 height 26
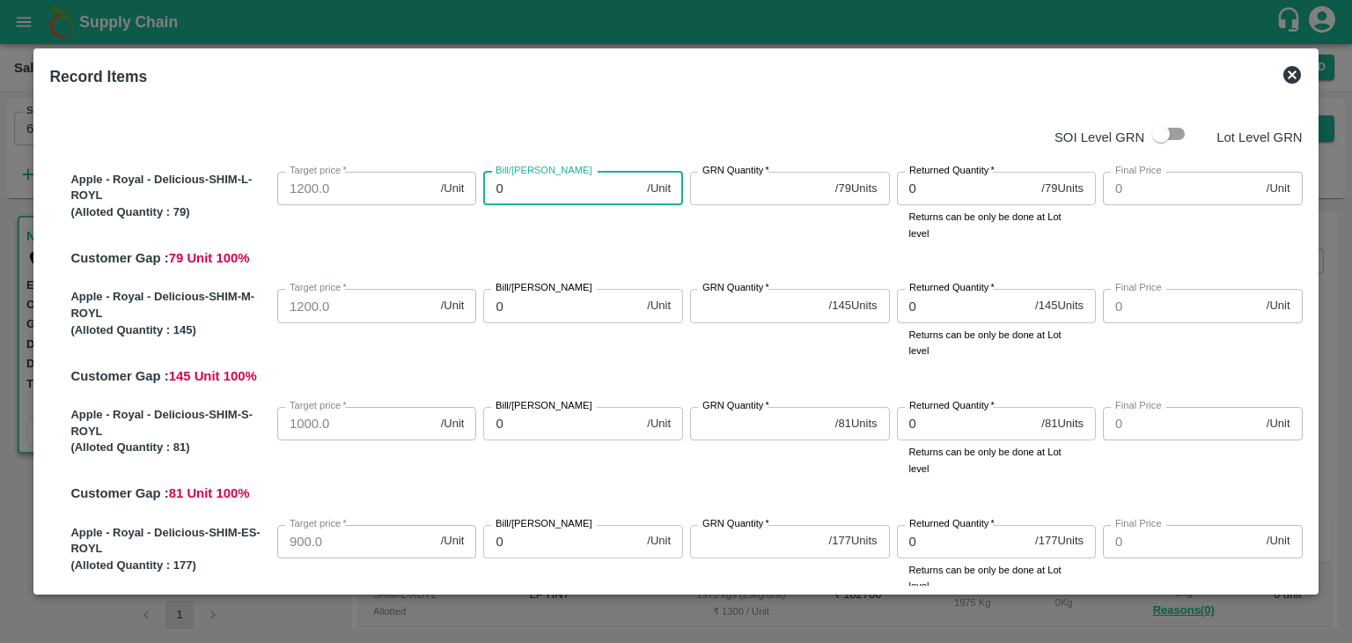
click at [512, 187] on input "0" at bounding box center [561, 188] width 157 height 33
type input "012"
type input "12"
type input "0120"
type input "120"
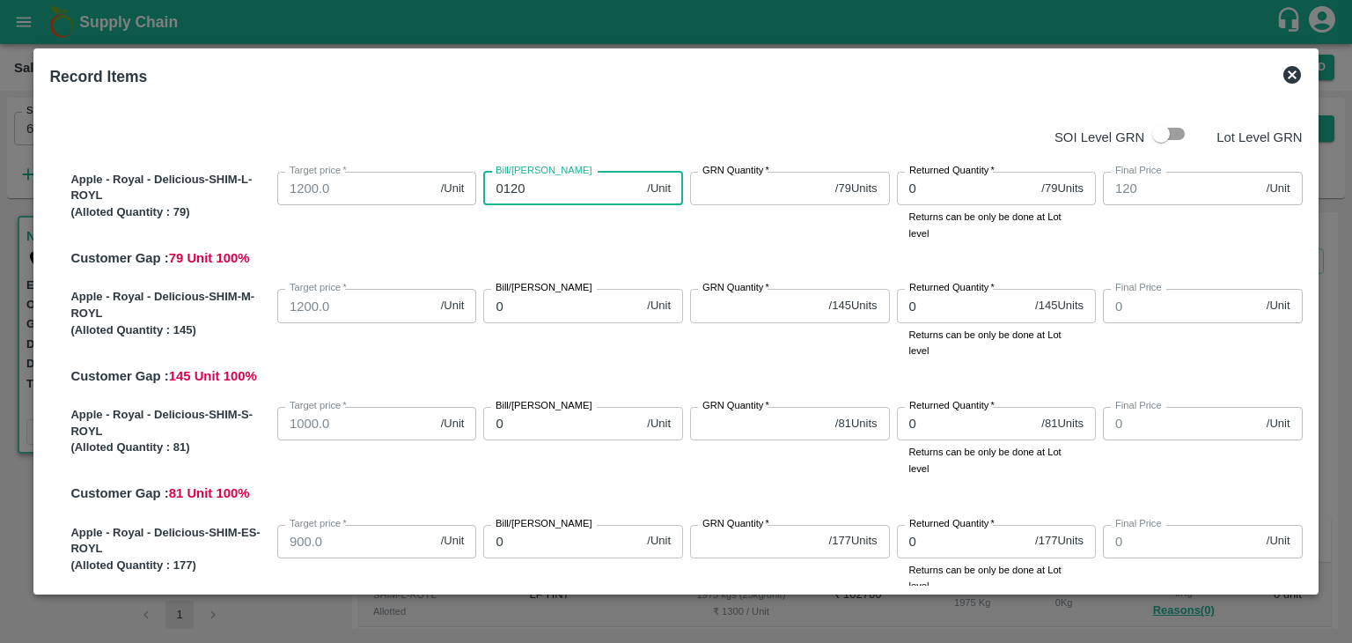
type input "01200"
type input "1200"
click at [609, 178] on input "01200" at bounding box center [561, 188] width 157 height 33
type input "01200"
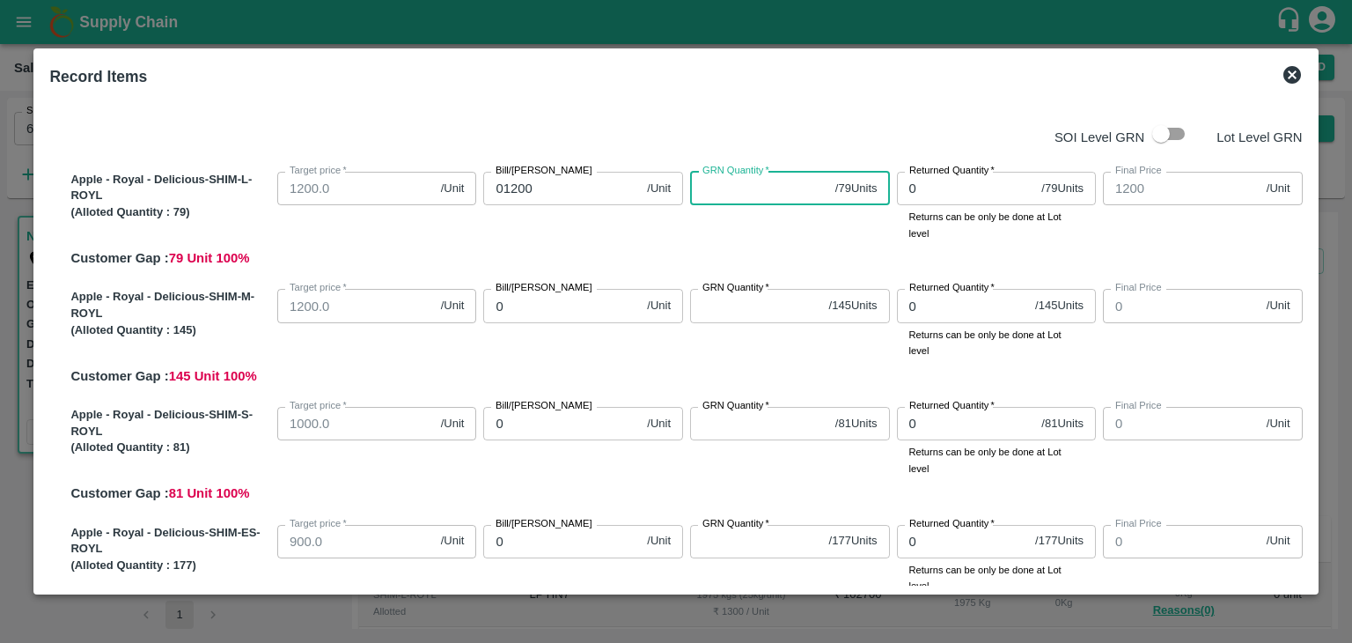
click at [697, 188] on input "GRN Quantity   *" at bounding box center [759, 188] width 138 height 33
type input "79"
click at [562, 306] on input "0" at bounding box center [561, 305] width 157 height 33
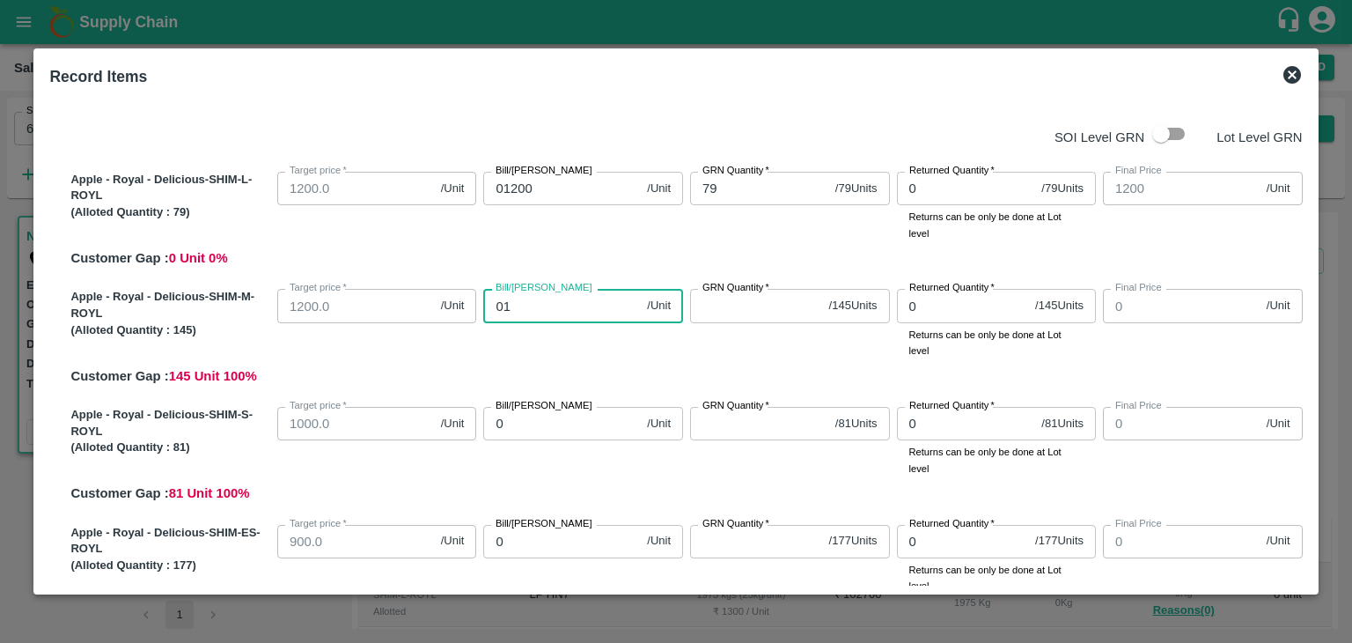
type input "012"
type input "12"
type input "01200"
type input "1200"
type input "01200"
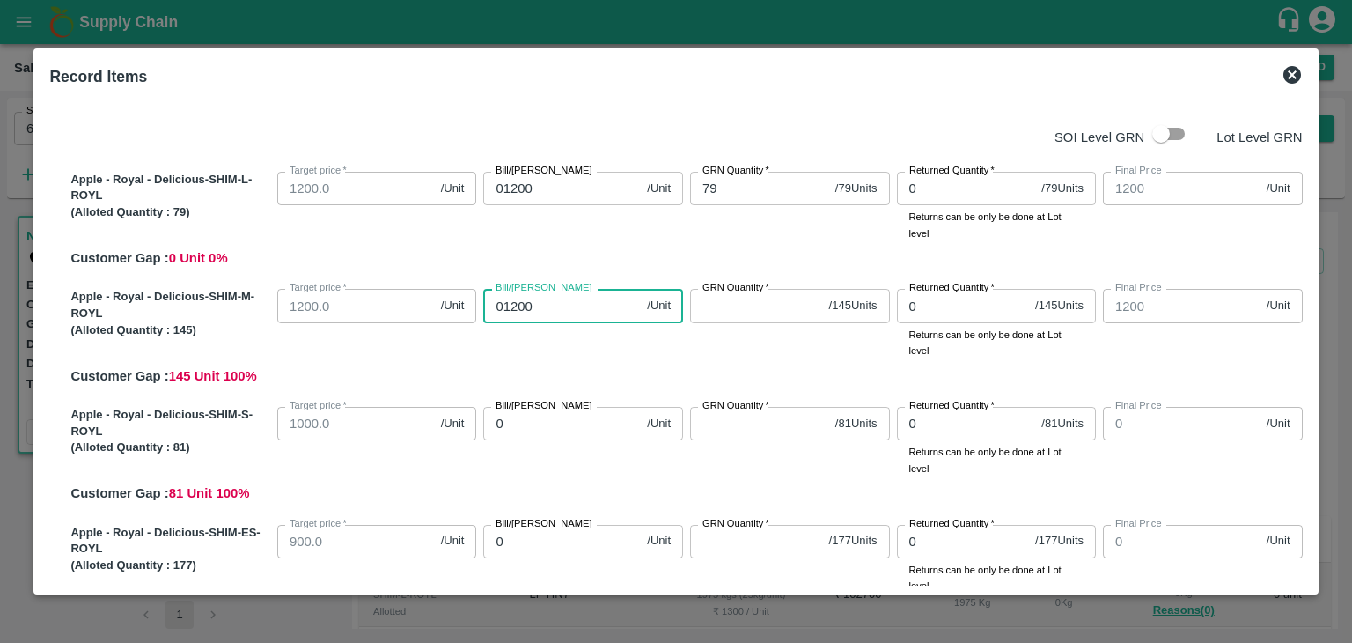
click at [746, 298] on input "GRN Quantity   *" at bounding box center [756, 305] width 132 height 33
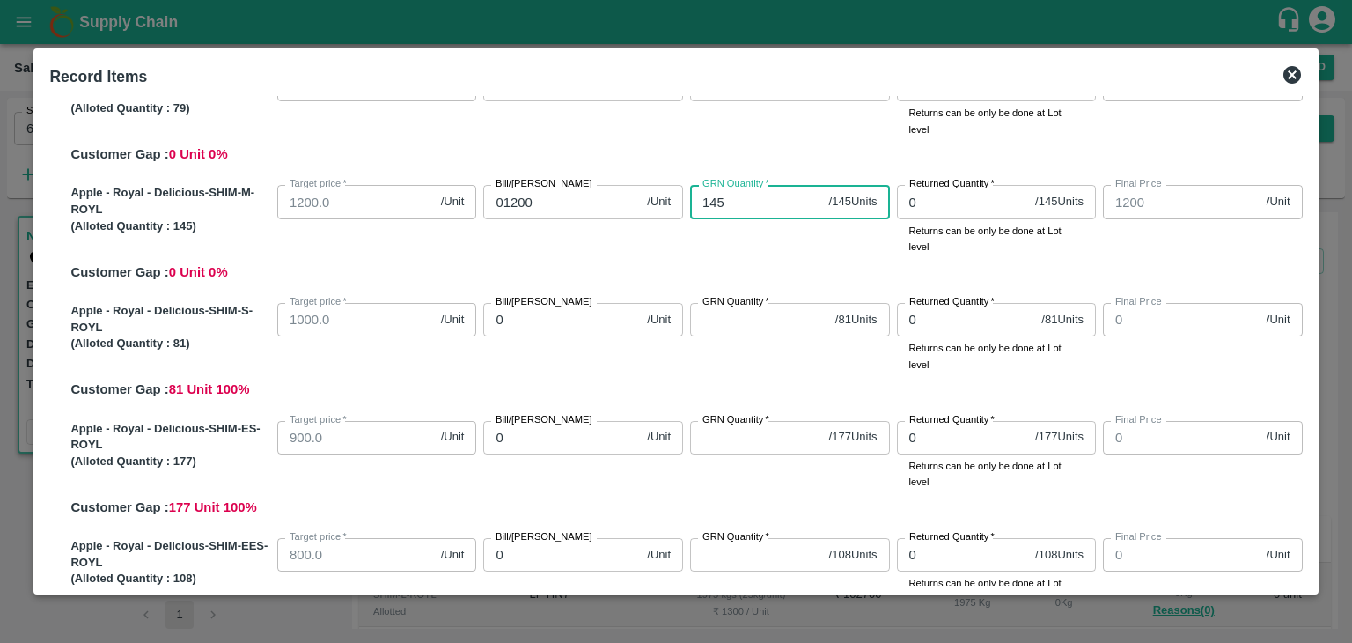
scroll to position [118, 0]
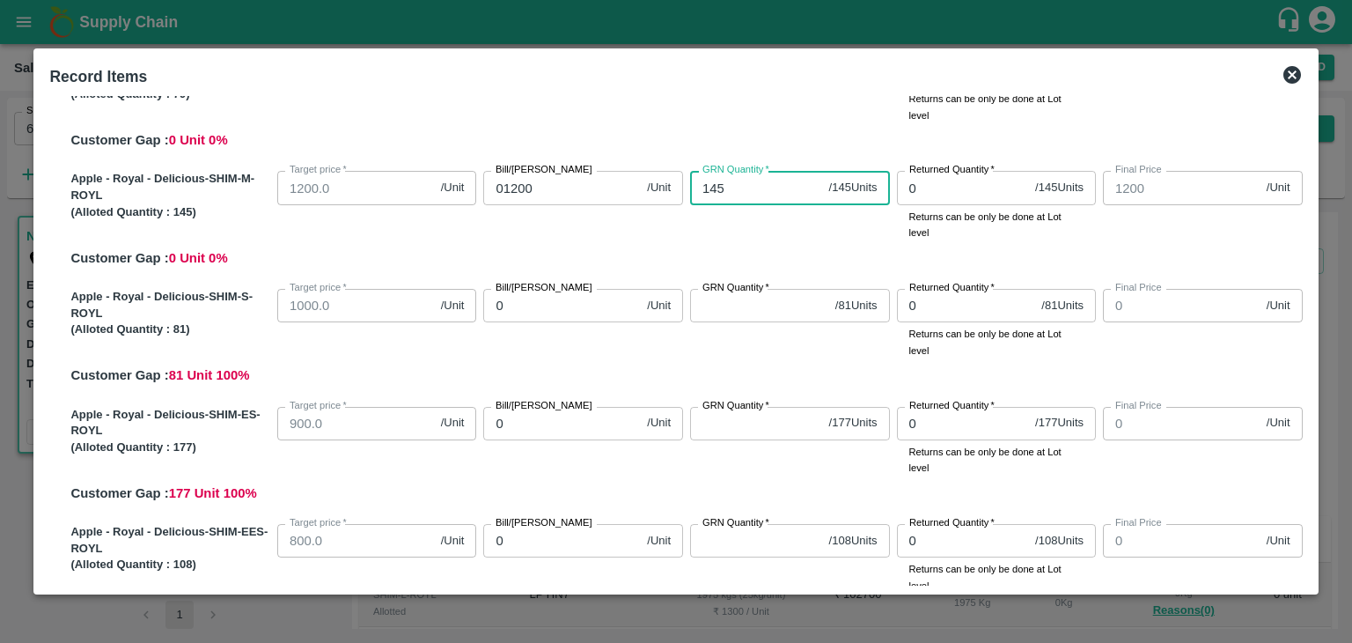
type input "145"
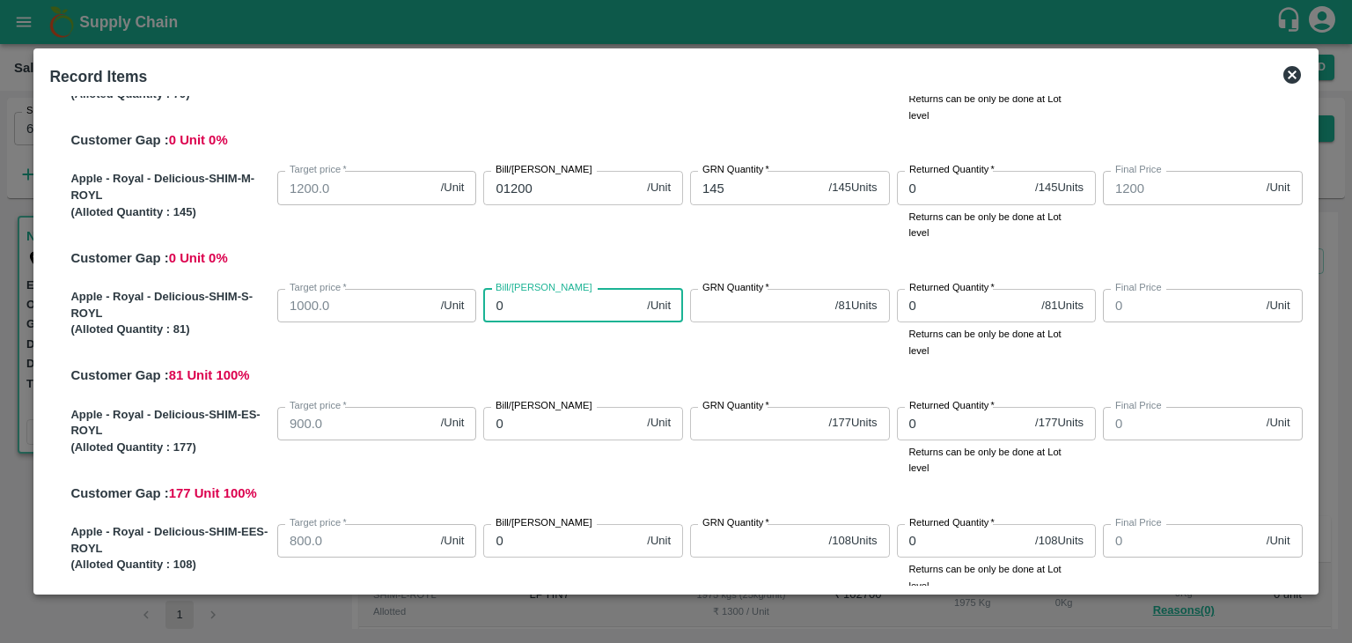
click at [571, 308] on input "0" at bounding box center [561, 305] width 157 height 33
type input "010"
type input "10"
type input "01000"
type input "1000"
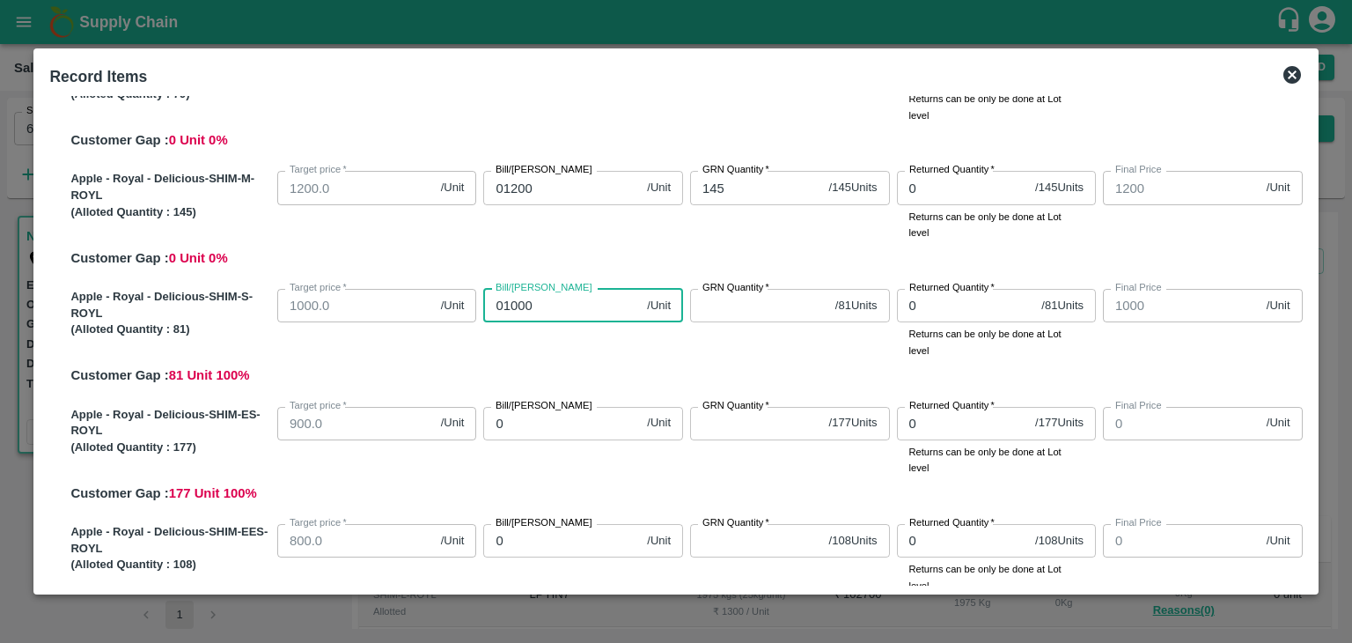
type input "01000"
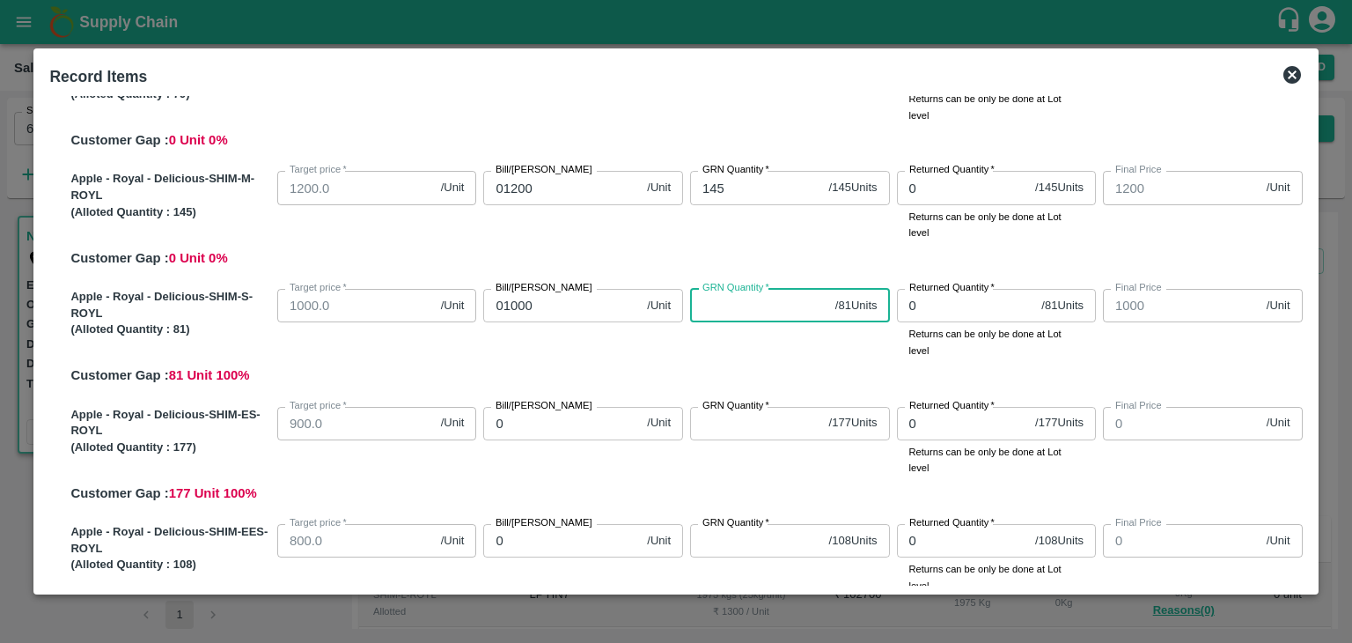
click at [764, 311] on input "GRN Quantity   *" at bounding box center [759, 305] width 138 height 33
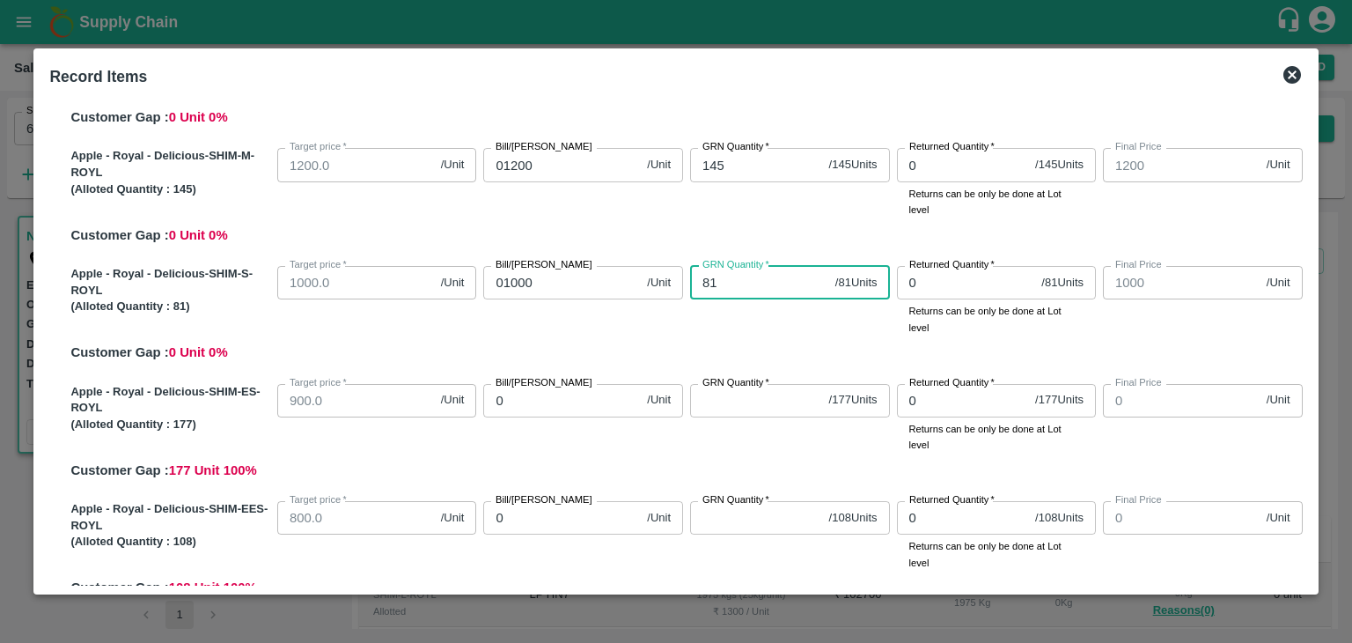
type input "81"
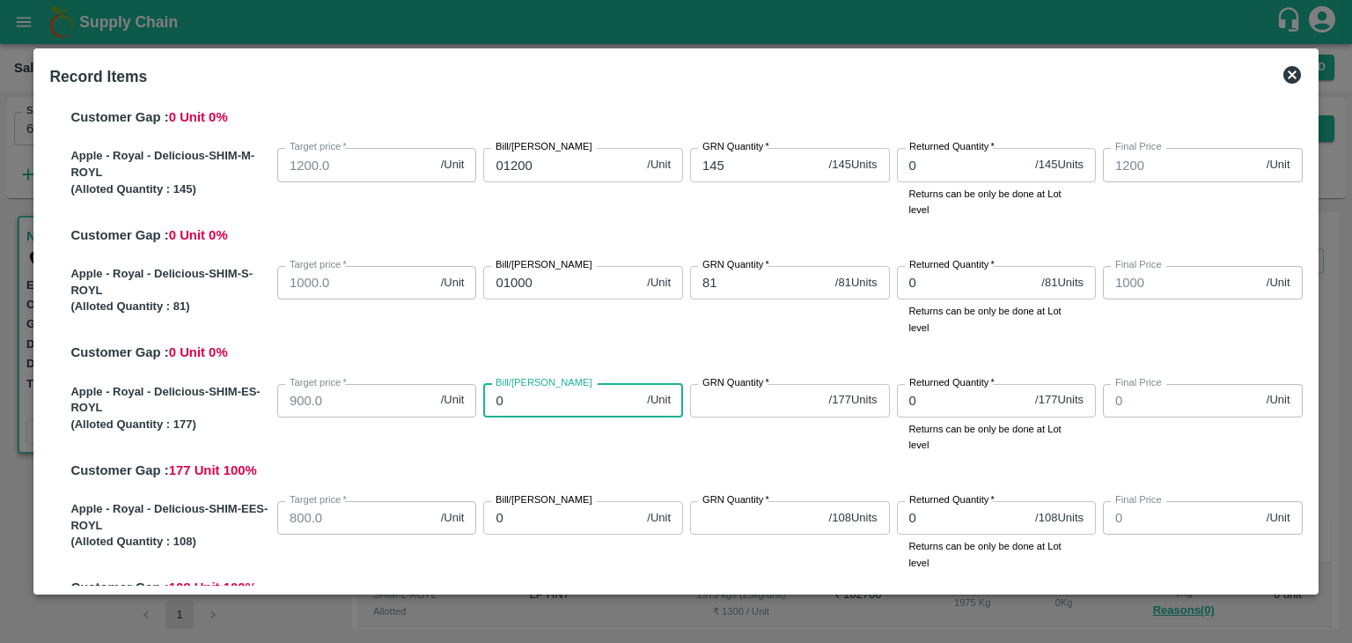
click at [585, 395] on input "0" at bounding box center [561, 400] width 157 height 33
type input "090"
type input "90"
type input "0900"
type input "900"
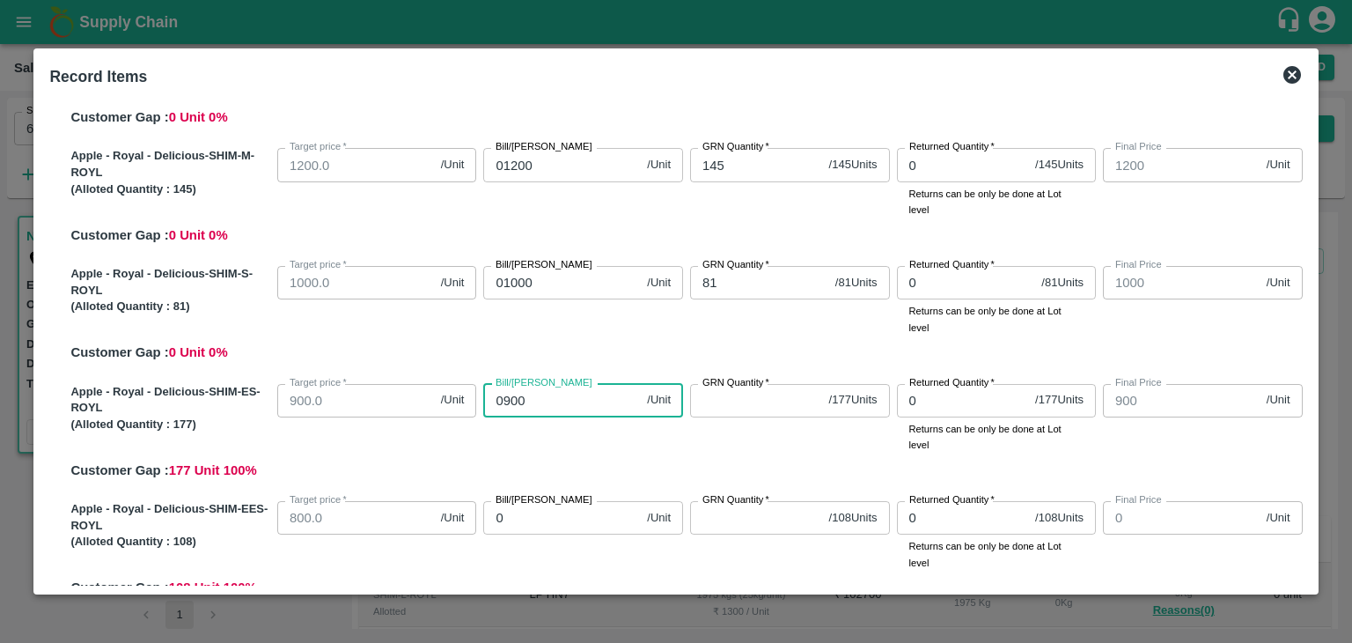
type input "0900"
click at [778, 392] on input "GRN Quantity   *" at bounding box center [756, 400] width 132 height 33
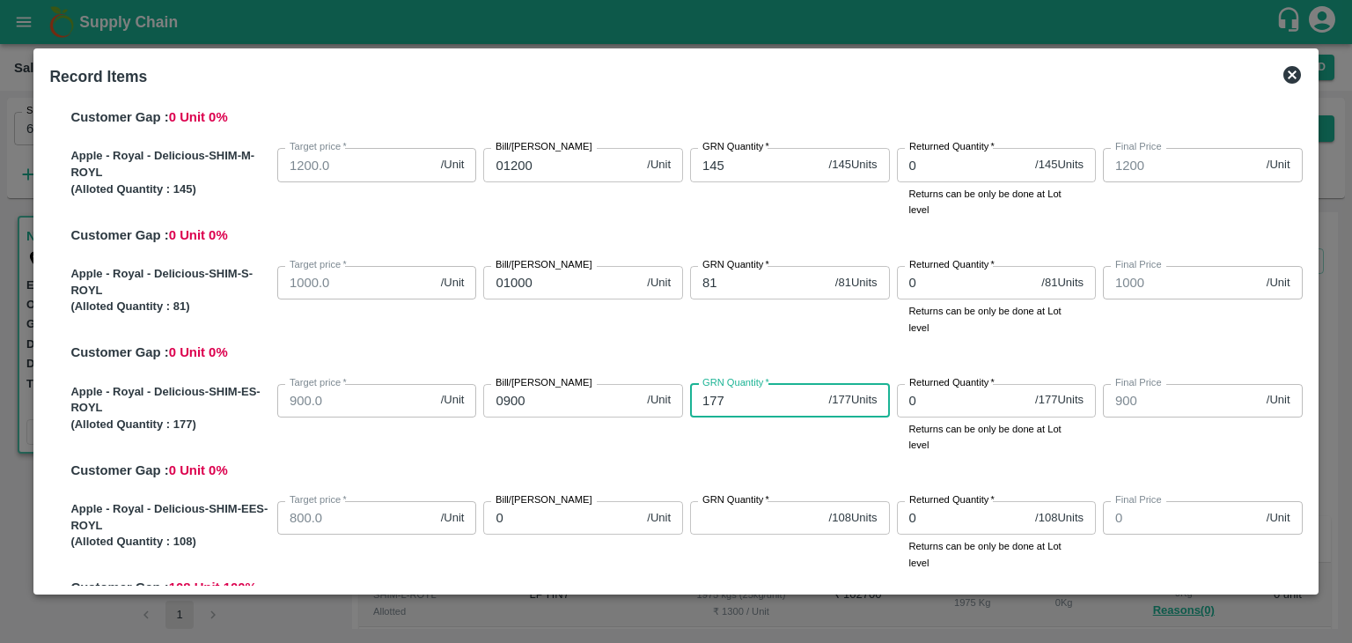
type input "177"
click at [784, 446] on div "GRN Quantity   * 177 / 177 Units GRN Quantity" at bounding box center [786, 415] width 207 height 77
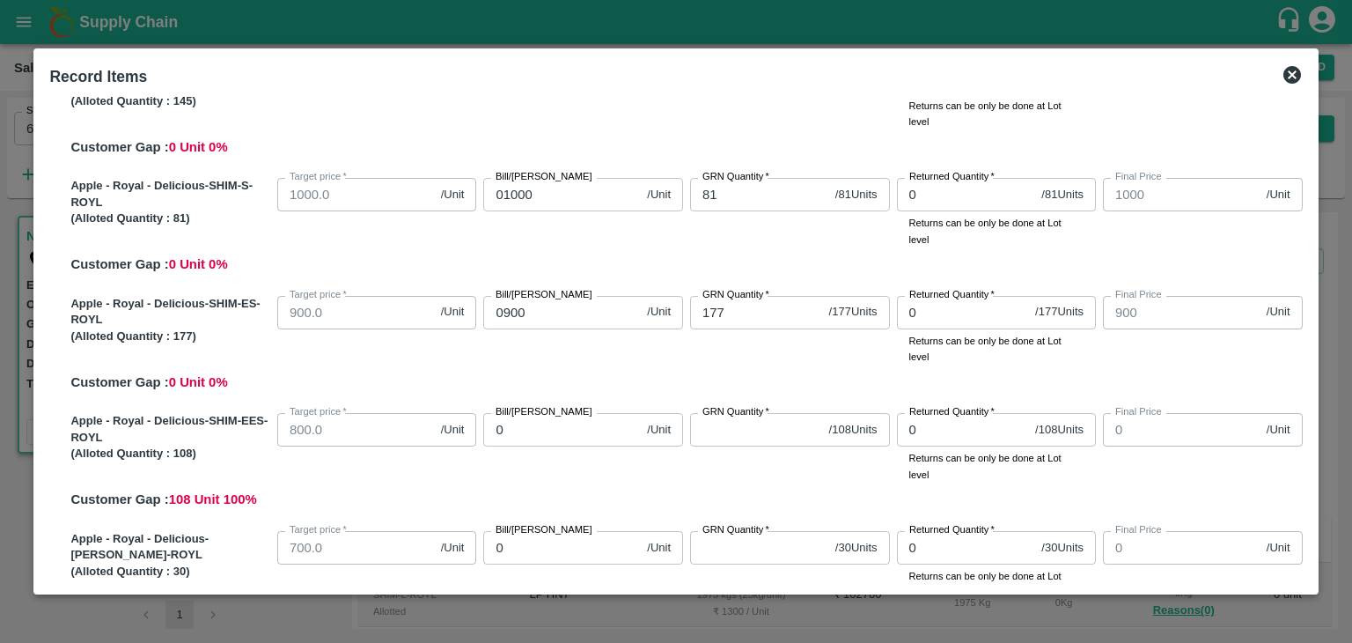
scroll to position [229, 0]
click at [607, 429] on input "0" at bounding box center [561, 429] width 157 height 33
type input "080"
type input "80"
type input "0800"
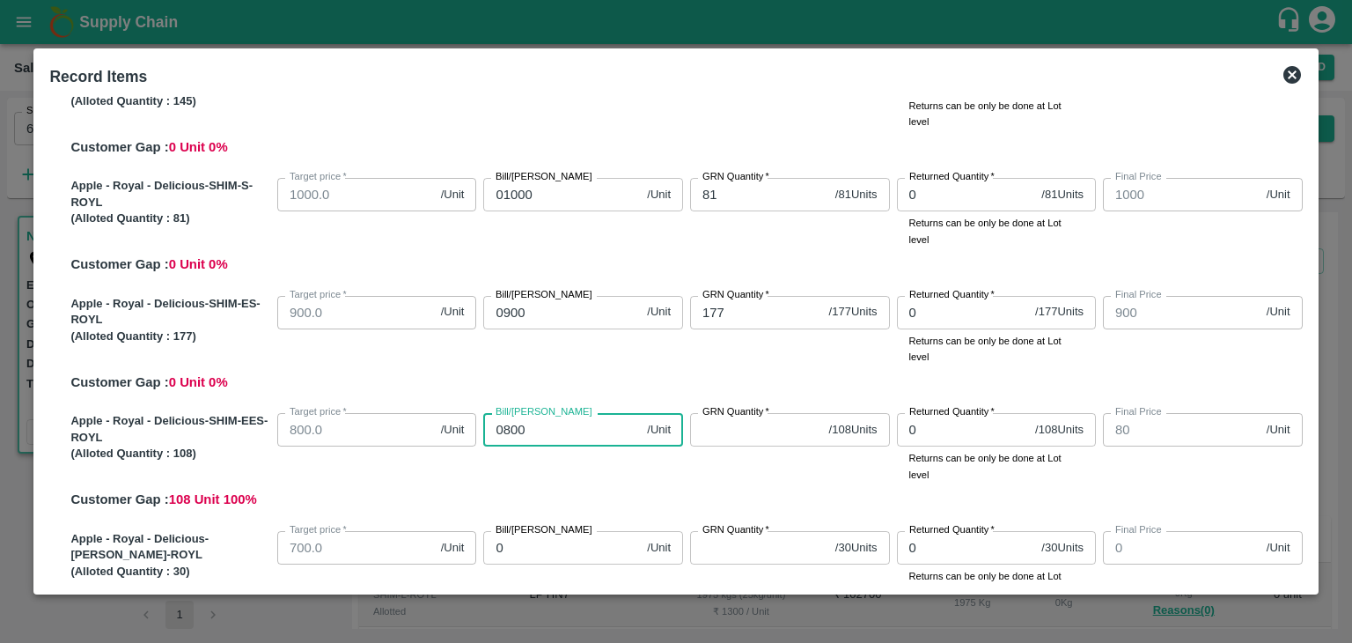
type input "800"
type input "0800"
click at [757, 428] on input "GRN Quantity   *" at bounding box center [756, 429] width 132 height 33
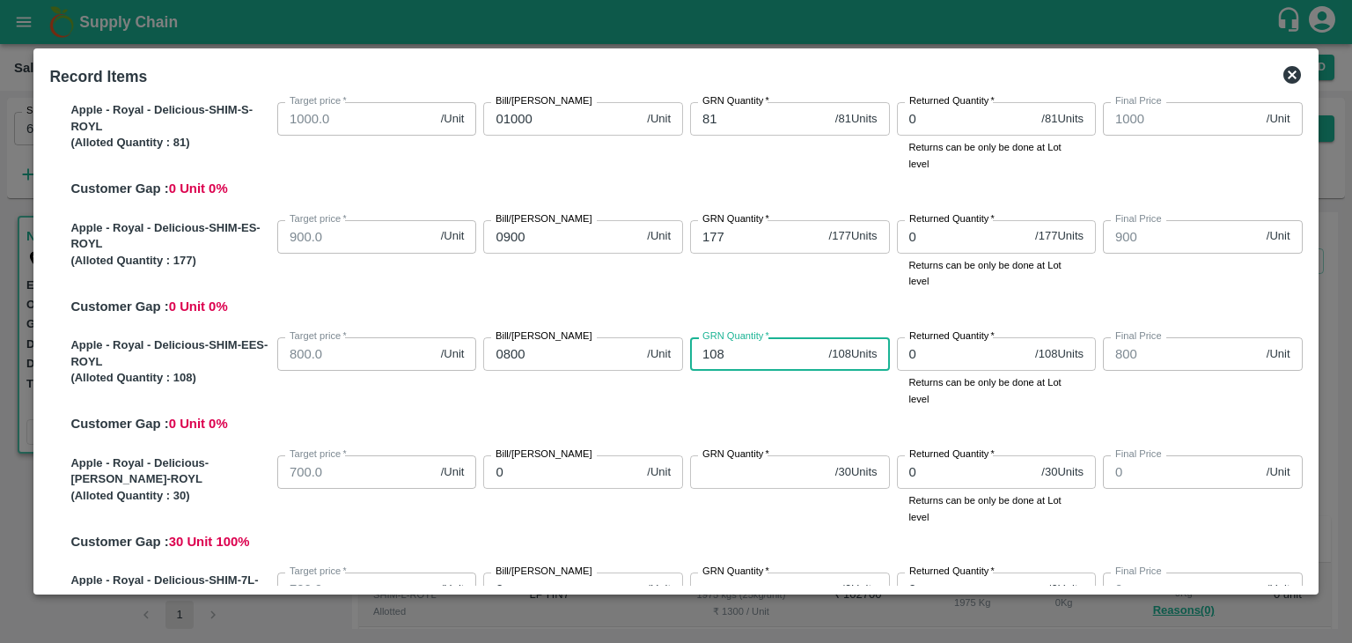
scroll to position [306, 0]
type input "108"
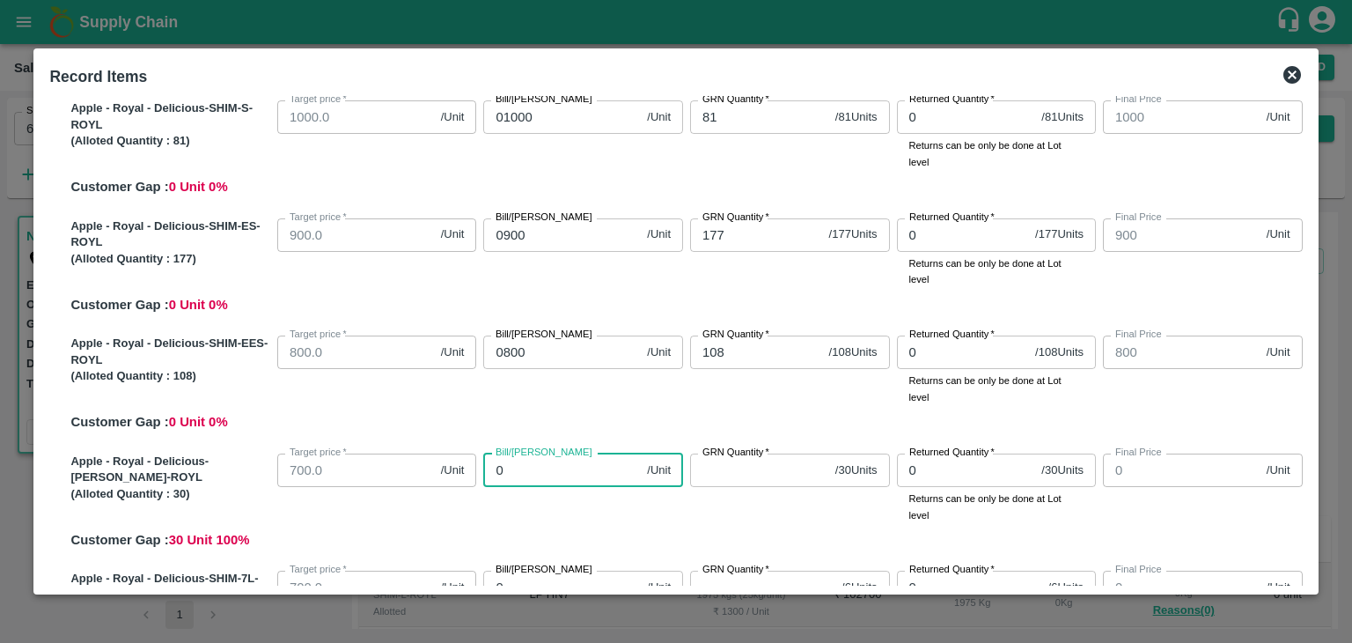
click at [602, 473] on input "0" at bounding box center [561, 469] width 157 height 33
type input "070"
type input "70"
type input "0700"
type input "700"
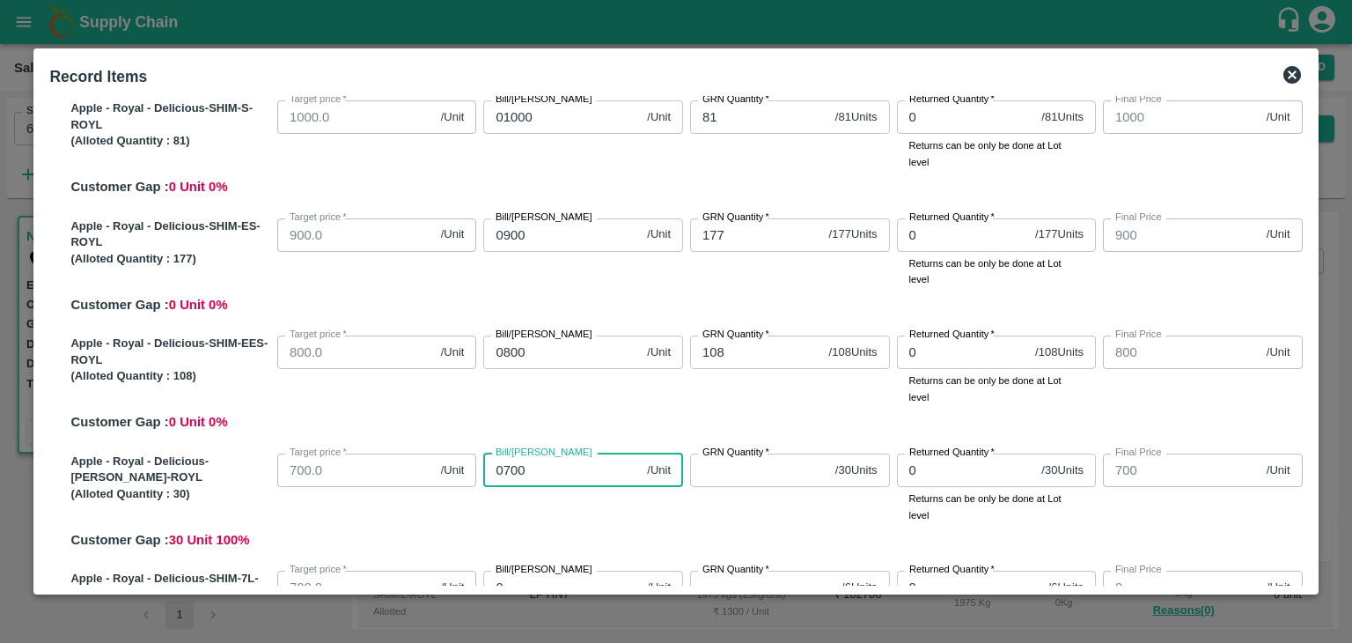
type input "0700"
click at [794, 469] on input "GRN Quantity   *" at bounding box center [759, 469] width 138 height 33
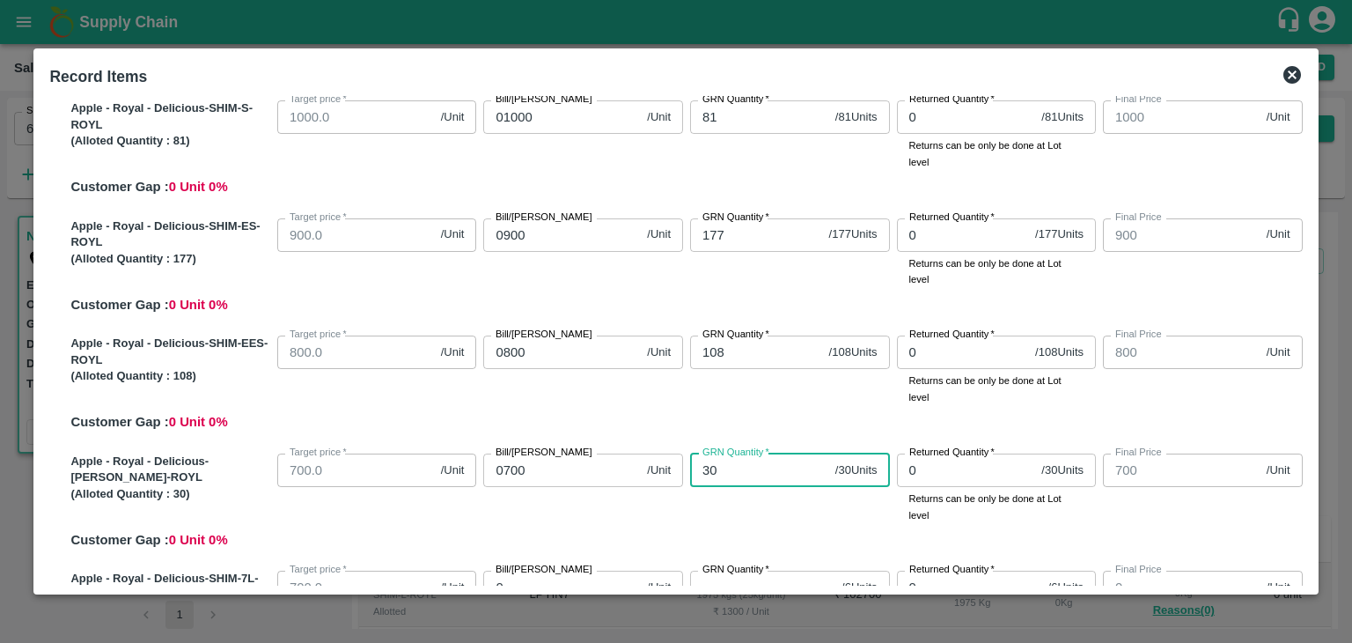
type input "30"
click at [792, 413] on div "Apple - Royal - Delicious-SHIM-EES-ROYL (Alloted Quantity : 108 ) Target price …" at bounding box center [682, 380] width 1239 height 104
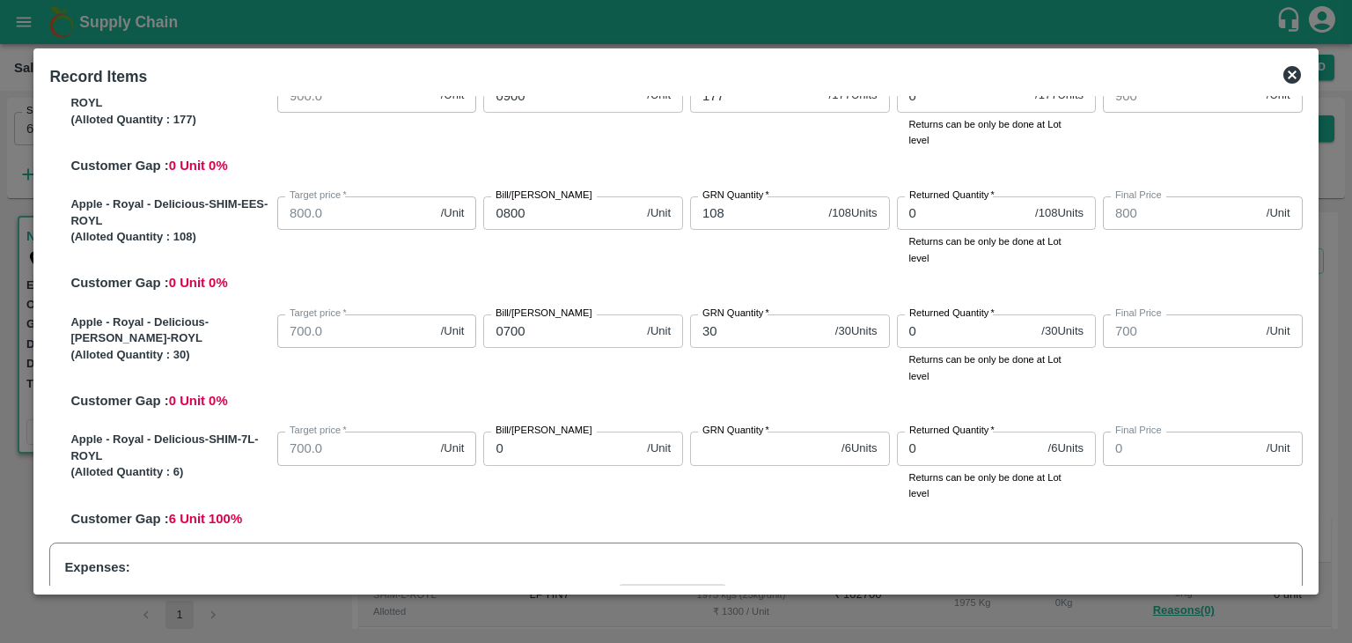
scroll to position [453, 0]
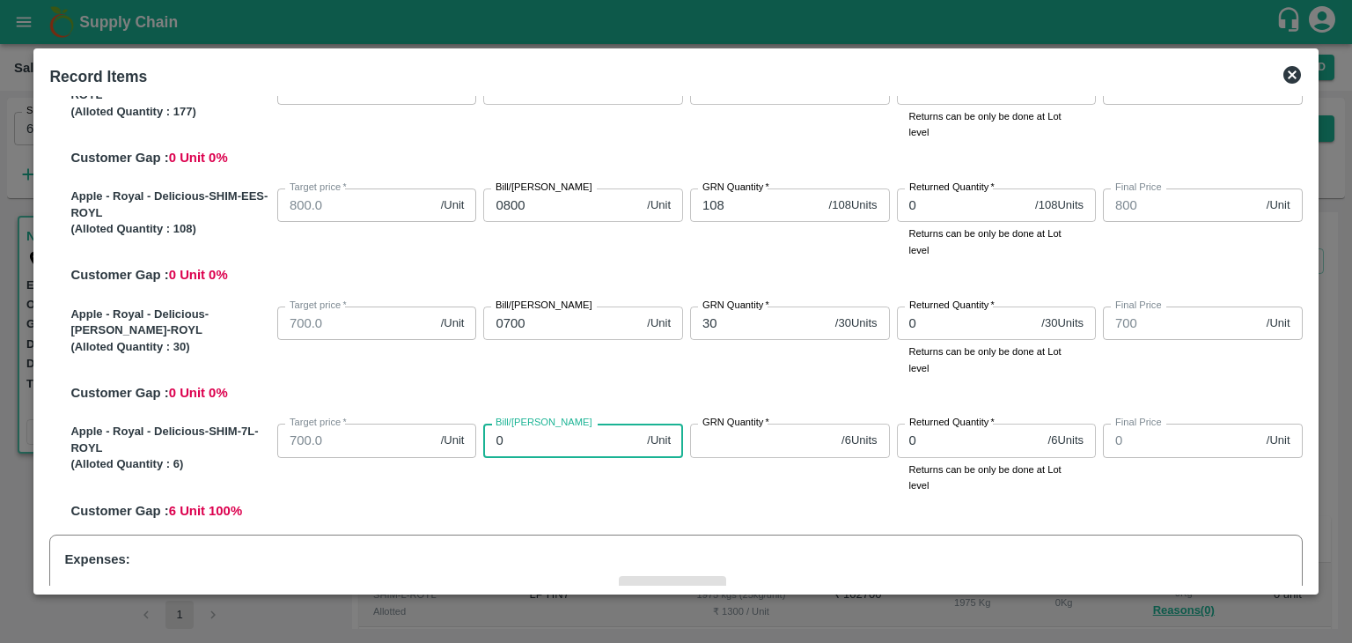
click at [605, 432] on input "0" at bounding box center [561, 439] width 157 height 33
type input "070"
type input "70"
type input "0700"
type input "700"
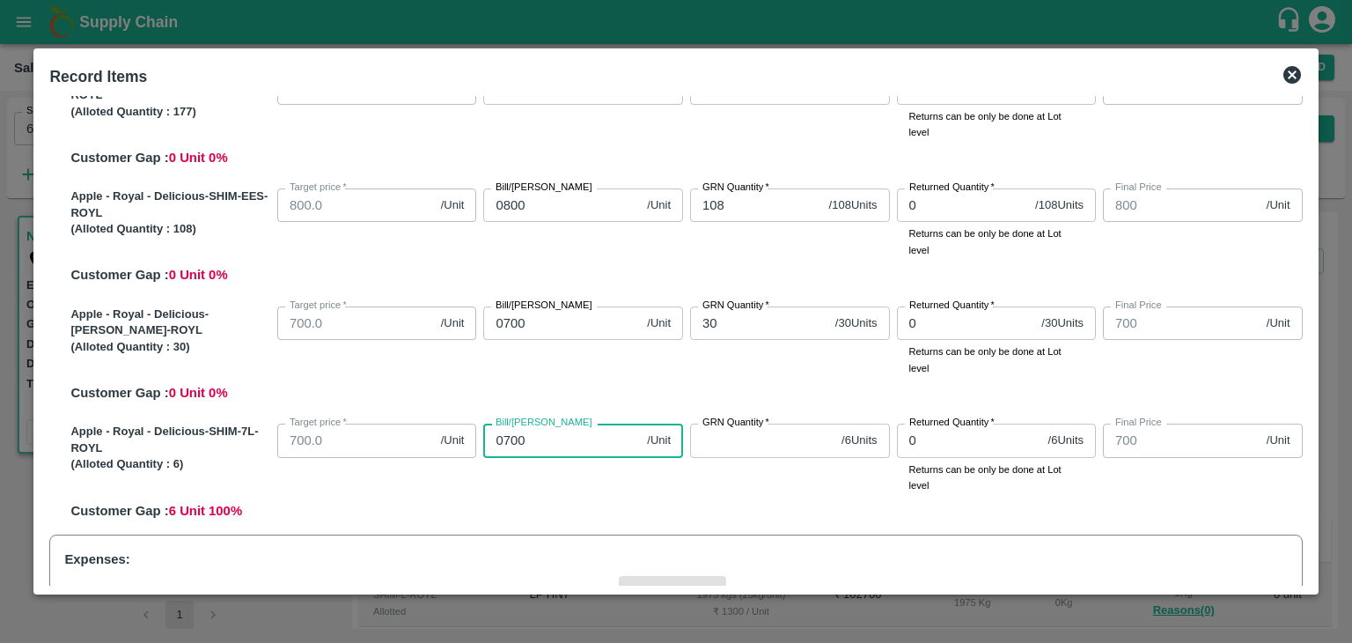
type input "0700"
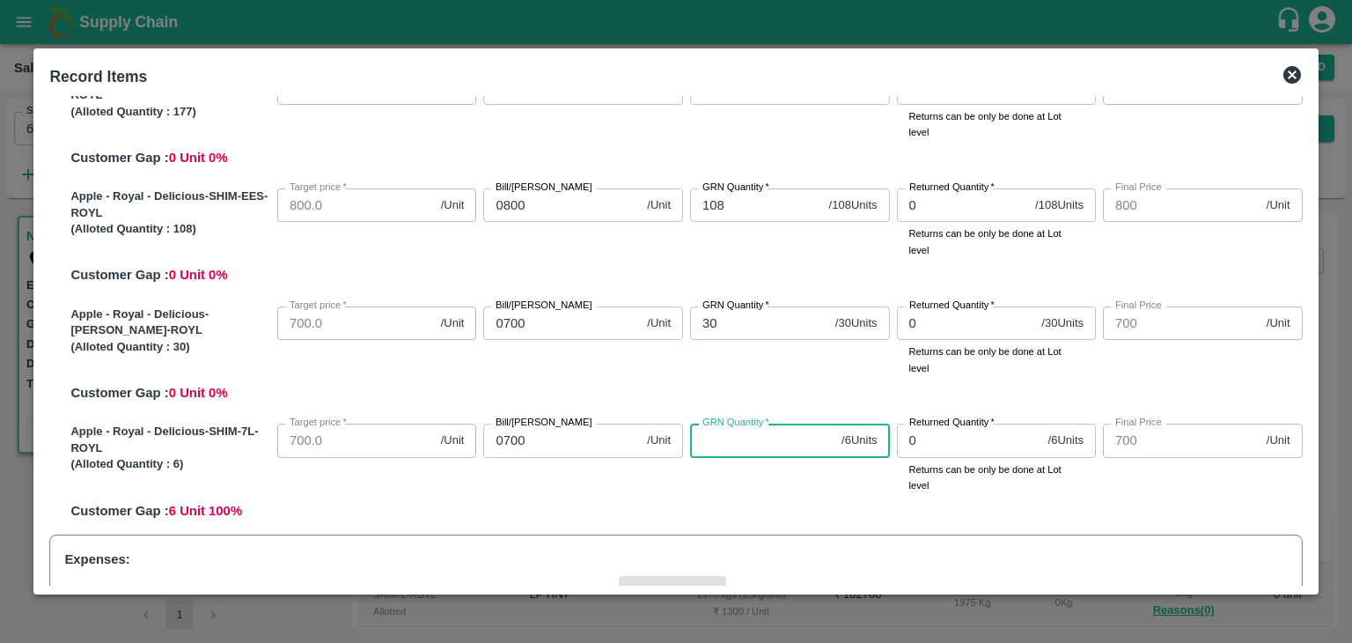
click at [729, 440] on input "GRN Quantity   *" at bounding box center [762, 439] width 144 height 33
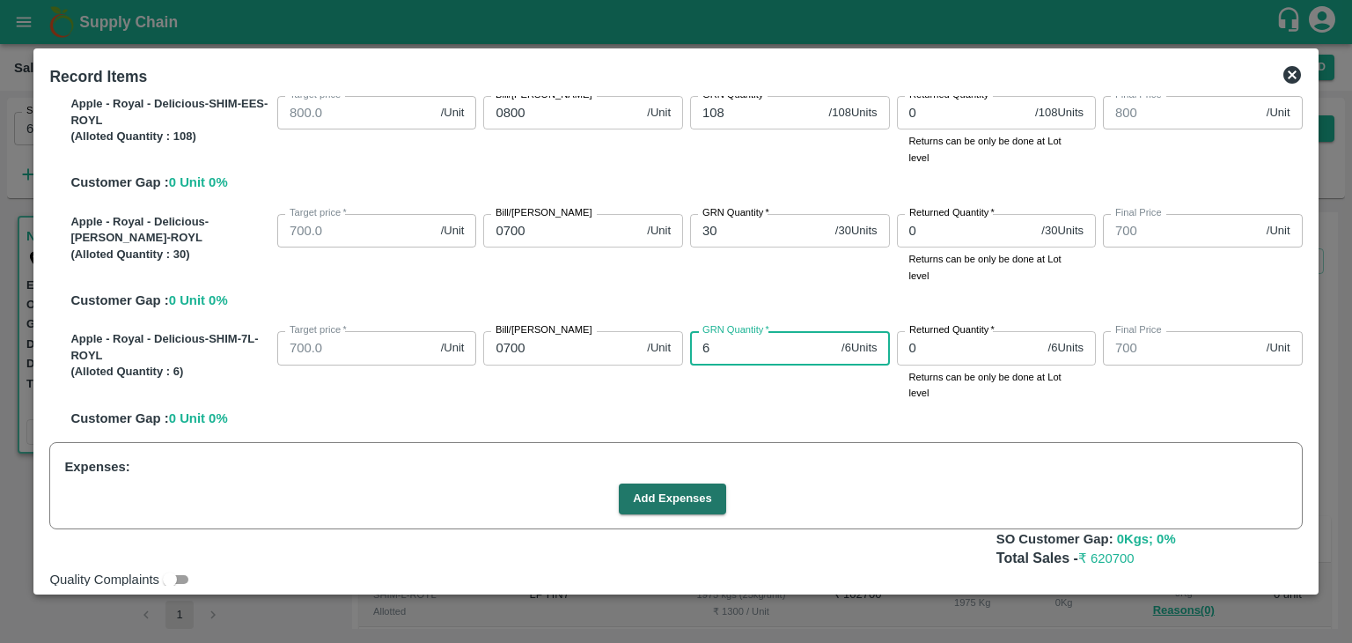
scroll to position [597, 0]
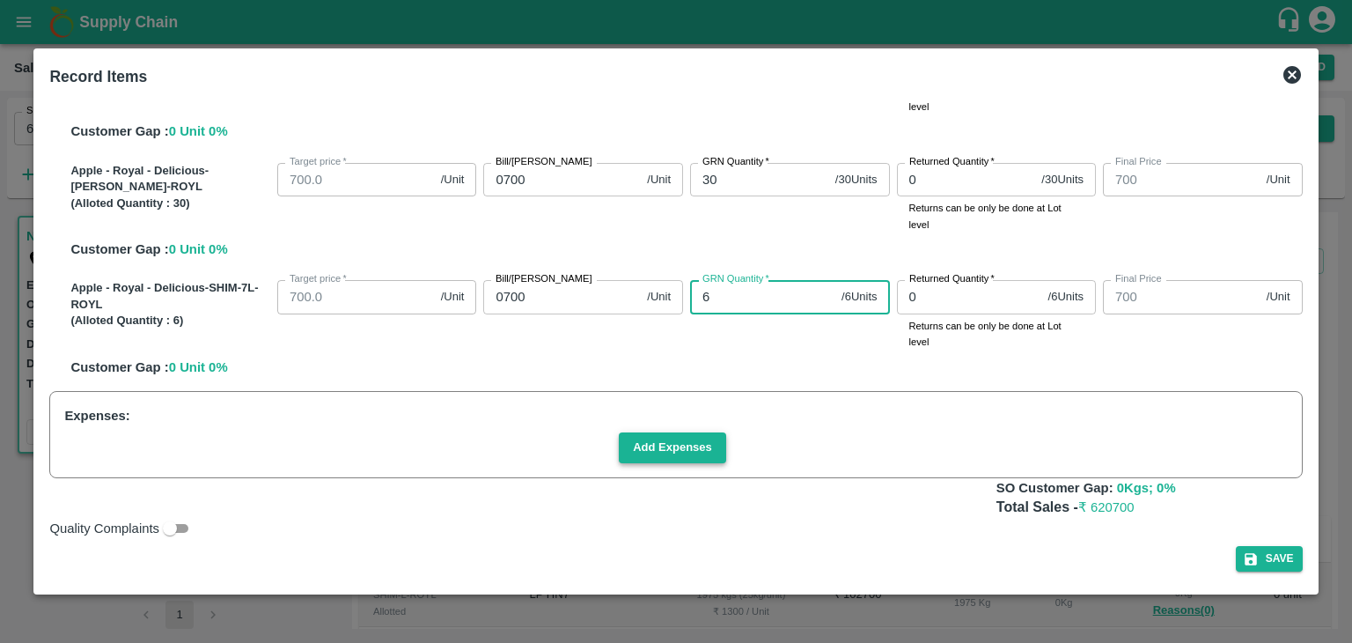
type input "6"
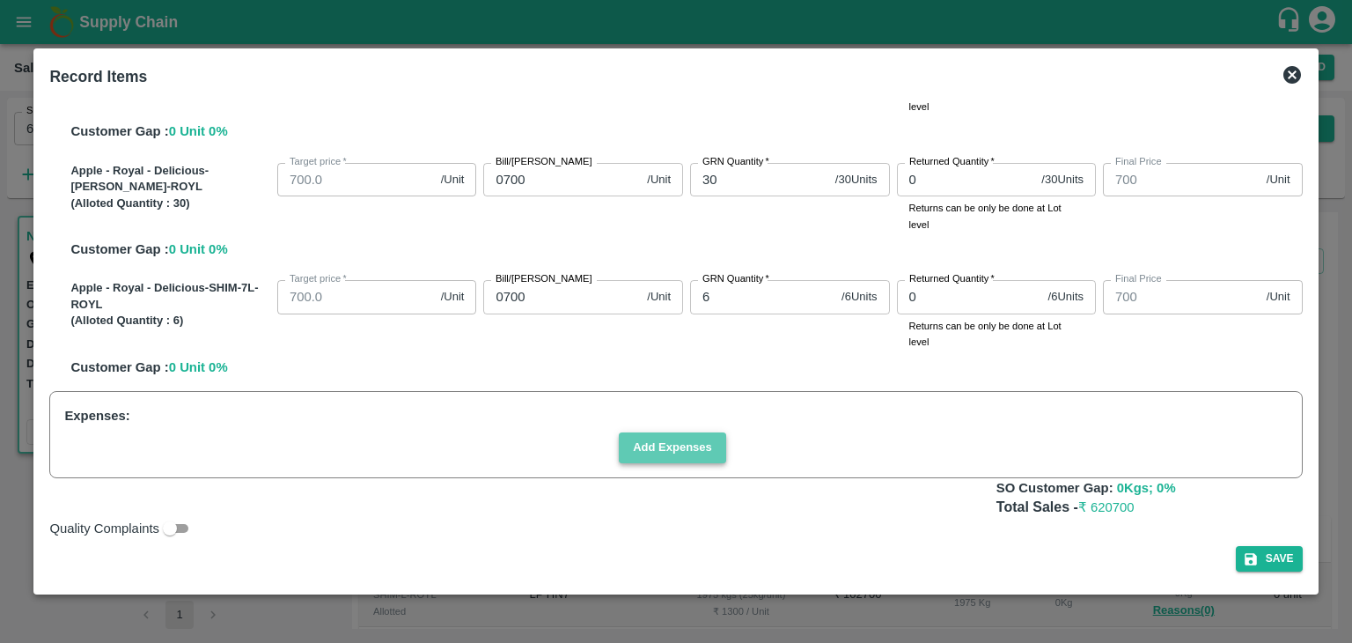
click at [683, 439] on button "Add Expenses" at bounding box center [672, 447] width 107 height 31
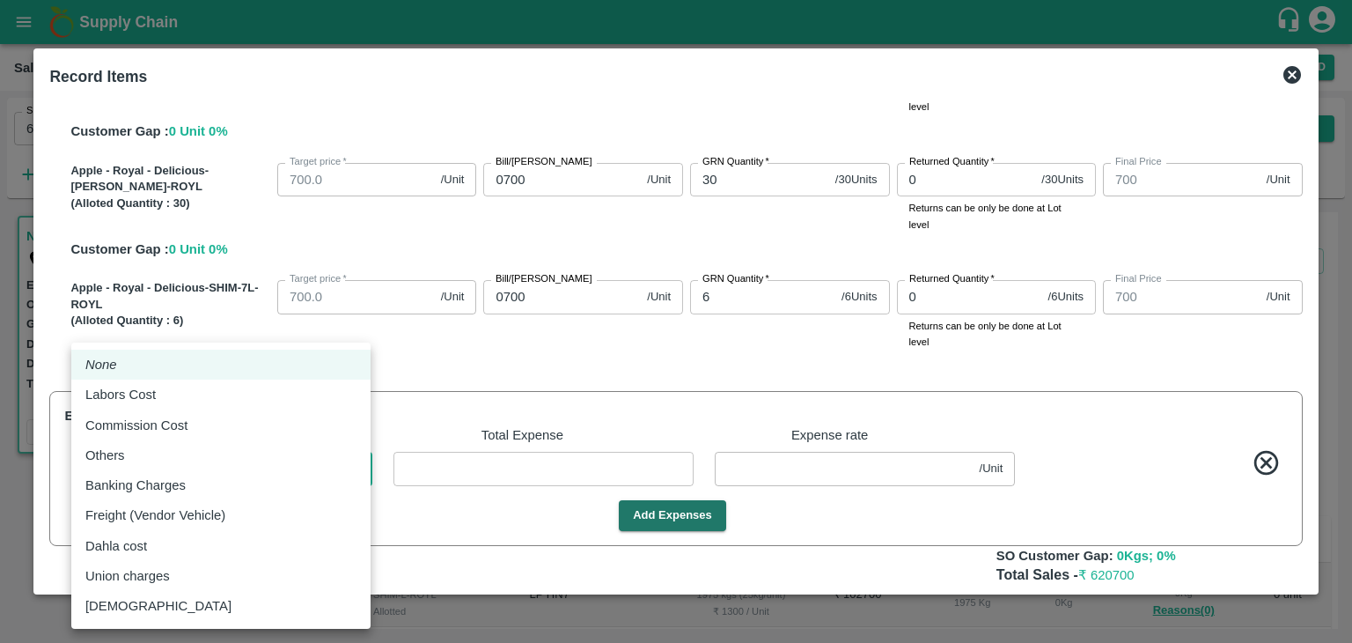
click at [269, 480] on body "Supply Chain Sales Orders Direct Customer Add SO ID 606219 SO ID Start Date Sta…" at bounding box center [676, 321] width 1352 height 643
click at [155, 418] on p "Commission Cost" at bounding box center [136, 425] width 102 height 19
type input "Commission Cost"
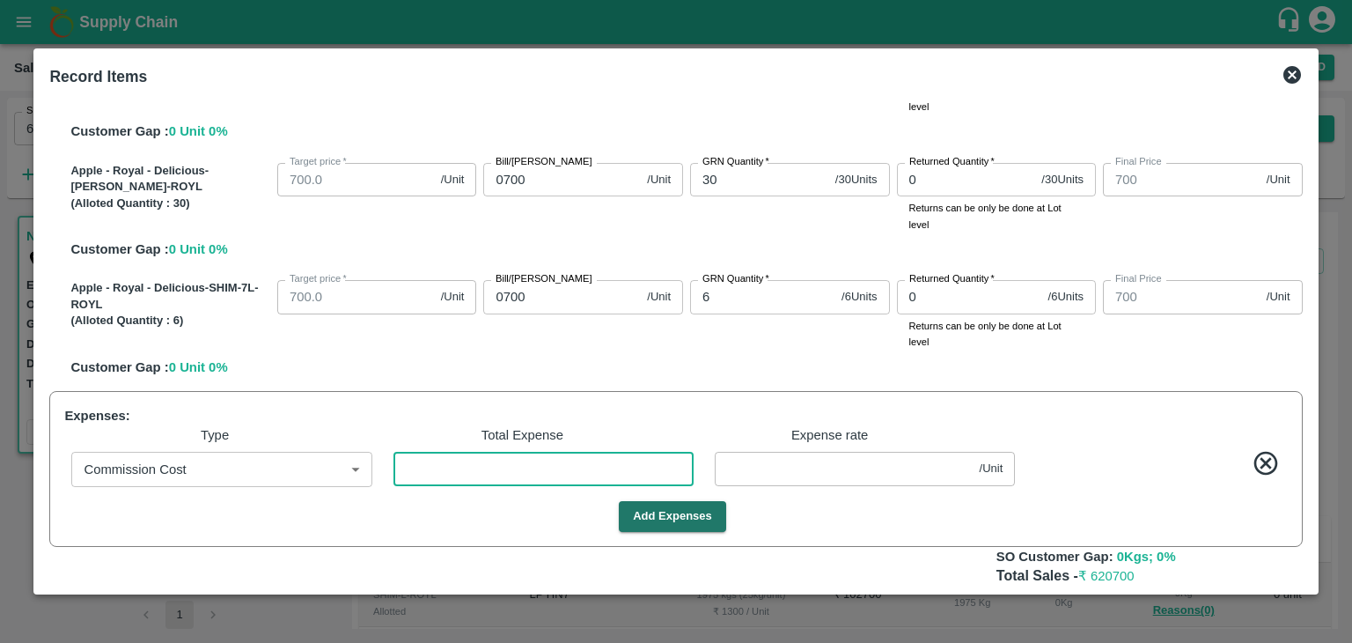
click at [480, 470] on input "number" at bounding box center [544, 468] width 300 height 33
type input "3"
type input "1199.9952"
type input "999.9952"
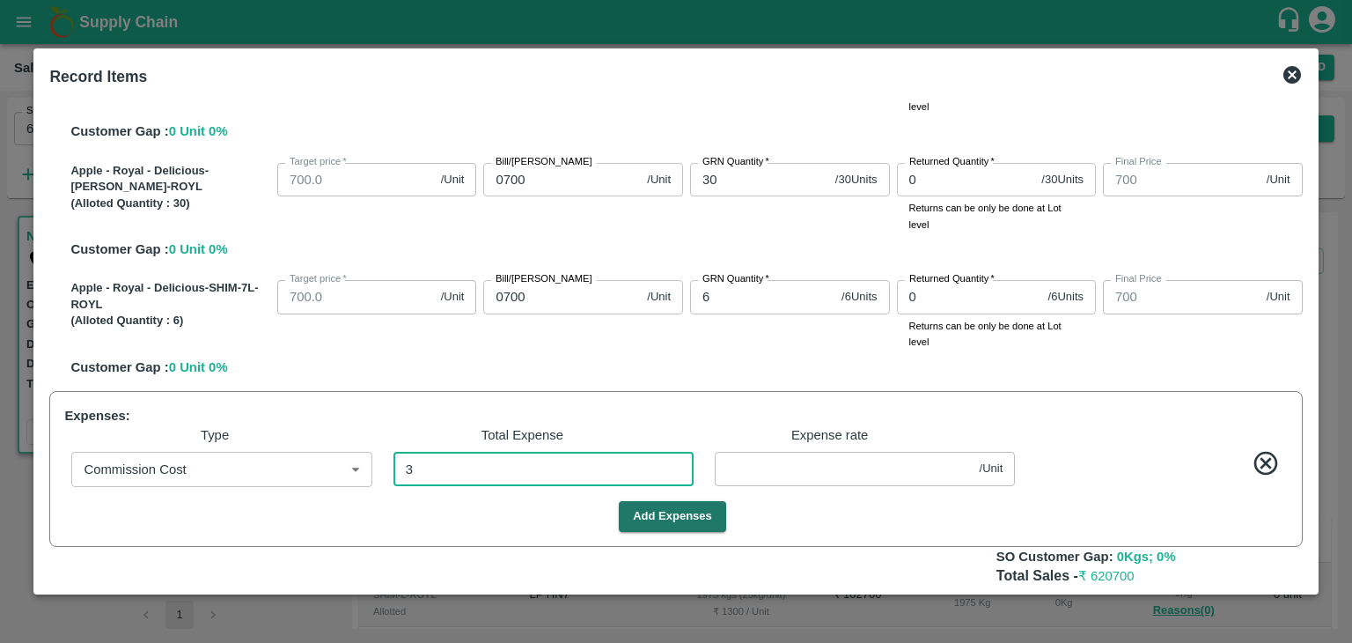
type input "899.9952"
type input "799.9952"
type input "699.9952"
type input "0.00479"
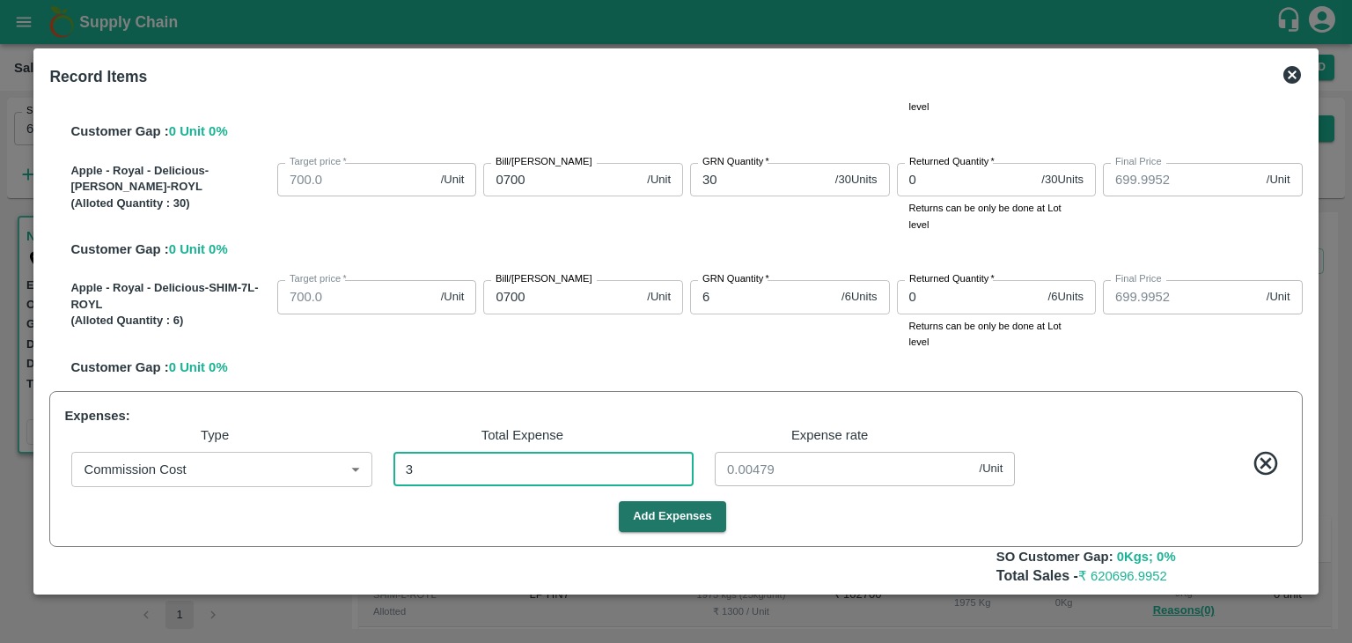
type input "38"
type input "1199.9393"
type input "999.9393"
type input "899.9393"
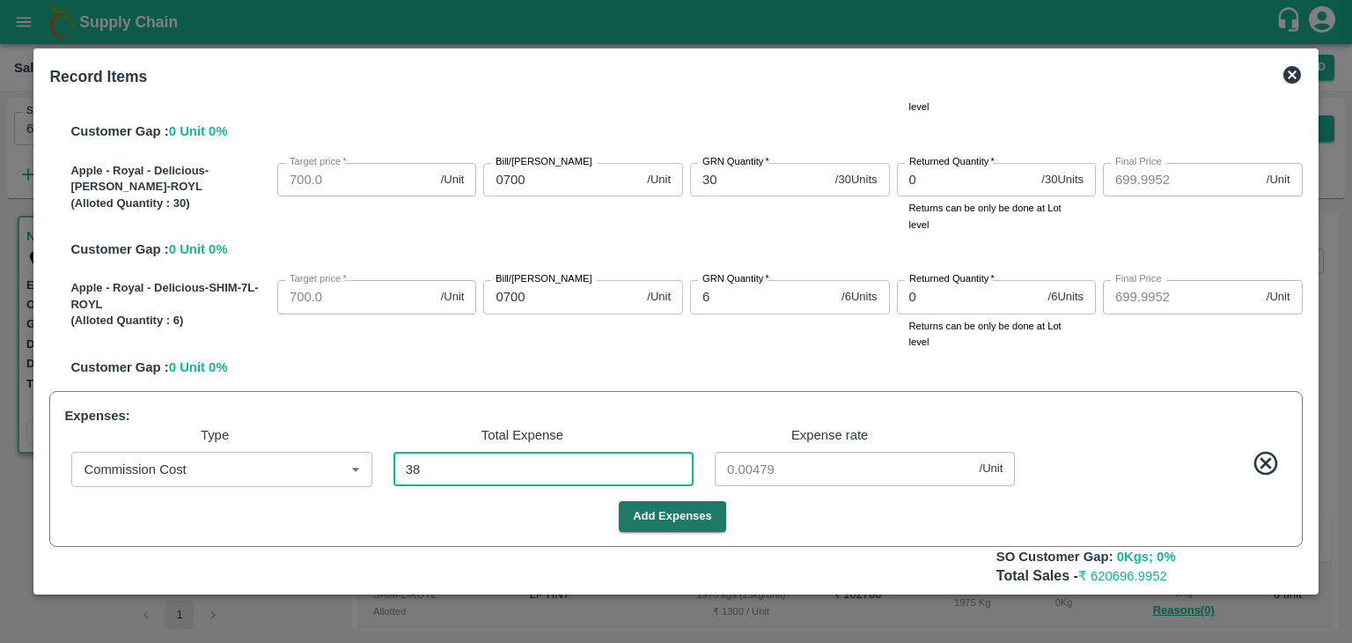
type input "799.9393"
type input "699.9393"
type input "0.0607"
type input "382"
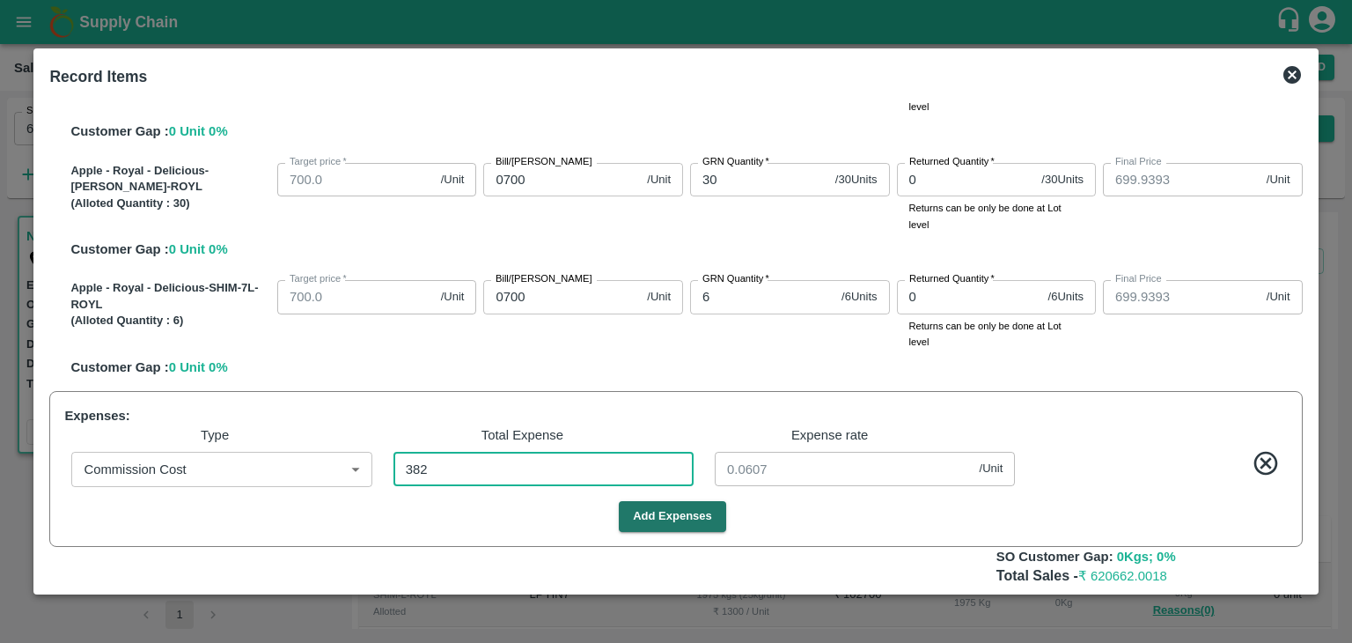
type input "1193.8978"
type input "993.8978"
type input "893.8978"
type input "793.8978"
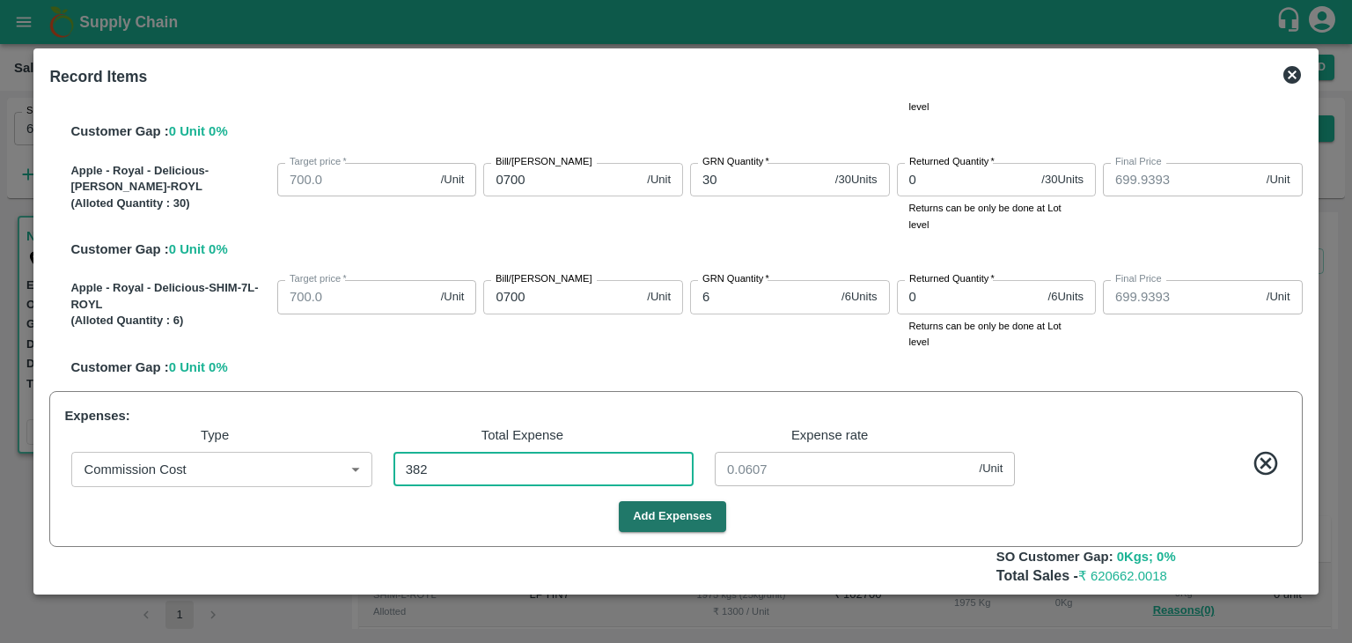
type input "693.8978"
type input "3820"
type input "6.10224"
type input "38202"
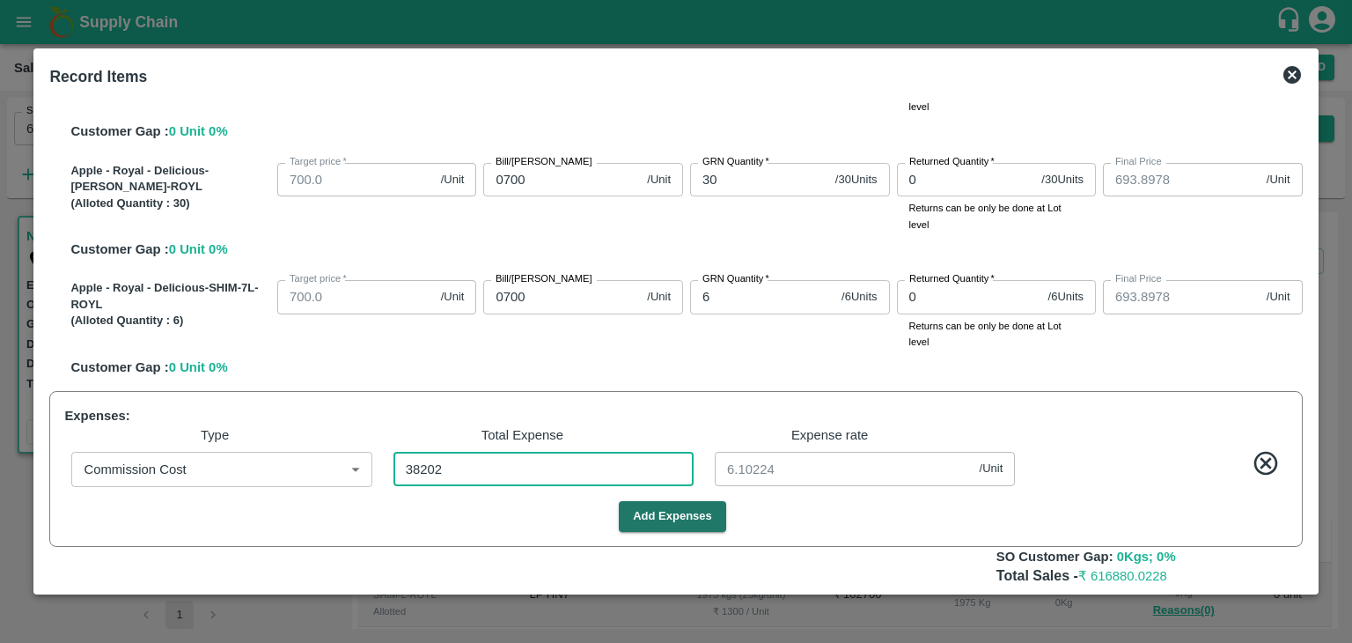
type input "1138.9744"
type input "938.9744"
type input "838.9744"
type input "738.9744"
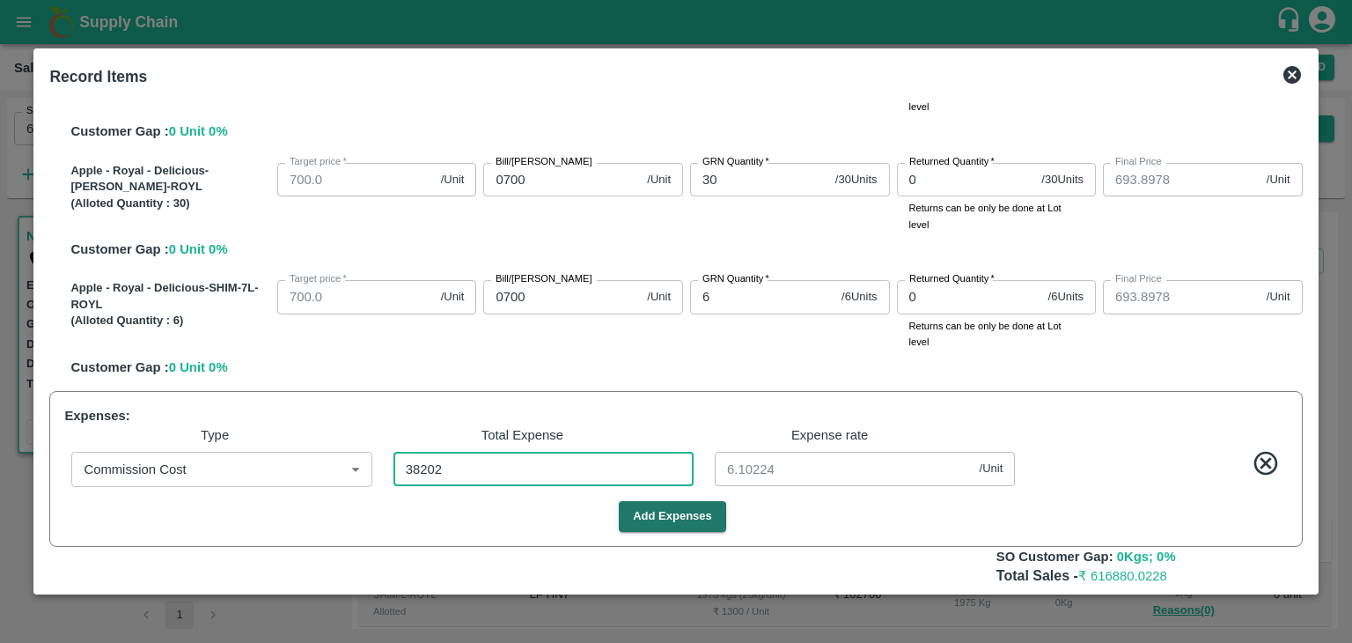
type input "638.9744"
type input "61.02556"
type input "38202"
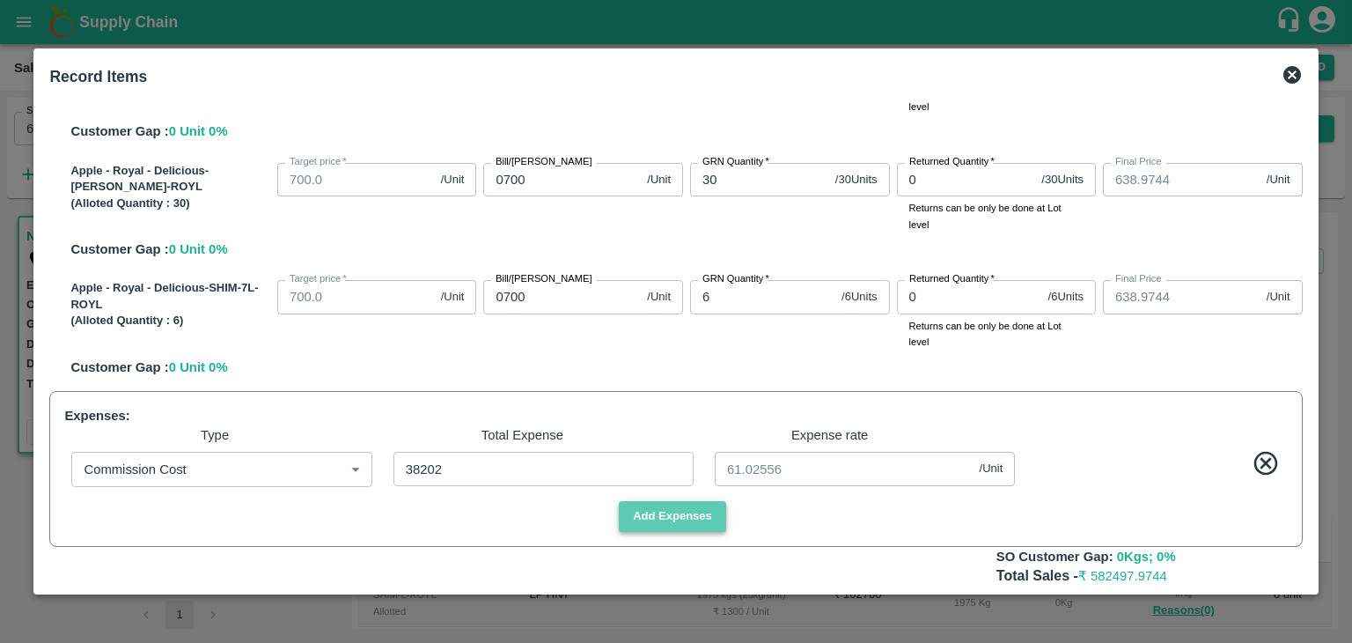
click at [671, 517] on button "Add Expenses" at bounding box center [672, 516] width 107 height 31
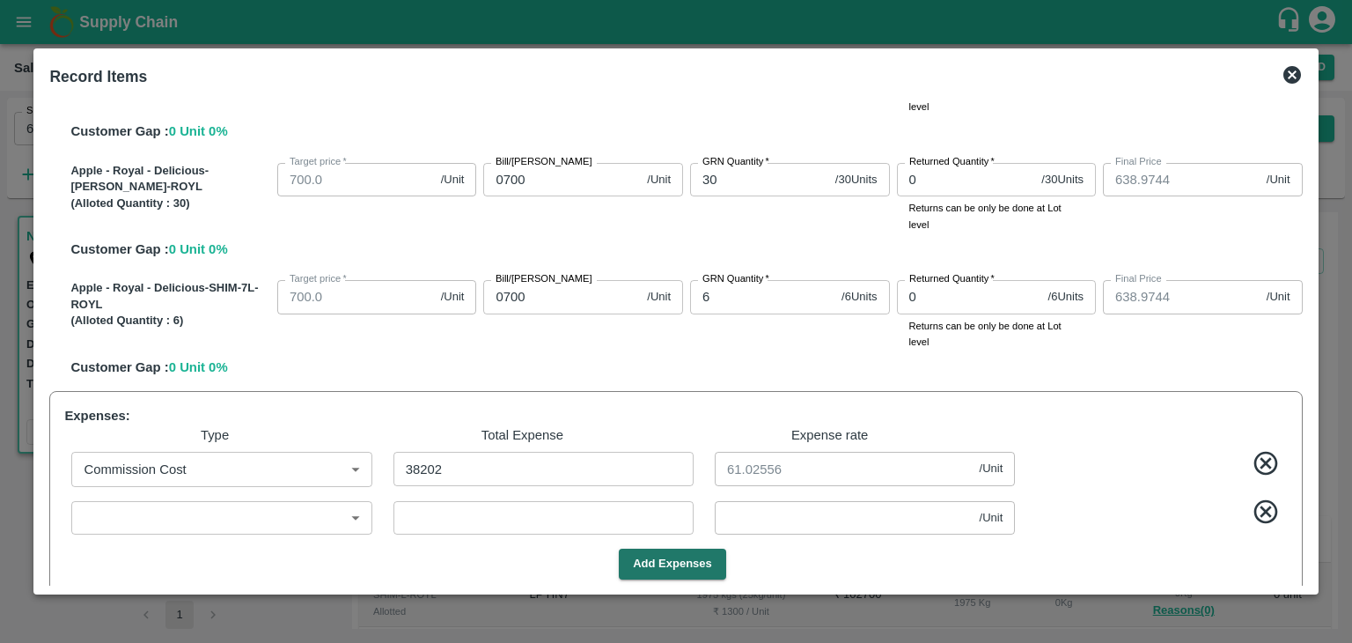
scroll to position [713, 0]
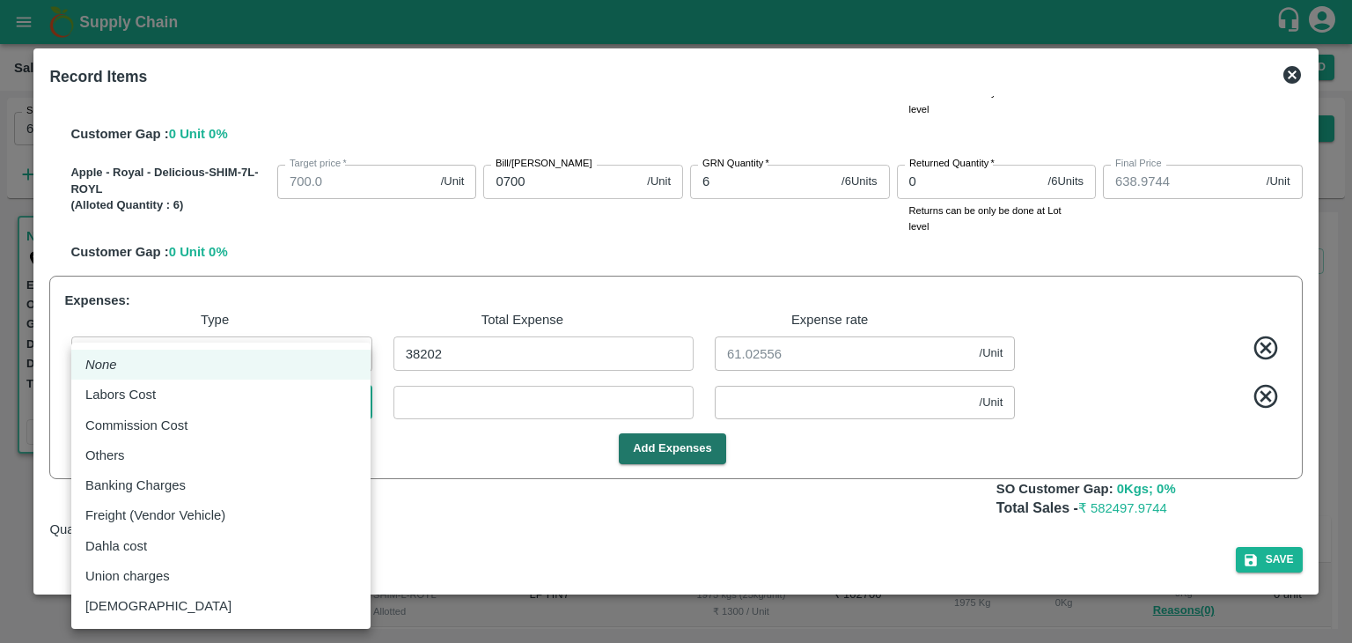
click at [299, 395] on body "Supply Chain Sales Orders Direct Customer Add SO ID 606219 SO ID Start Date Sta…" at bounding box center [676, 321] width 1352 height 643
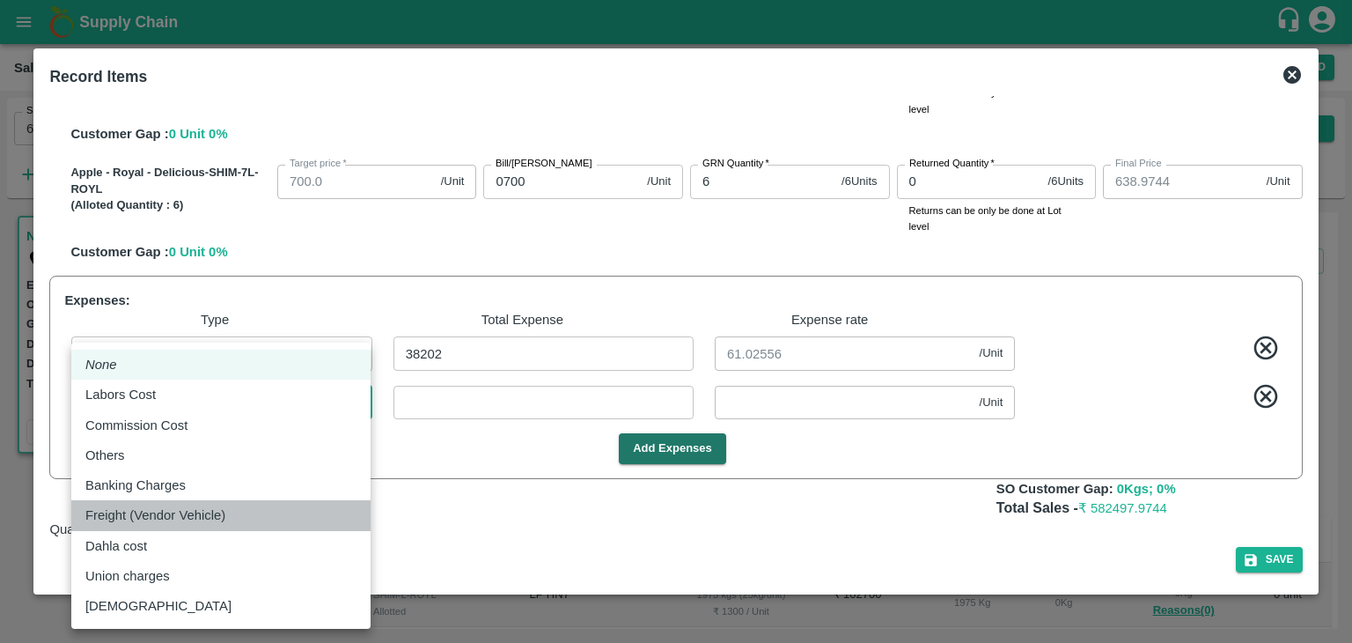
click at [169, 508] on p "Freight (Vendor Vehicle)" at bounding box center [155, 514] width 140 height 19
type input "Freight (Vendor Vehicle)"
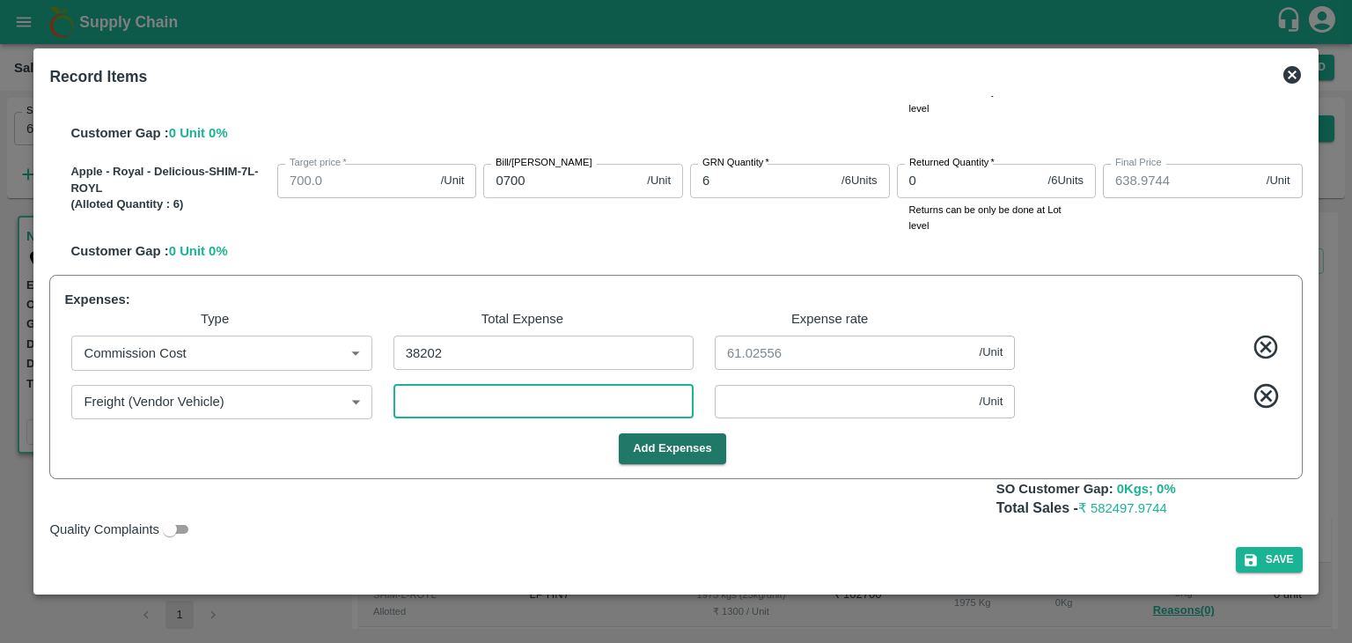
click at [456, 398] on input "number" at bounding box center [544, 401] width 300 height 33
click at [652, 442] on button "Add Expenses" at bounding box center [672, 448] width 107 height 31
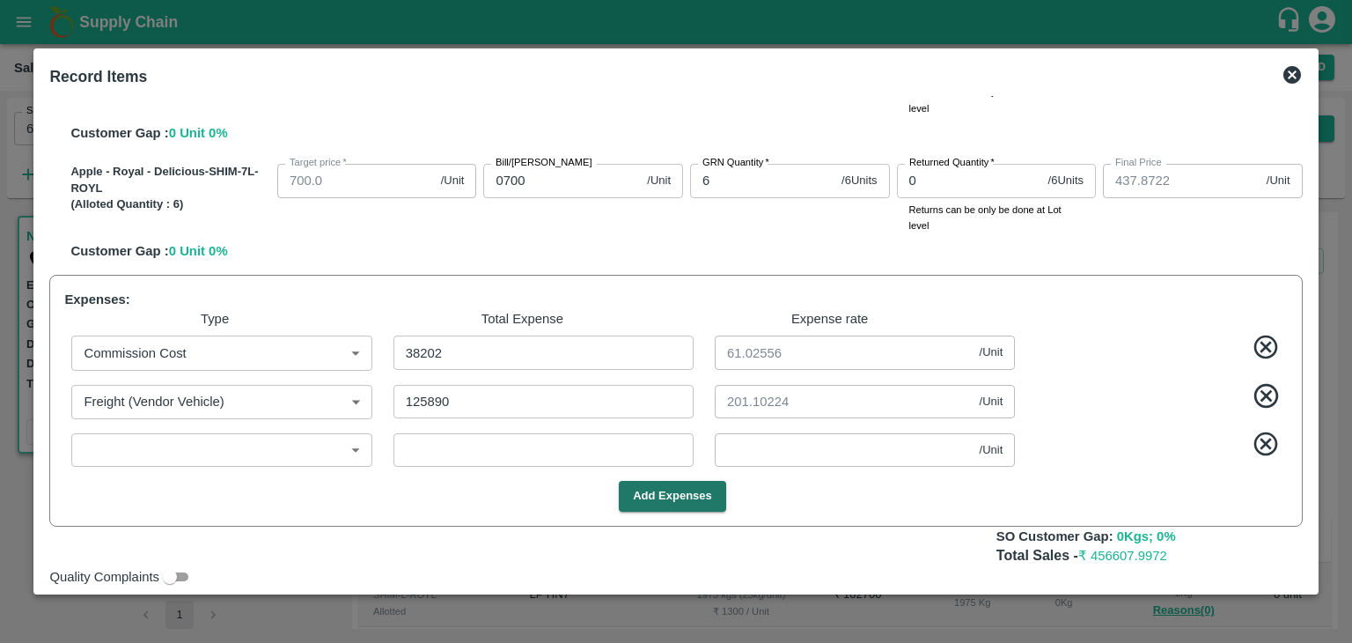
scroll to position [762, 0]
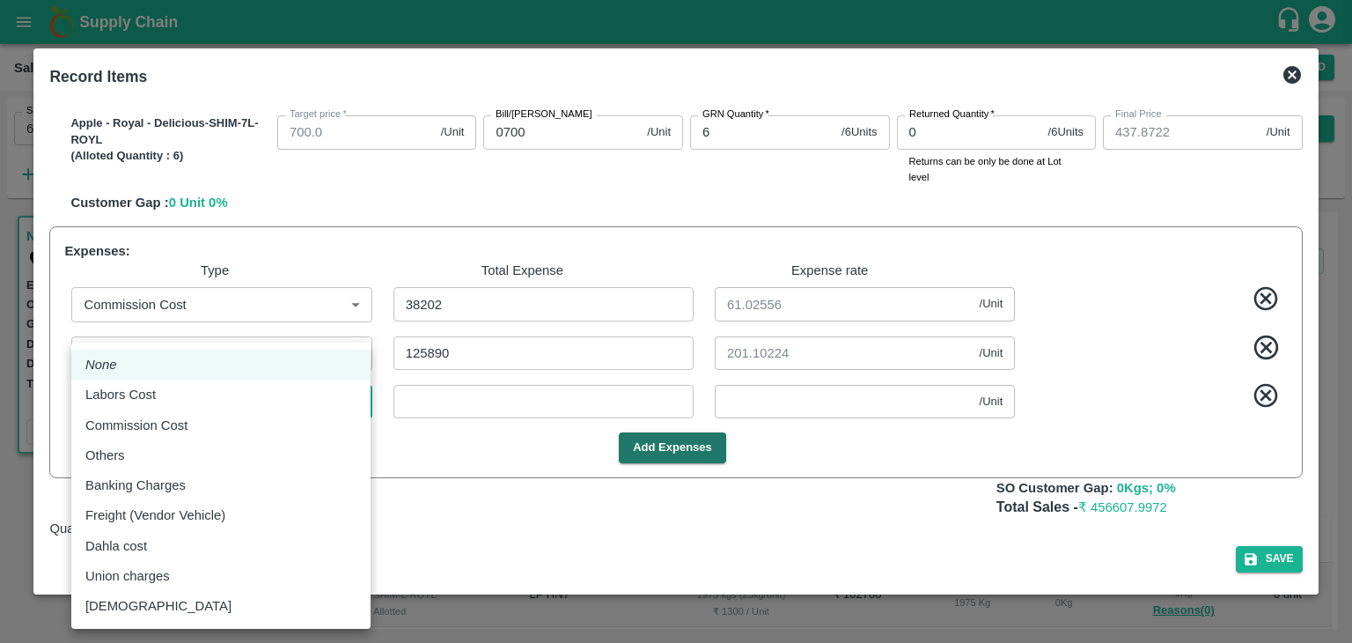
click at [282, 401] on body "Supply Chain Sales Orders Direct Customer Add SO ID 606219 SO ID Start Date Sta…" at bounding box center [676, 321] width 1352 height 643
click at [170, 388] on div "Labors Cost" at bounding box center [220, 394] width 271 height 19
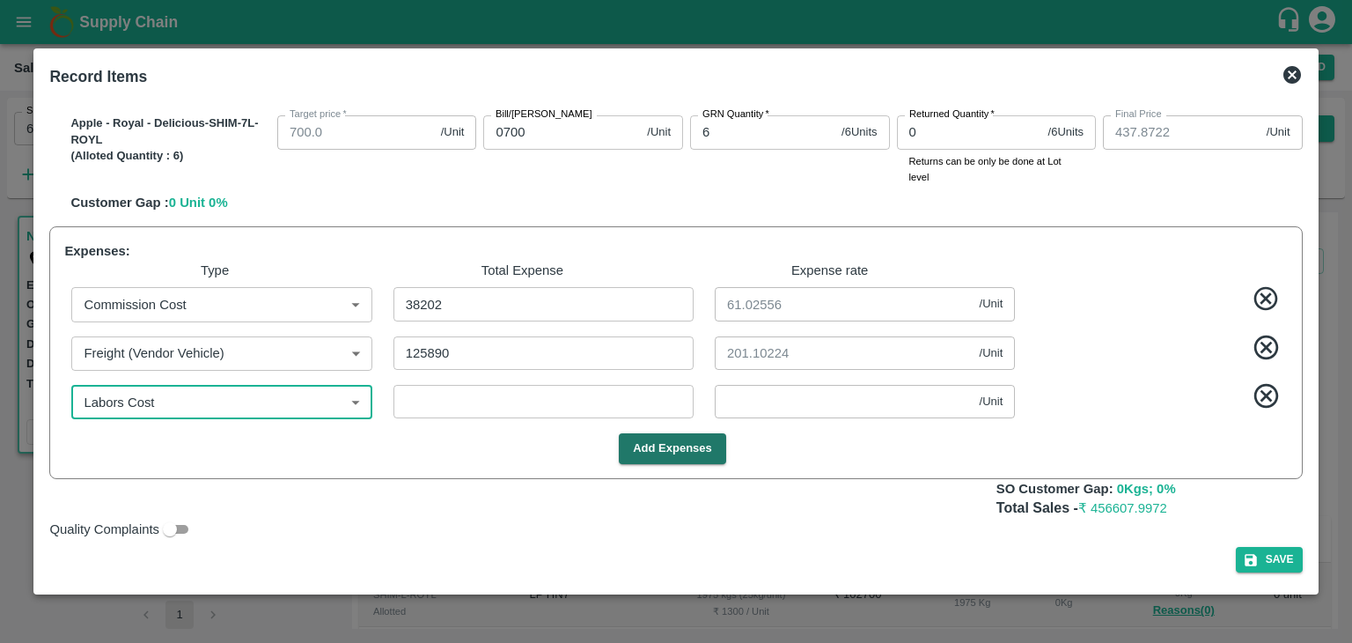
click at [519, 407] on input "number" at bounding box center [544, 401] width 300 height 33
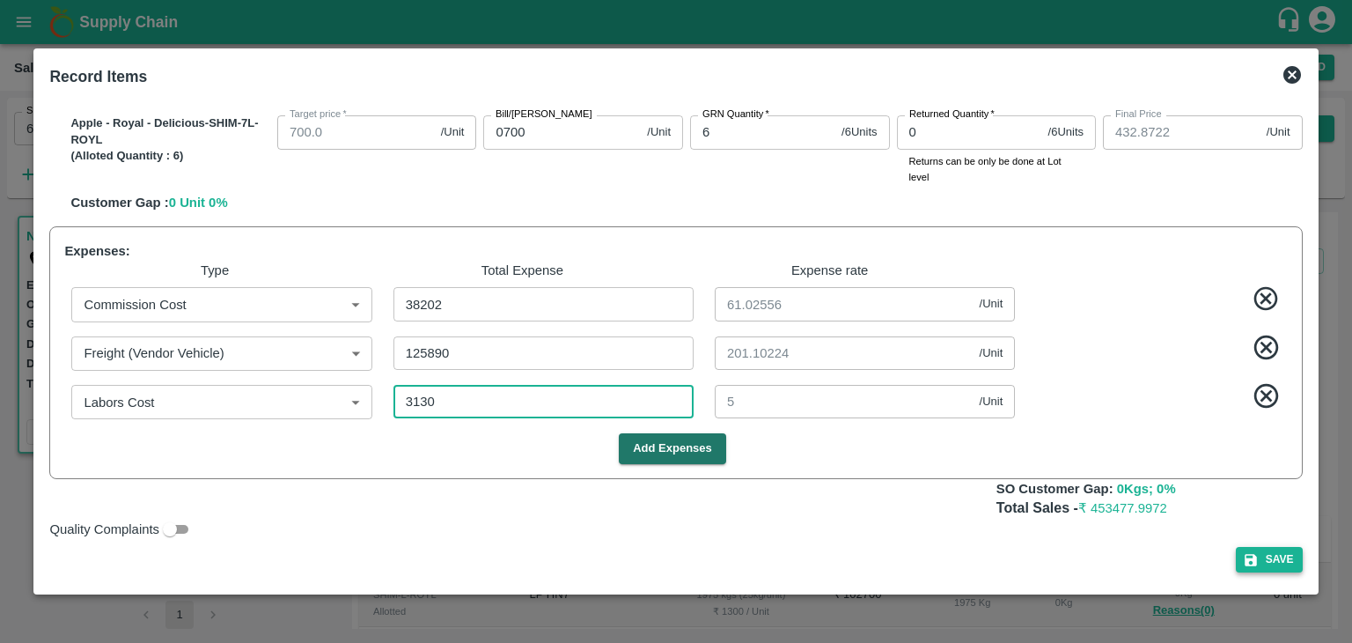
click at [1247, 554] on icon "button" at bounding box center [1251, 560] width 12 height 12
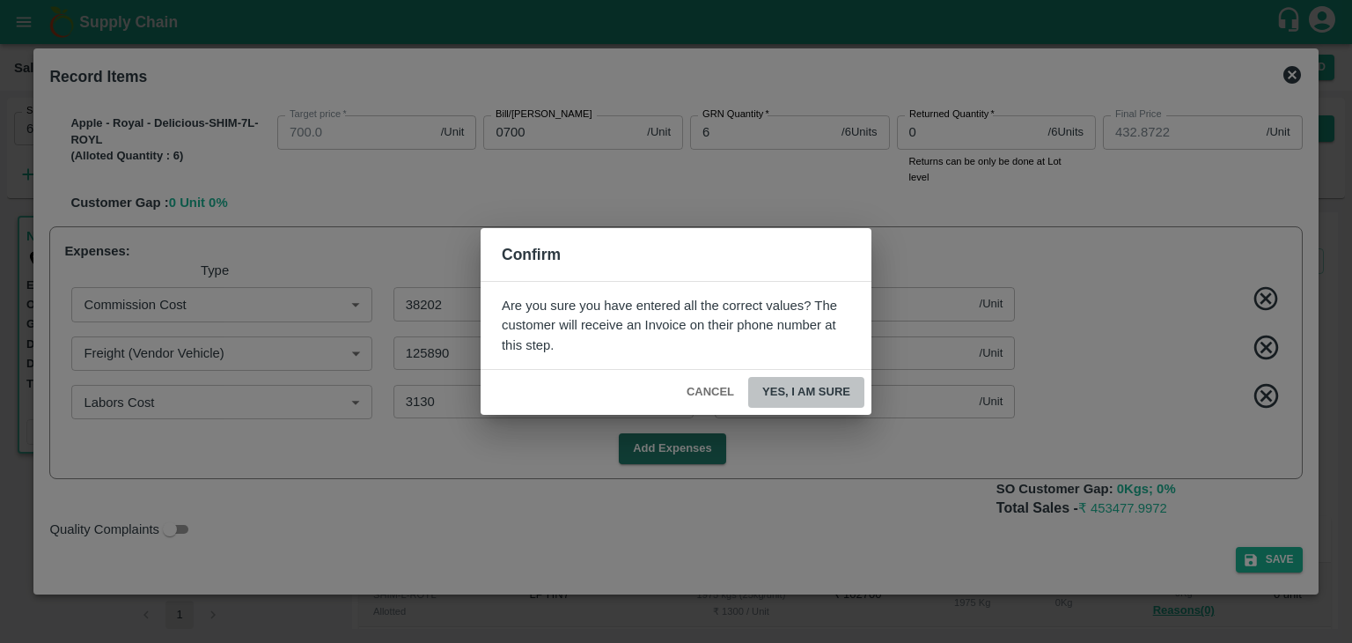
click at [828, 396] on button "Yes, I am sure" at bounding box center [806, 392] width 116 height 31
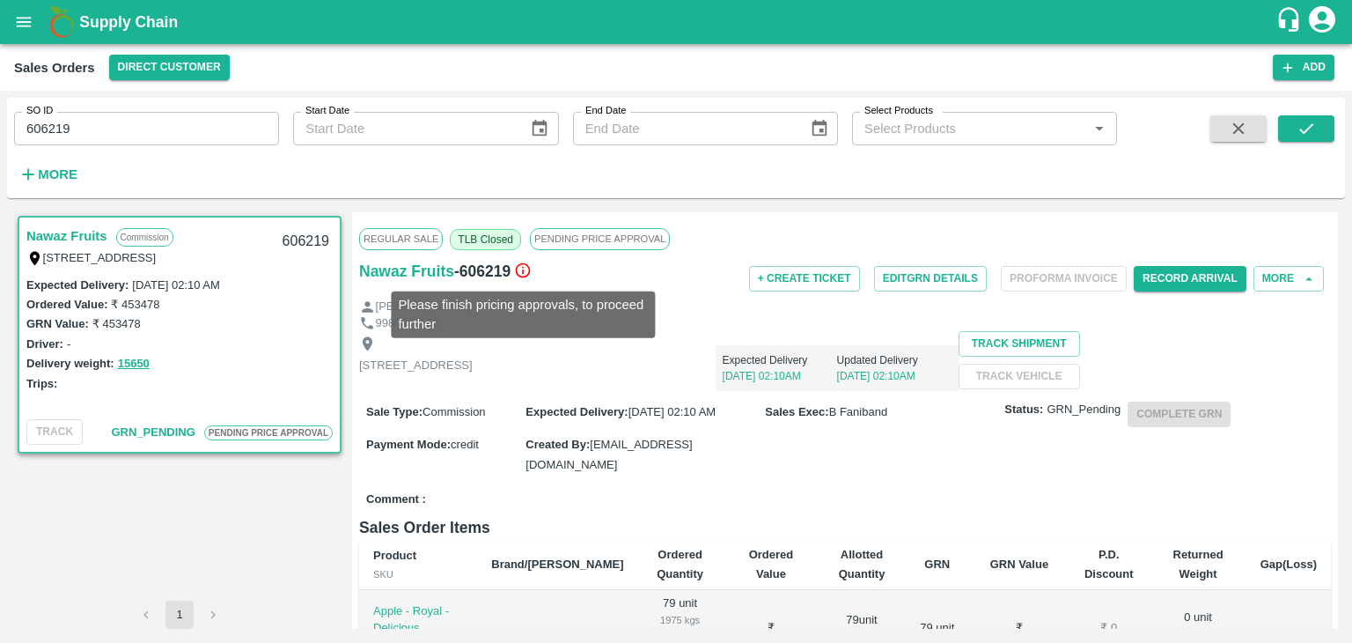
click at [526, 271] on icon at bounding box center [523, 270] width 18 height 18
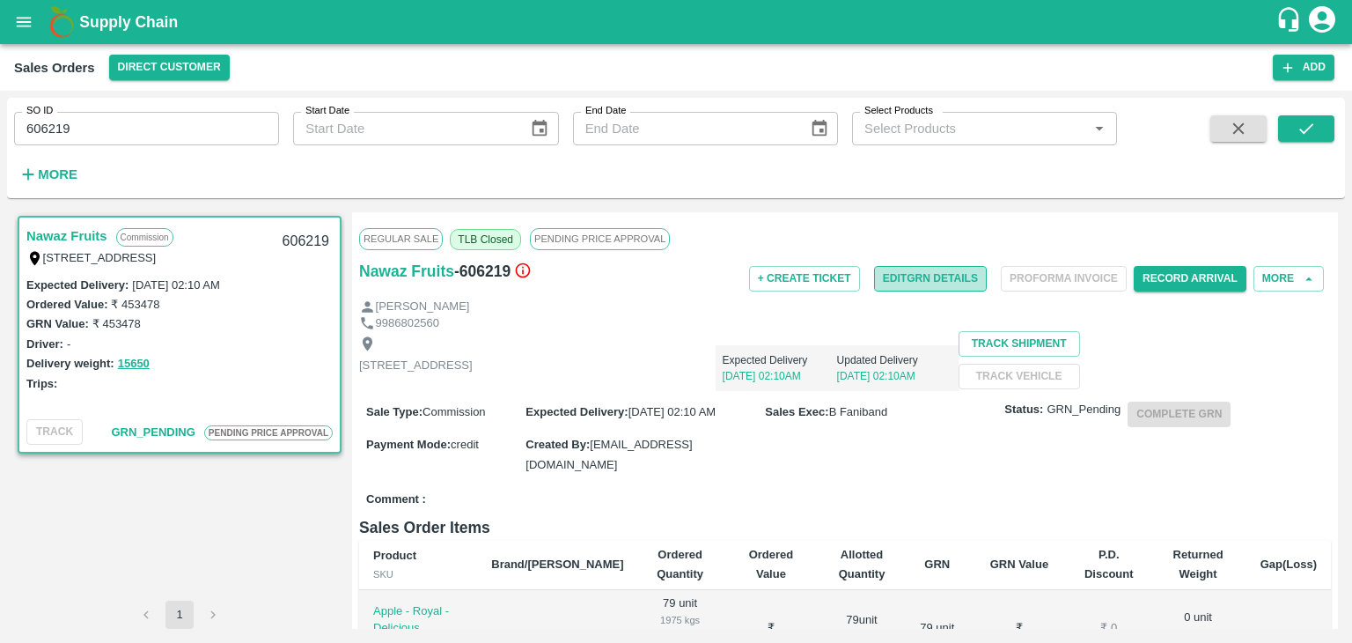
click at [931, 273] on button "Edit GRN Details" at bounding box center [930, 279] width 113 height 26
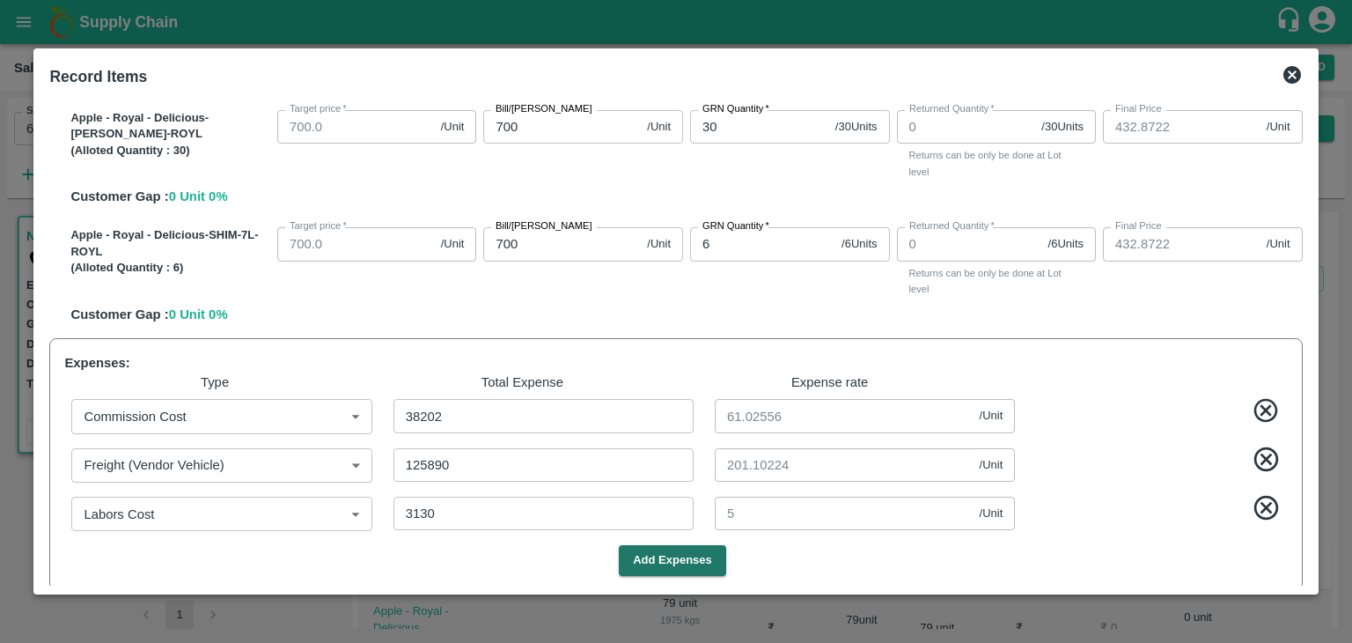
scroll to position [762, 0]
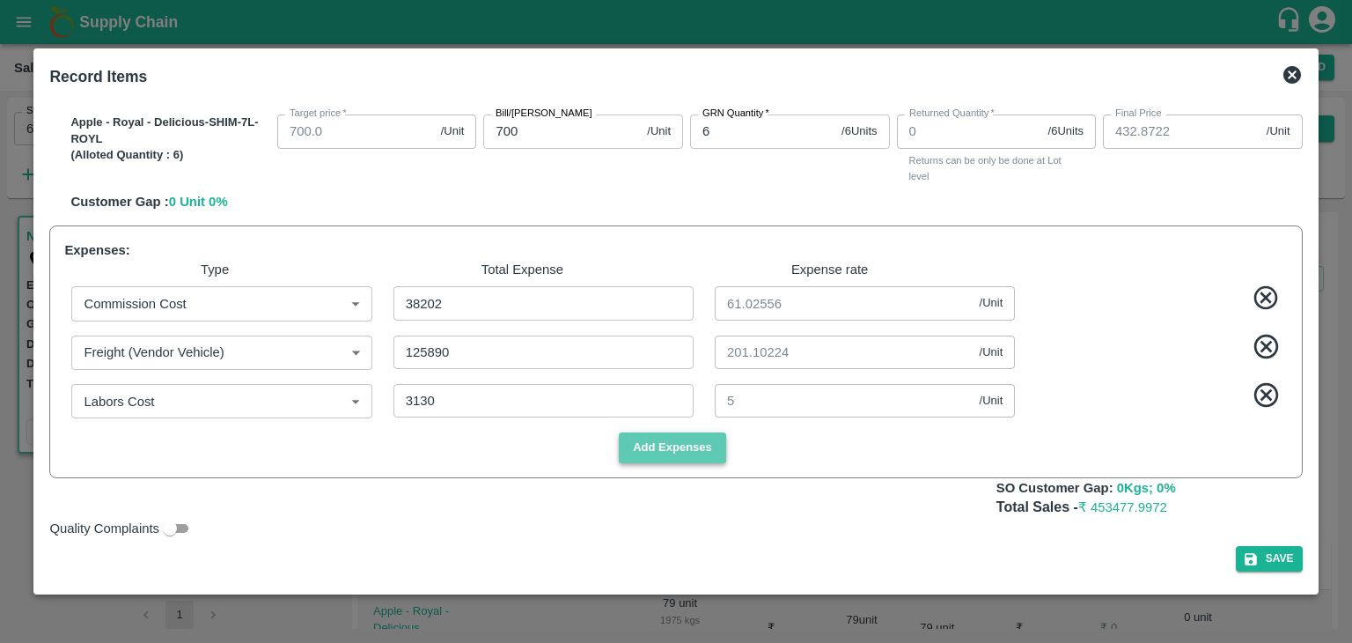
click at [669, 447] on button "Add Expenses" at bounding box center [672, 447] width 107 height 31
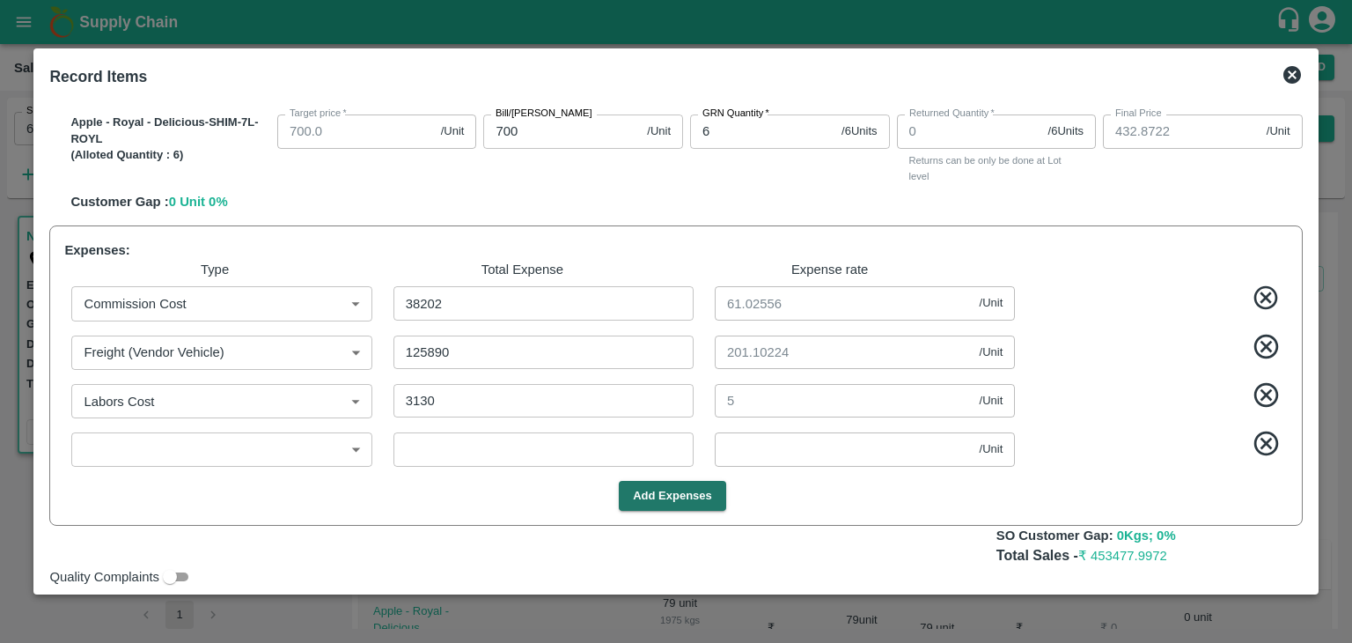
click at [1261, 444] on icon at bounding box center [1267, 443] width 24 height 24
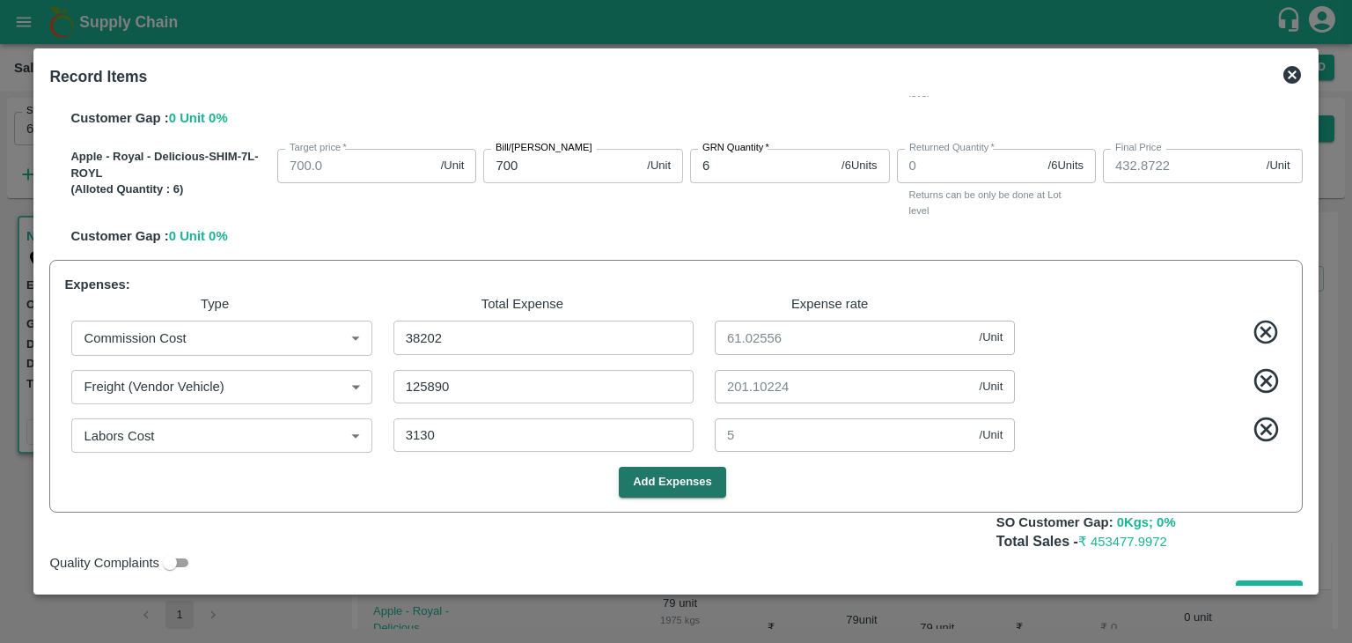
scroll to position [729, 0]
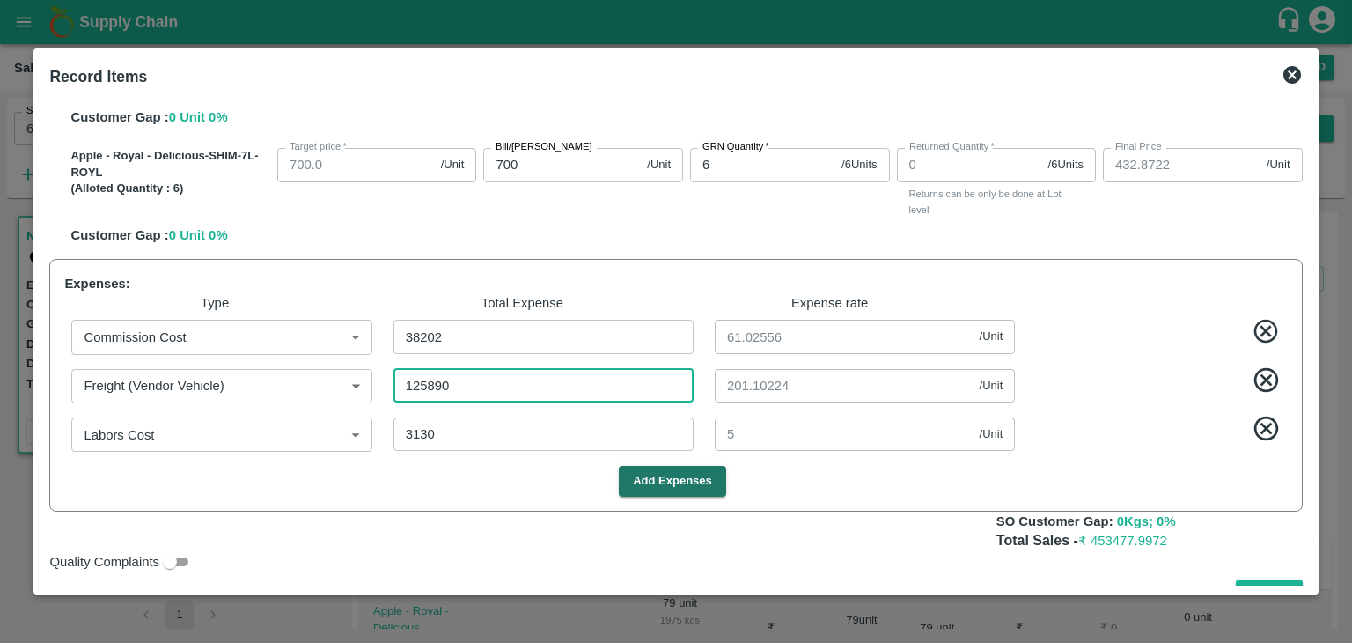
click at [445, 395] on input "125890" at bounding box center [544, 385] width 300 height 33
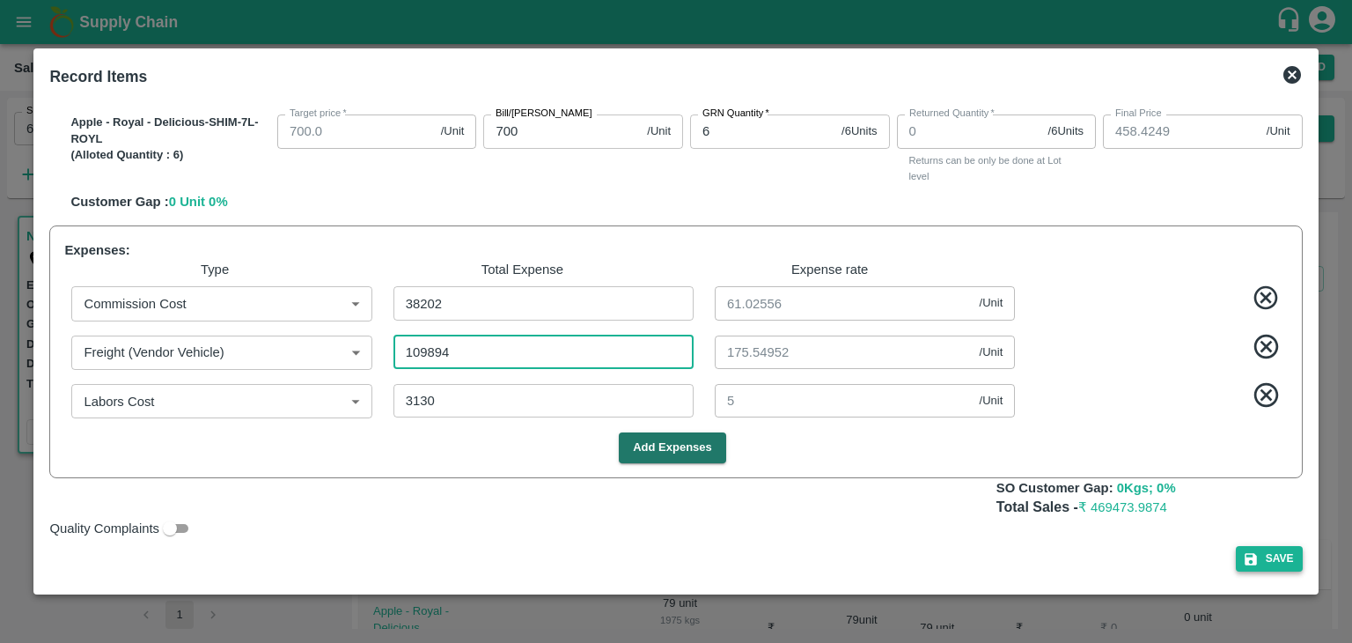
click at [1266, 555] on button "Save" at bounding box center [1269, 559] width 67 height 26
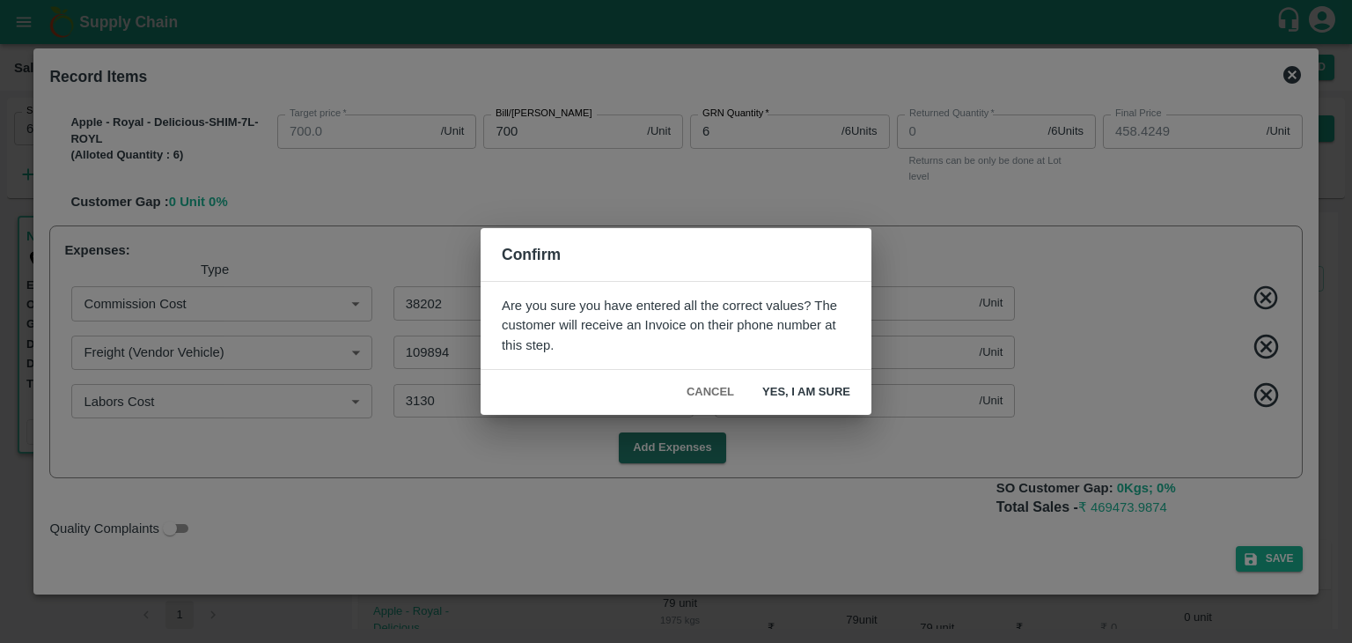
click at [830, 391] on button "Yes, I am sure" at bounding box center [806, 392] width 116 height 31
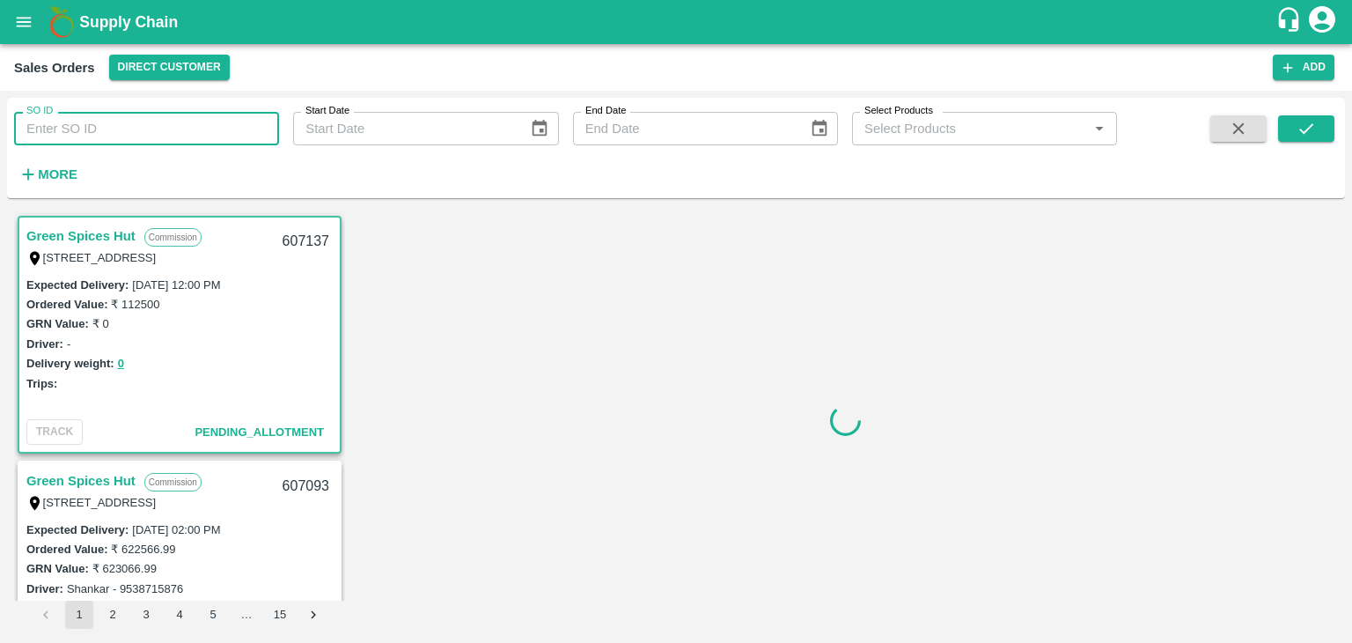
click at [110, 127] on input "SO ID" at bounding box center [146, 128] width 265 height 33
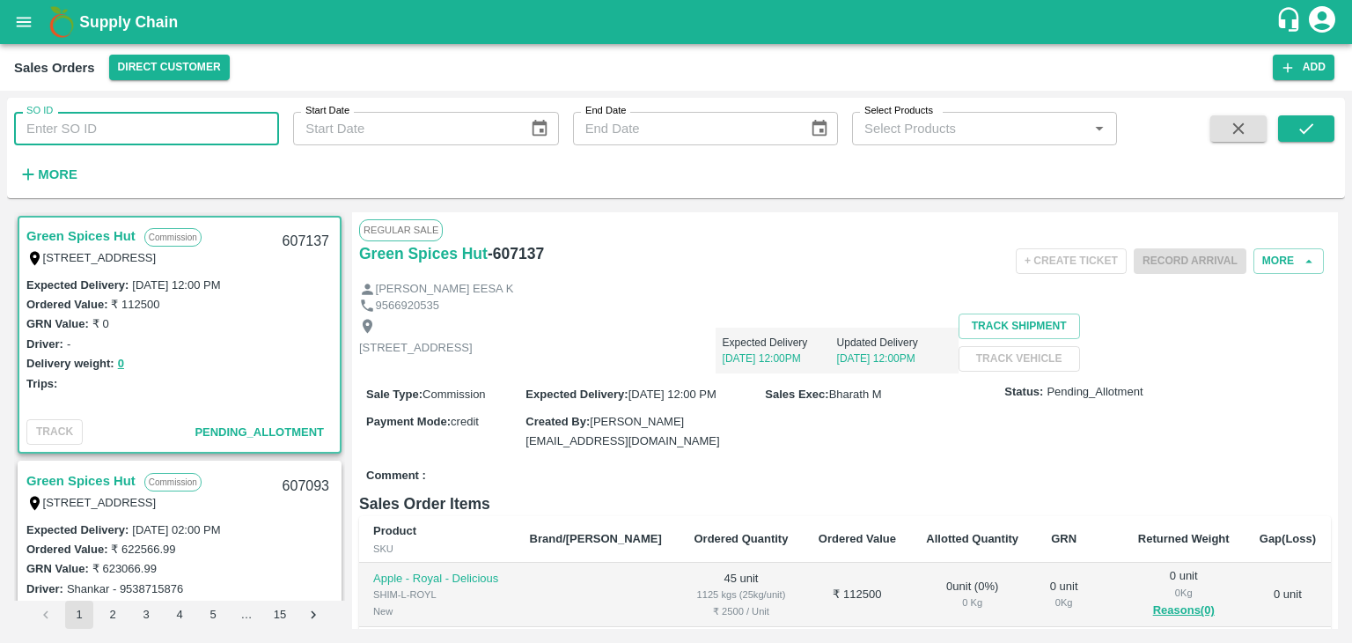
paste input "606219"
type input "606219"
click at [1318, 125] on button "submit" at bounding box center [1306, 128] width 56 height 26
click at [131, 128] on input "SO ID" at bounding box center [146, 128] width 265 height 33
paste input "606219"
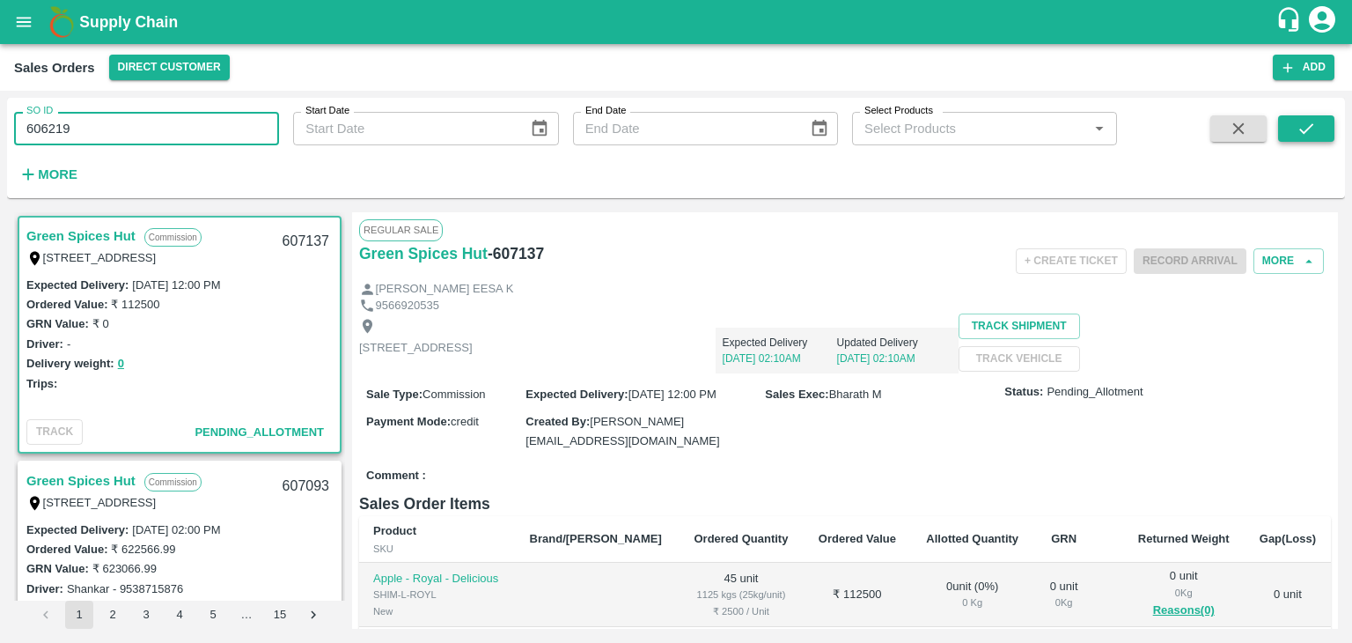
type input "606219"
click at [1312, 128] on icon "submit" at bounding box center [1306, 128] width 19 height 19
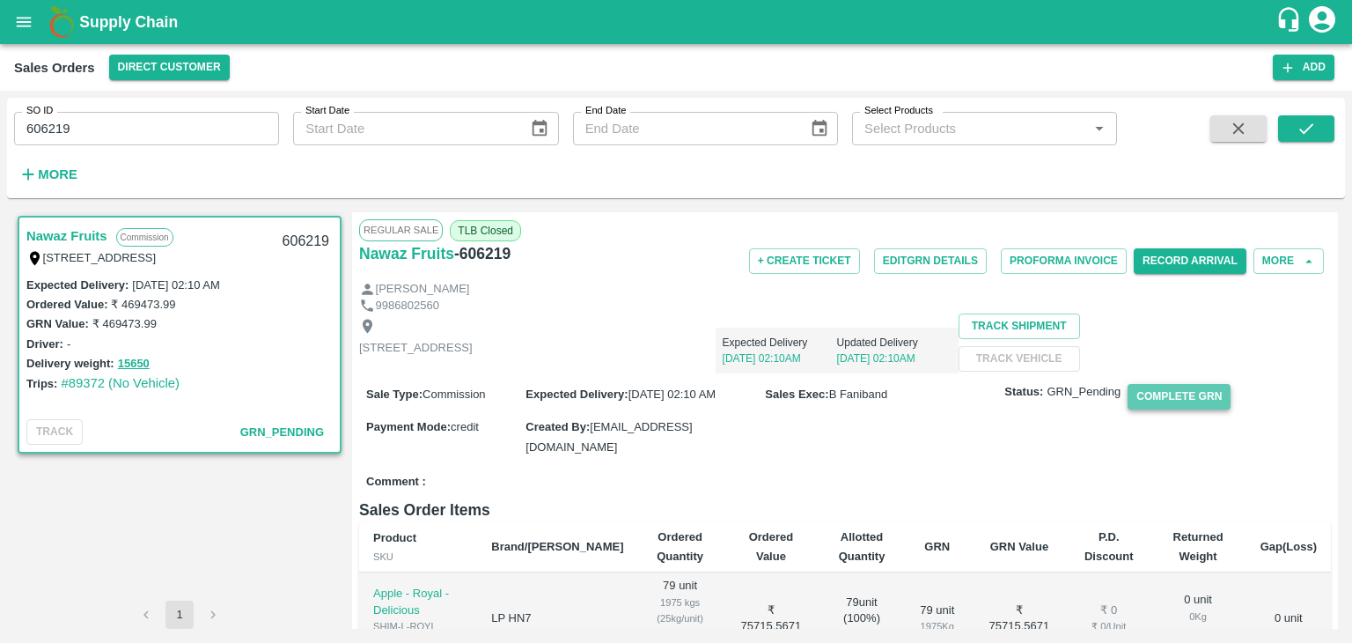
click at [1190, 409] on button "Complete GRN" at bounding box center [1179, 397] width 103 height 26
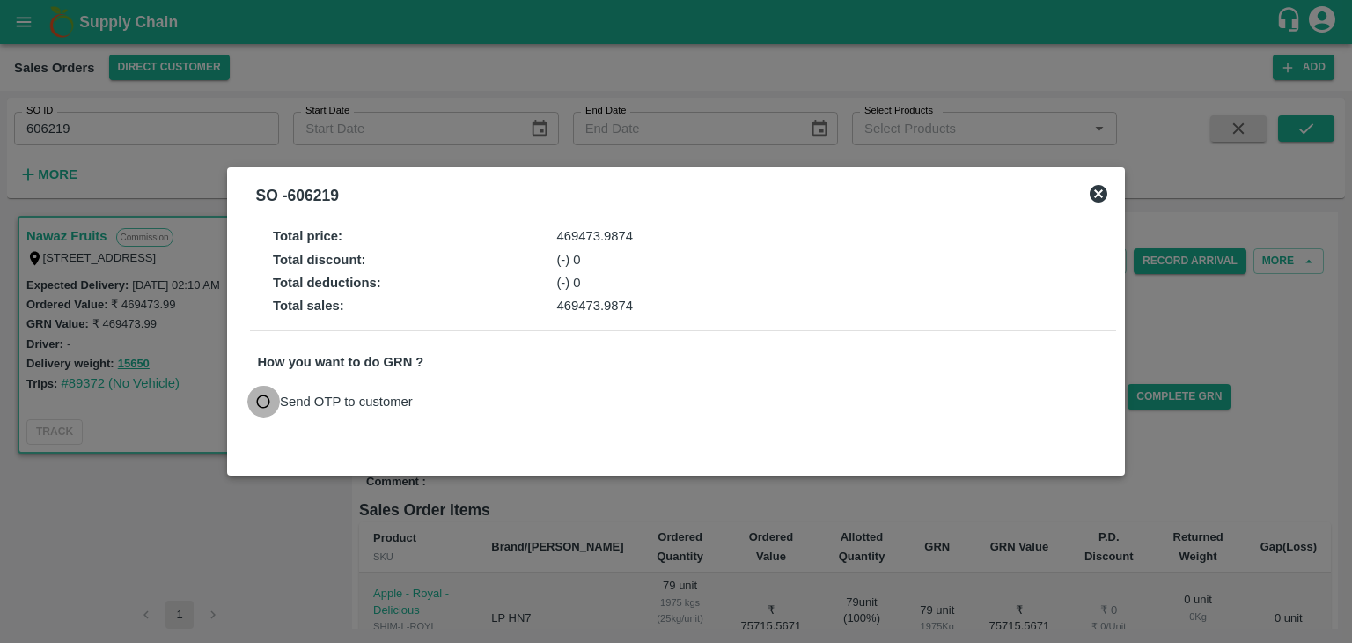
click at [264, 403] on input "Send OTP to customer" at bounding box center [263, 402] width 33 height 33
radio input "true"
click at [463, 401] on button "Send OTP" at bounding box center [463, 401] width 72 height 26
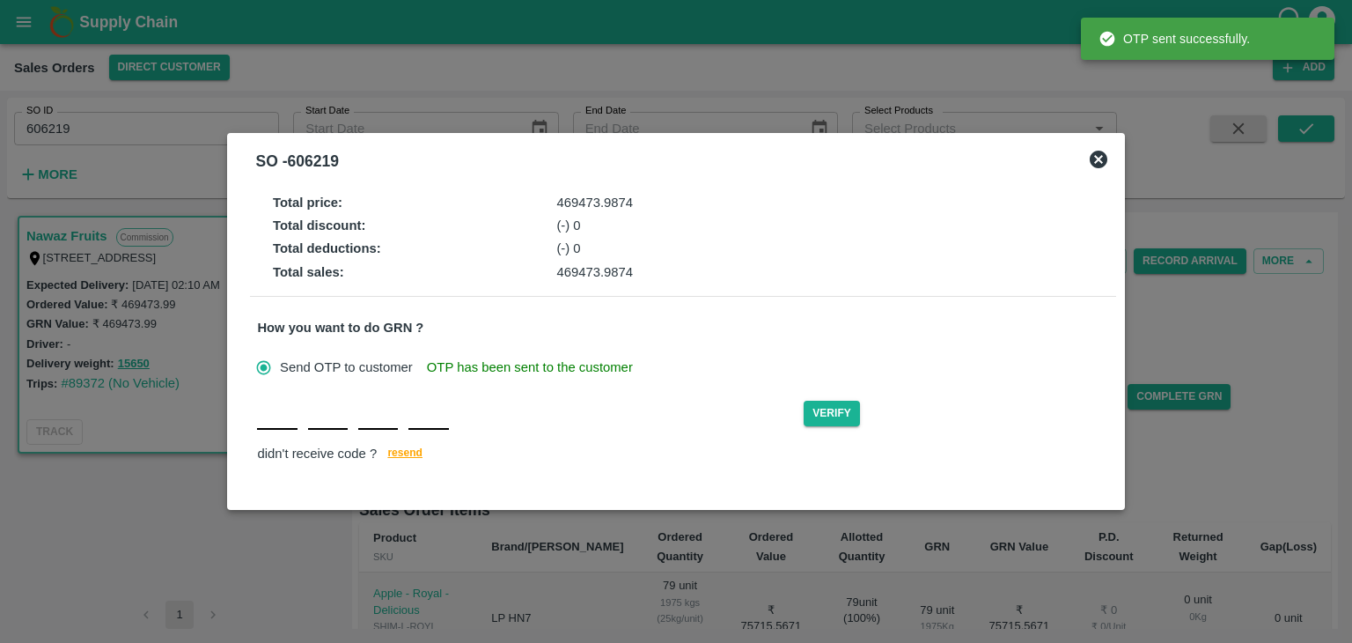
click at [278, 427] on input "text" at bounding box center [277, 414] width 40 height 32
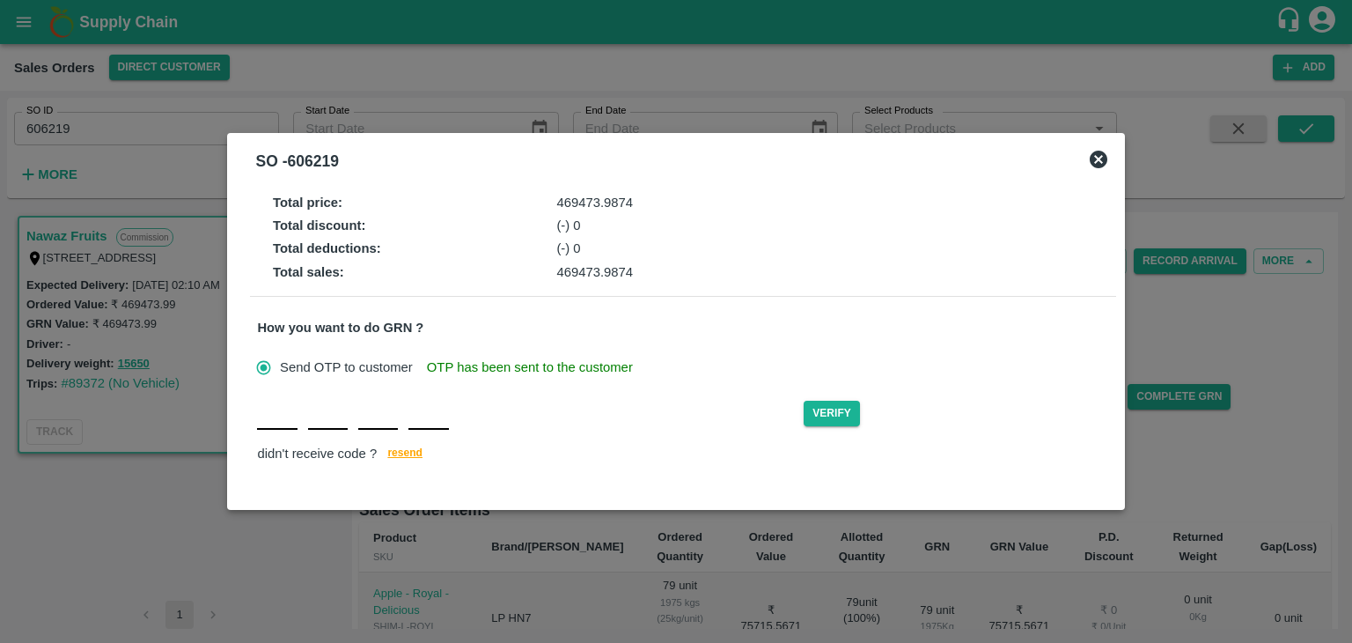
type input "F"
type input "Y"
type input "E"
type input "P"
click at [829, 416] on button "Verify" at bounding box center [832, 414] width 56 height 26
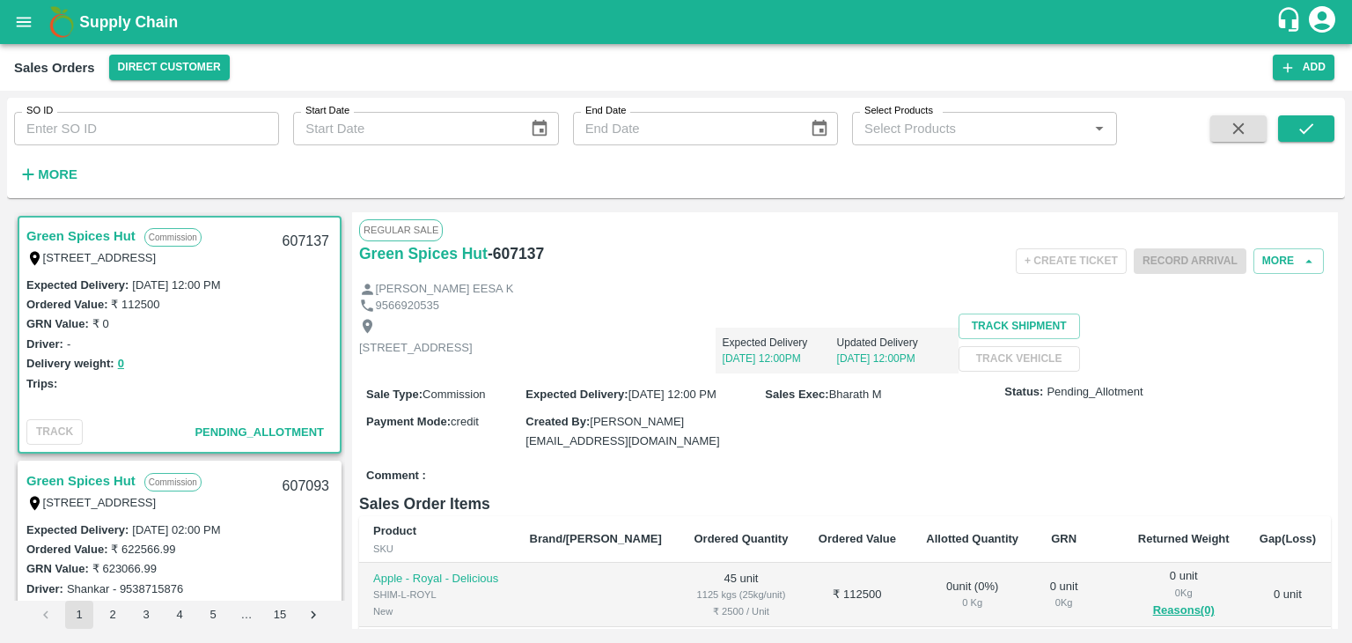
click at [897, 106] on label "Select Products" at bounding box center [899, 111] width 69 height 14
click at [897, 117] on input "Select Products" at bounding box center [970, 128] width 225 height 23
